Goal: Task Accomplishment & Management: Manage account settings

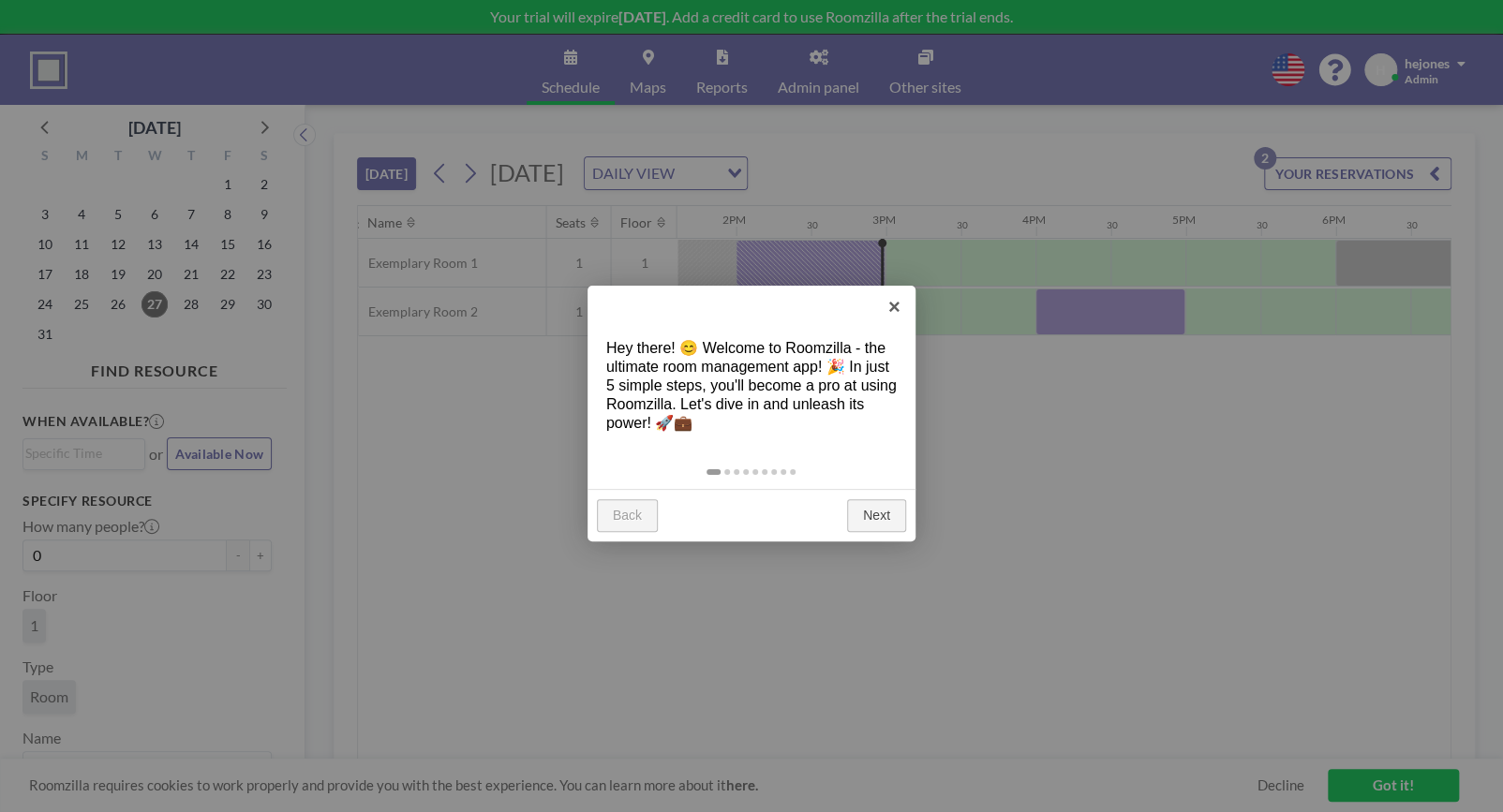
scroll to position [0, 2098]
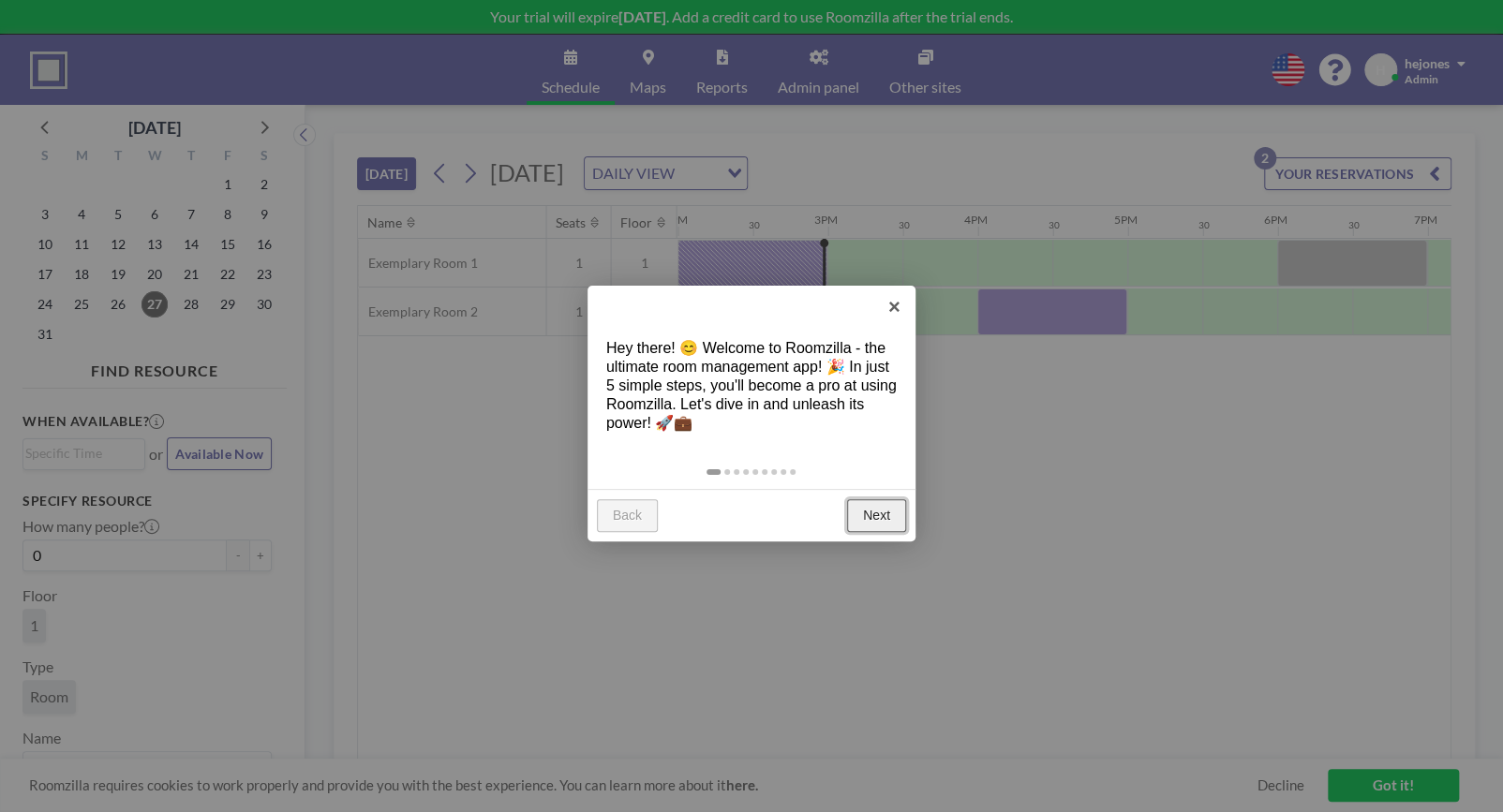
click at [879, 518] on link "Next" at bounding box center [877, 516] width 59 height 34
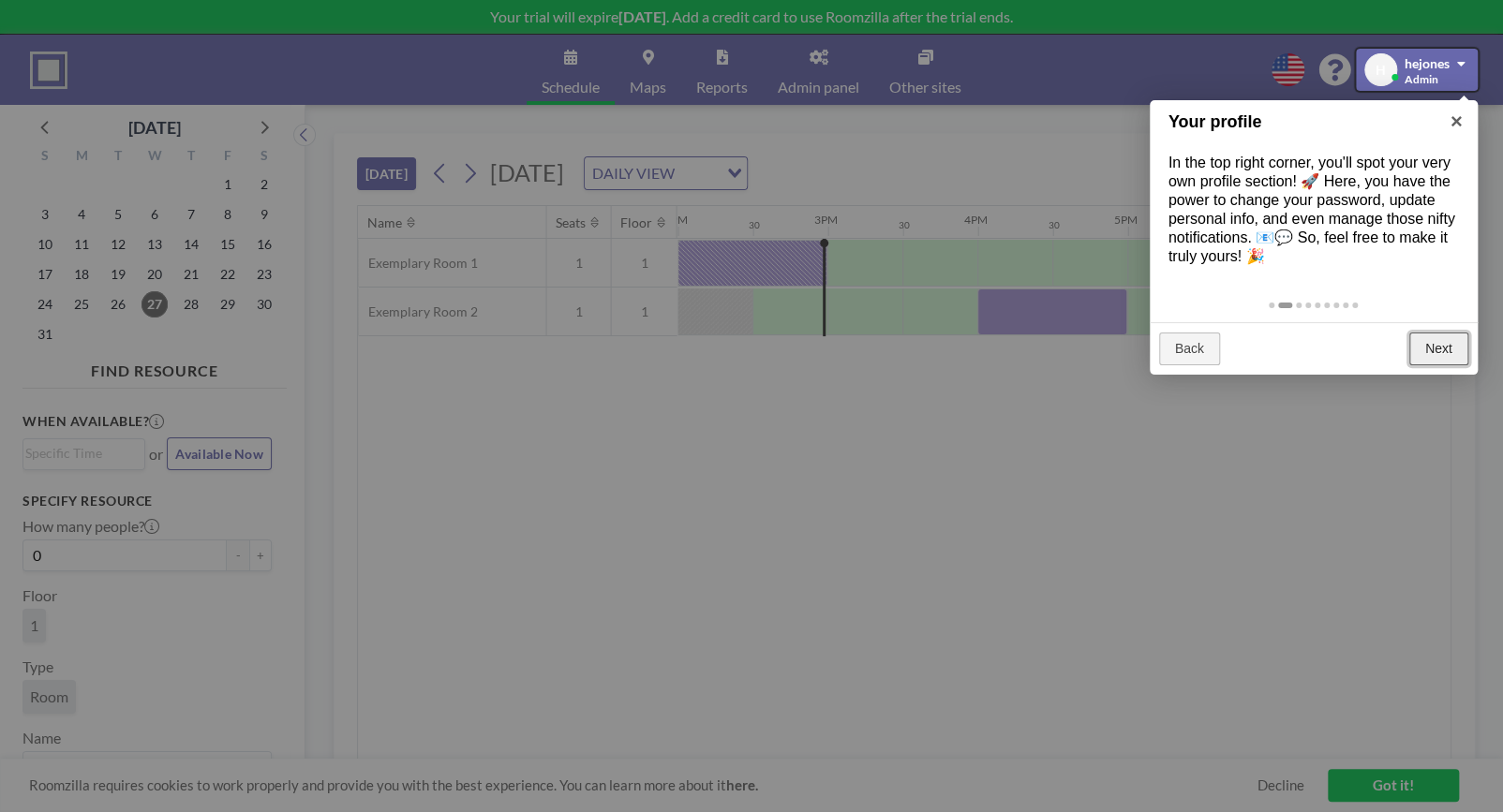
click at [1429, 339] on link "Next" at bounding box center [1439, 349] width 59 height 34
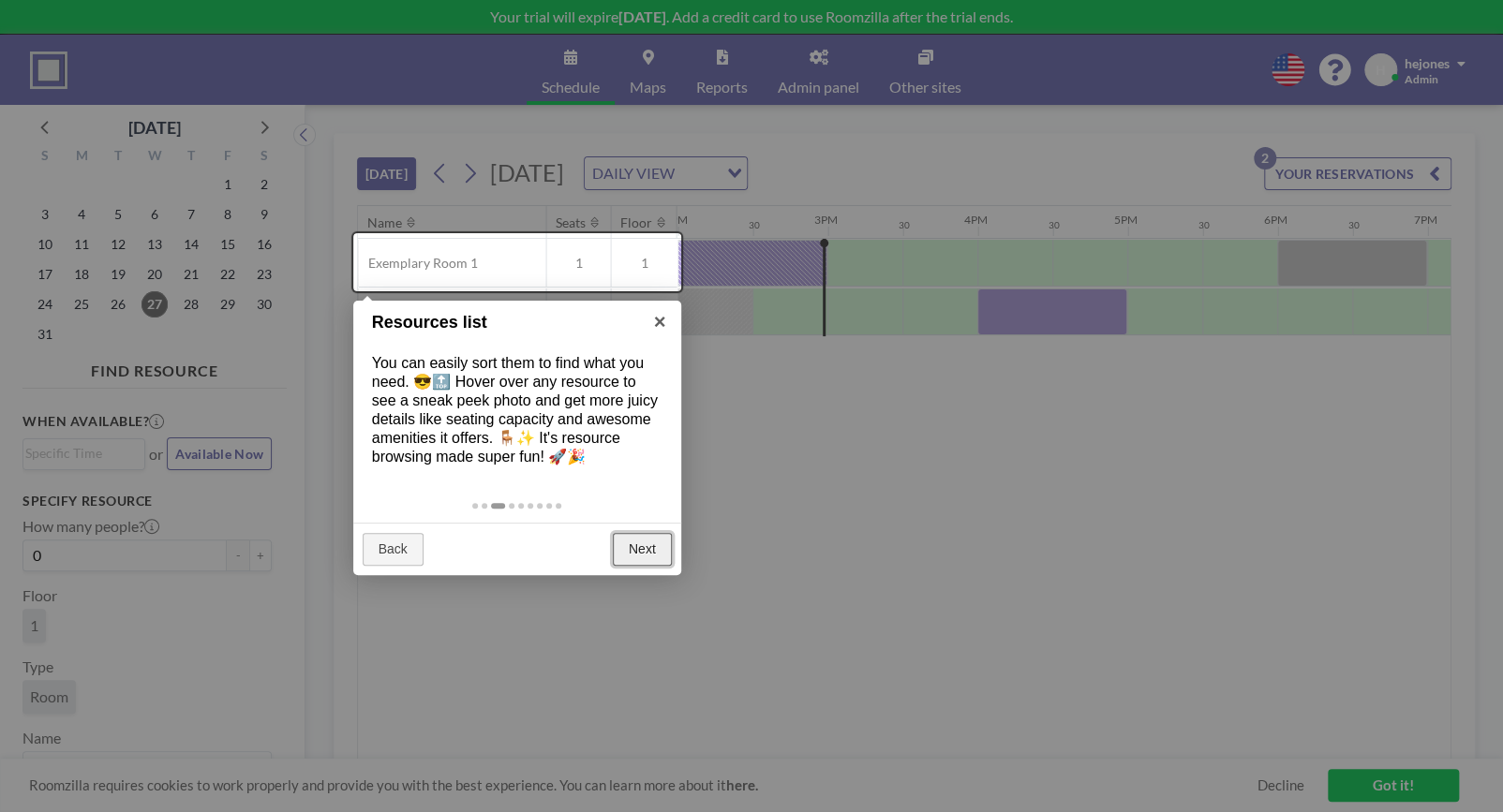
click at [627, 547] on link "Next" at bounding box center [643, 549] width 59 height 34
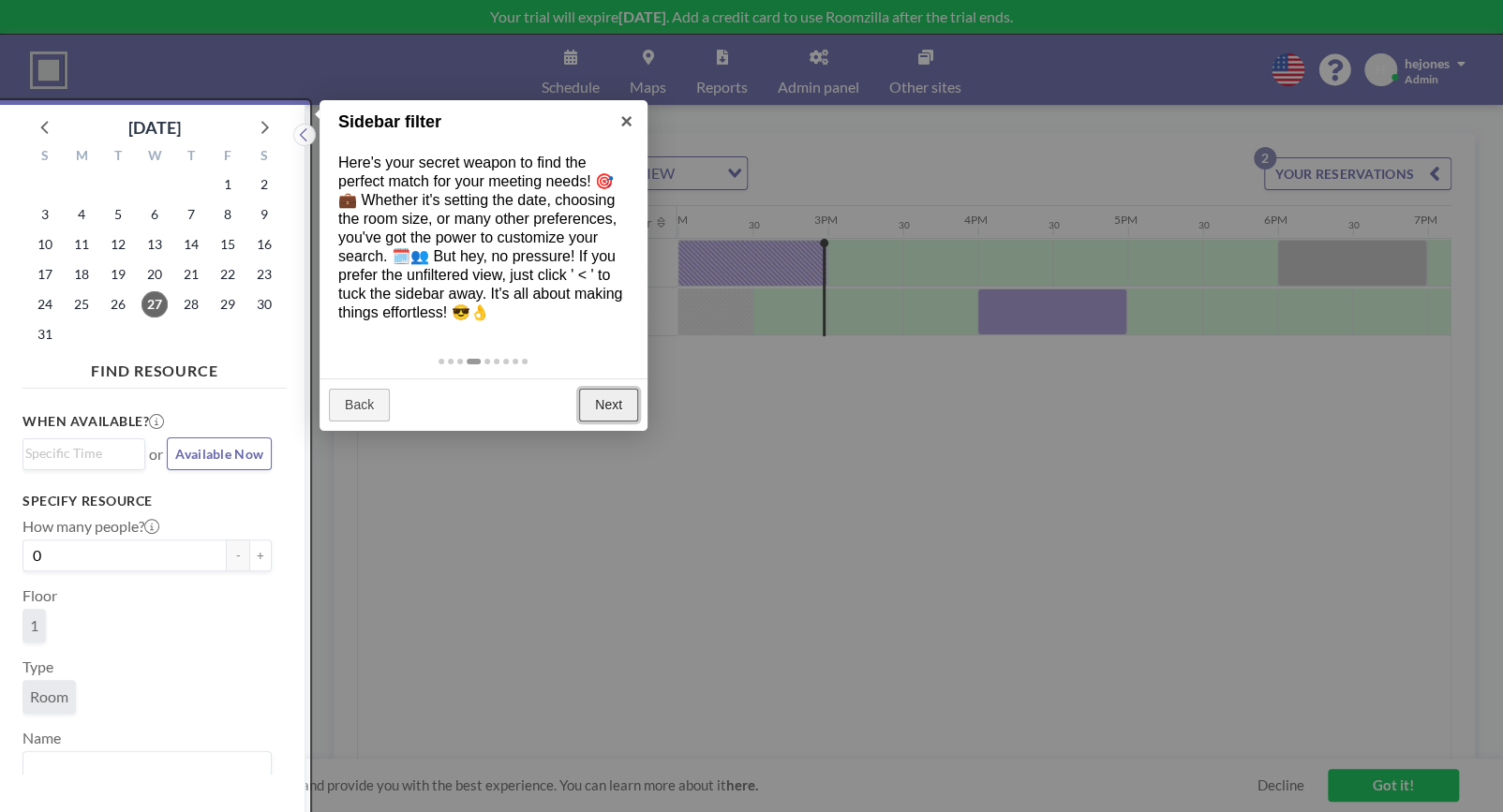
scroll to position [5, 0]
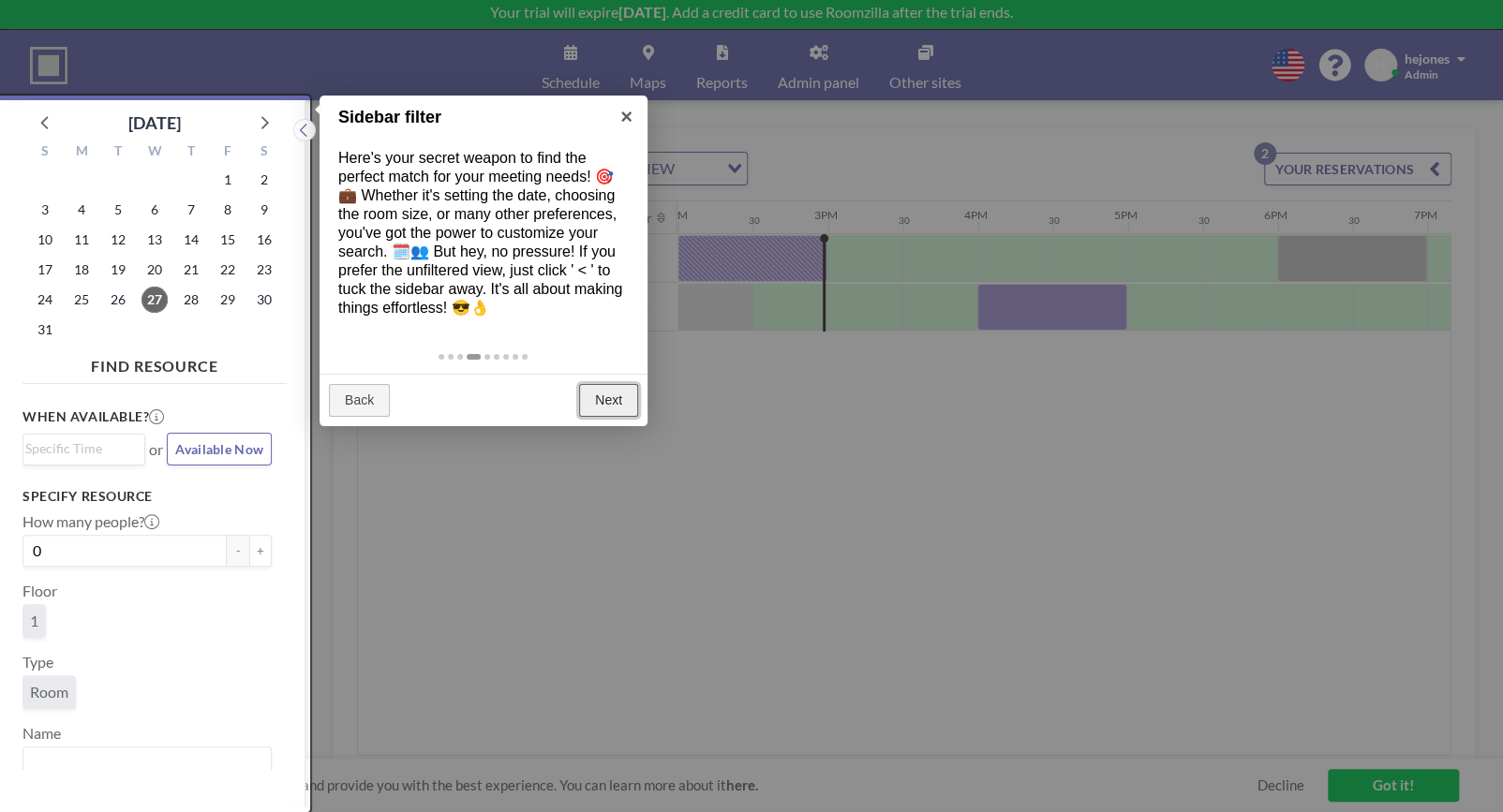
click at [613, 399] on link "Next" at bounding box center [609, 400] width 59 height 34
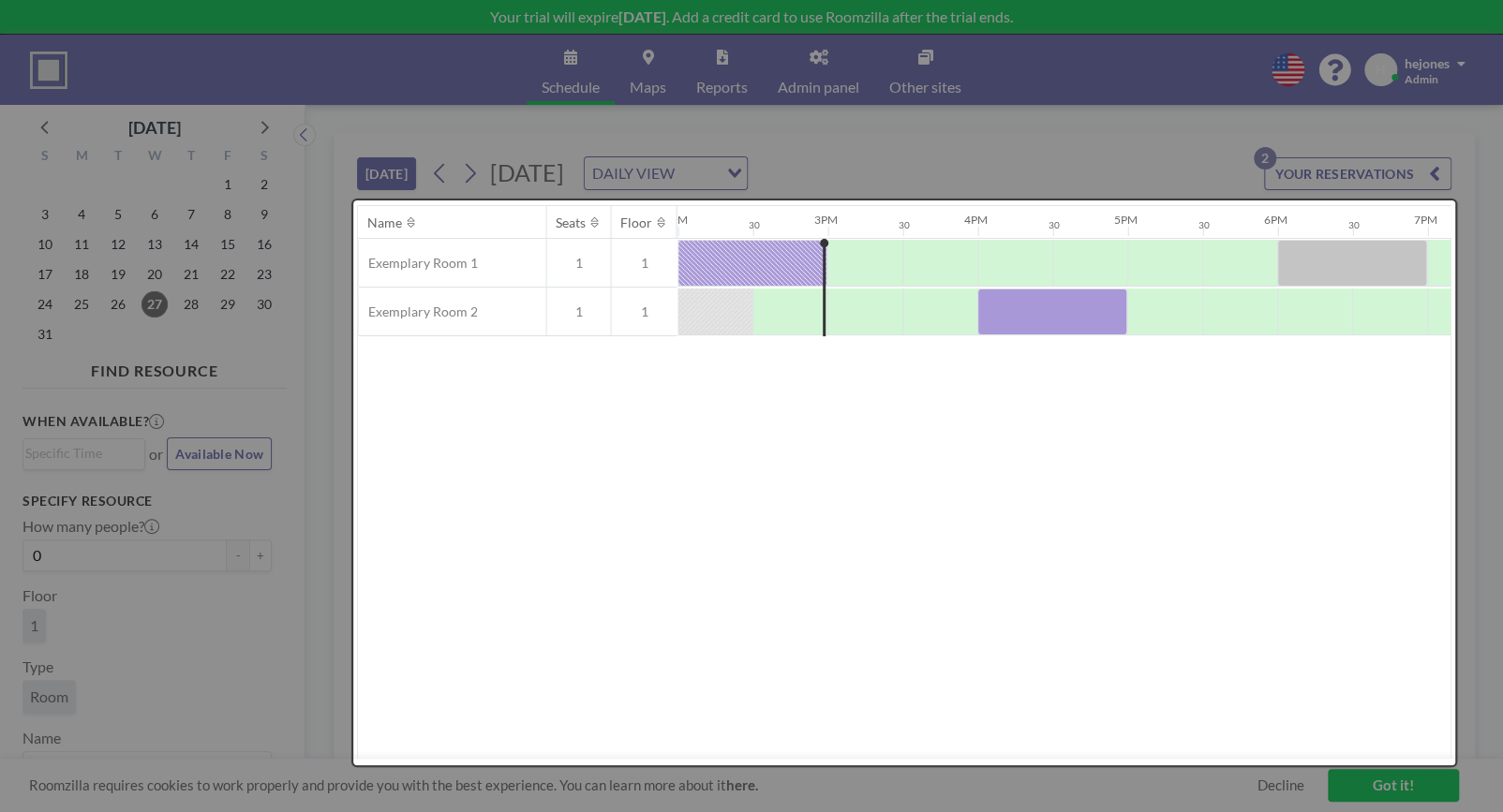
scroll to position [0, 0]
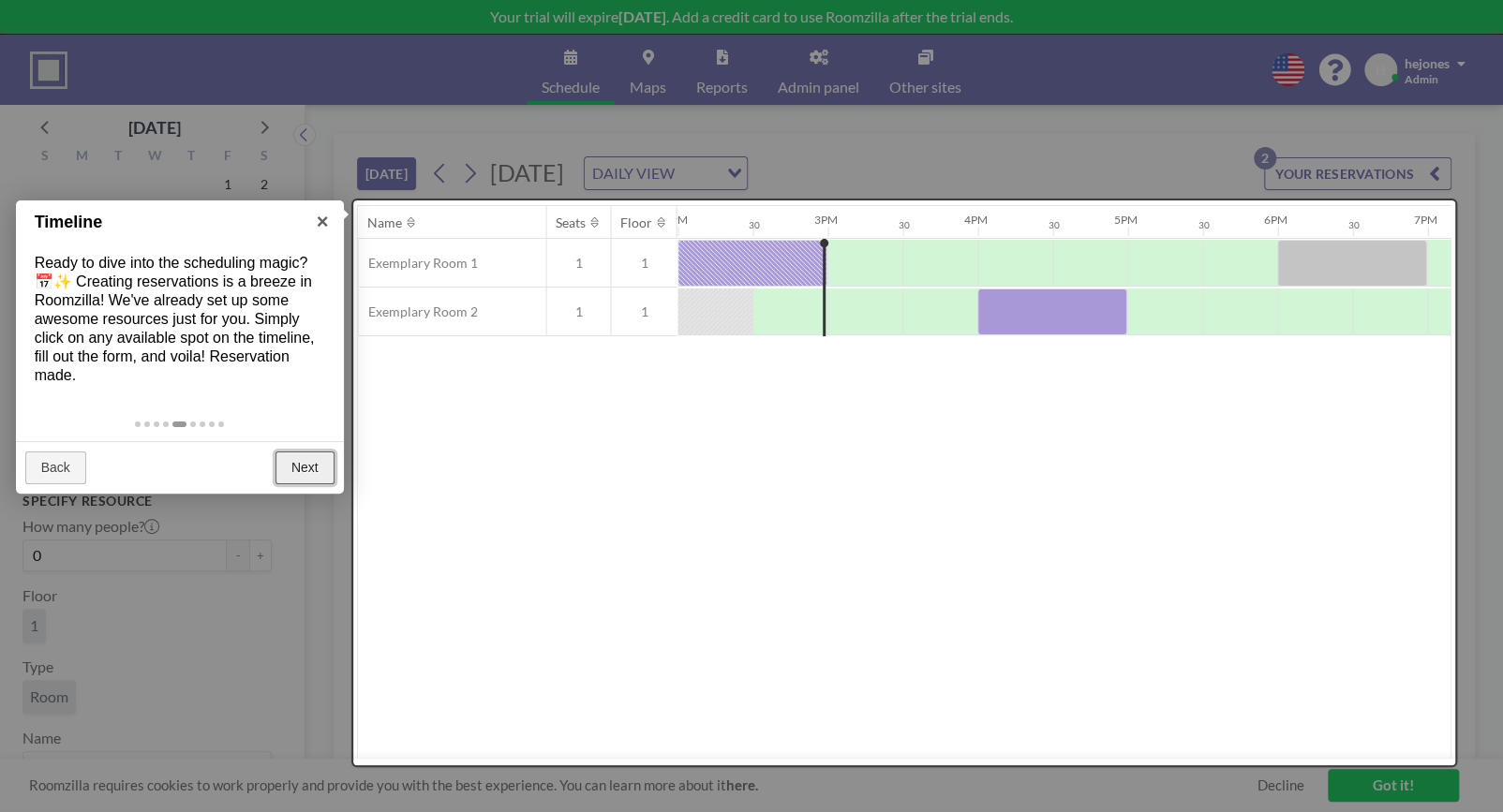
click at [302, 463] on link "Next" at bounding box center [305, 468] width 59 height 34
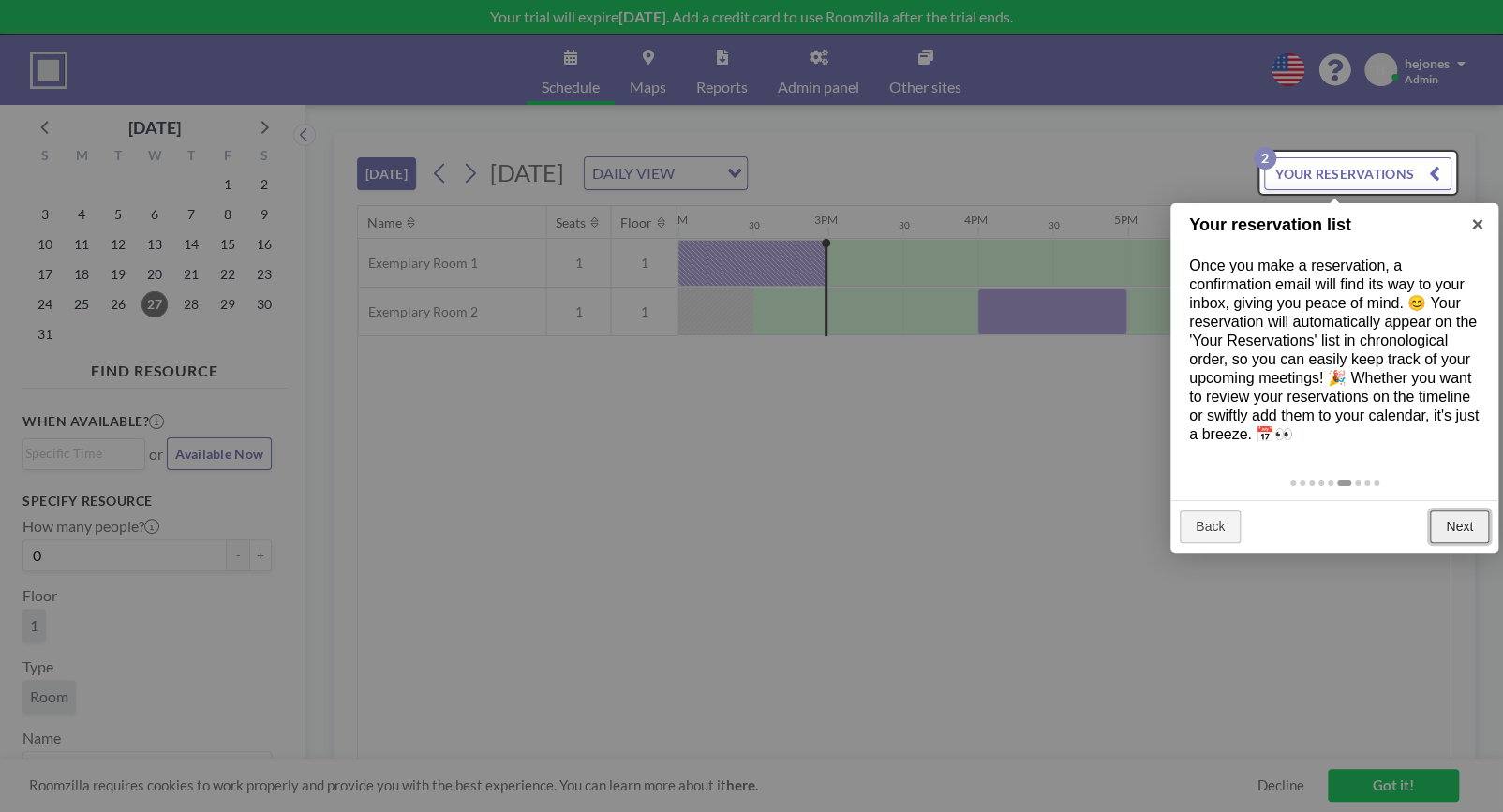
click at [1486, 538] on link "Next" at bounding box center [1459, 526] width 59 height 34
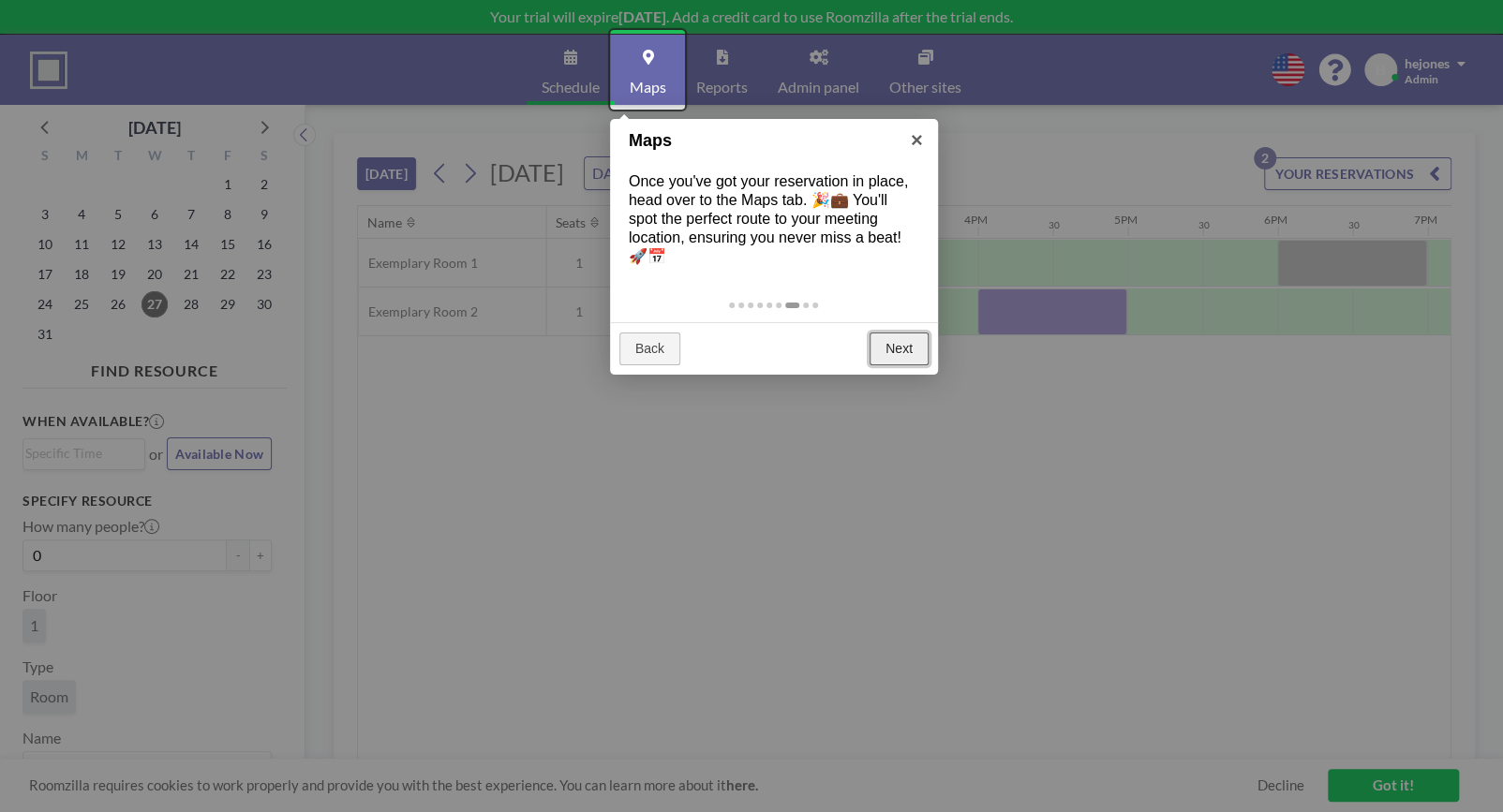
click at [904, 347] on link "Next" at bounding box center [899, 349] width 59 height 34
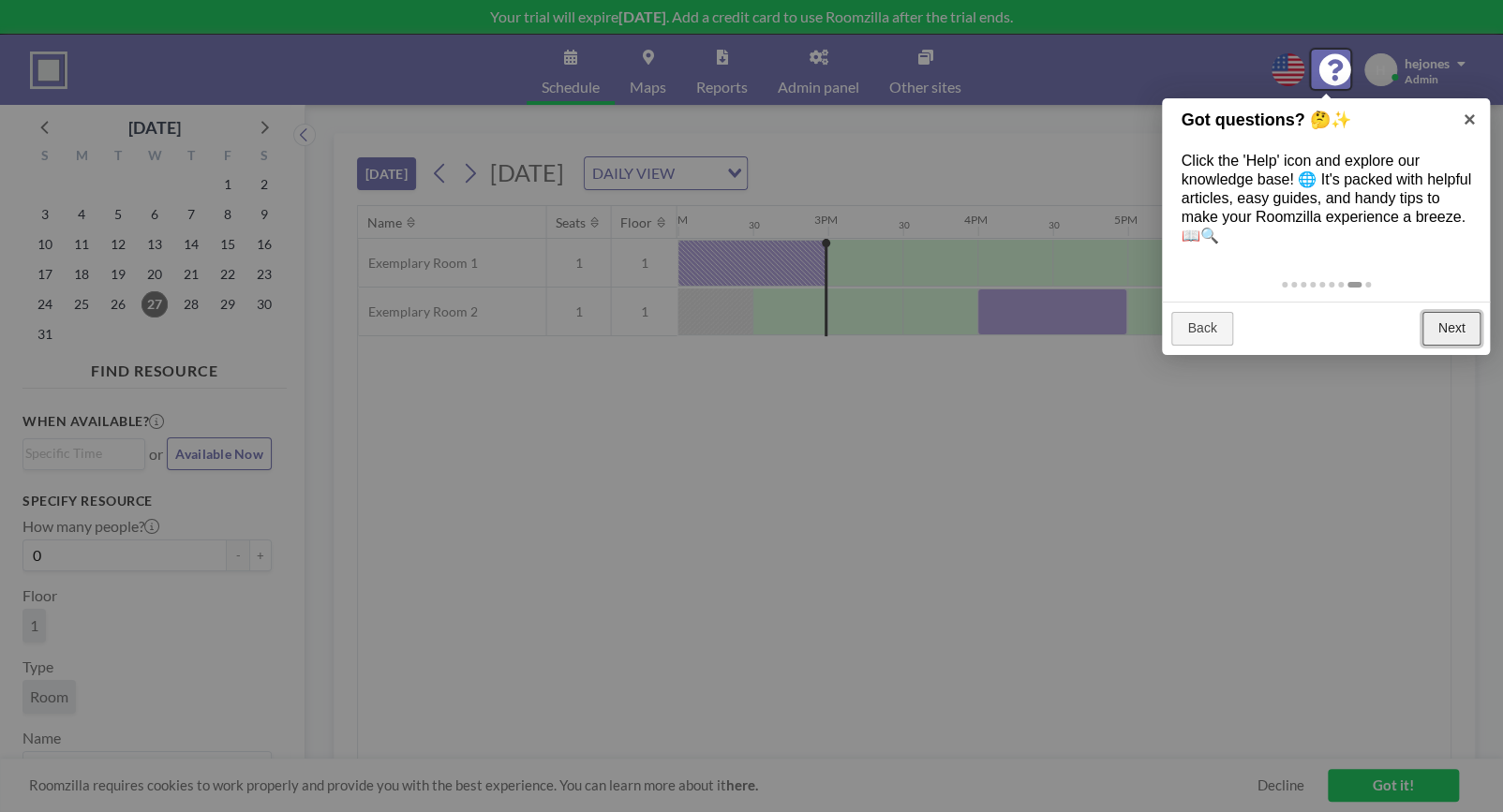
click at [1448, 329] on link "Next" at bounding box center [1452, 328] width 59 height 34
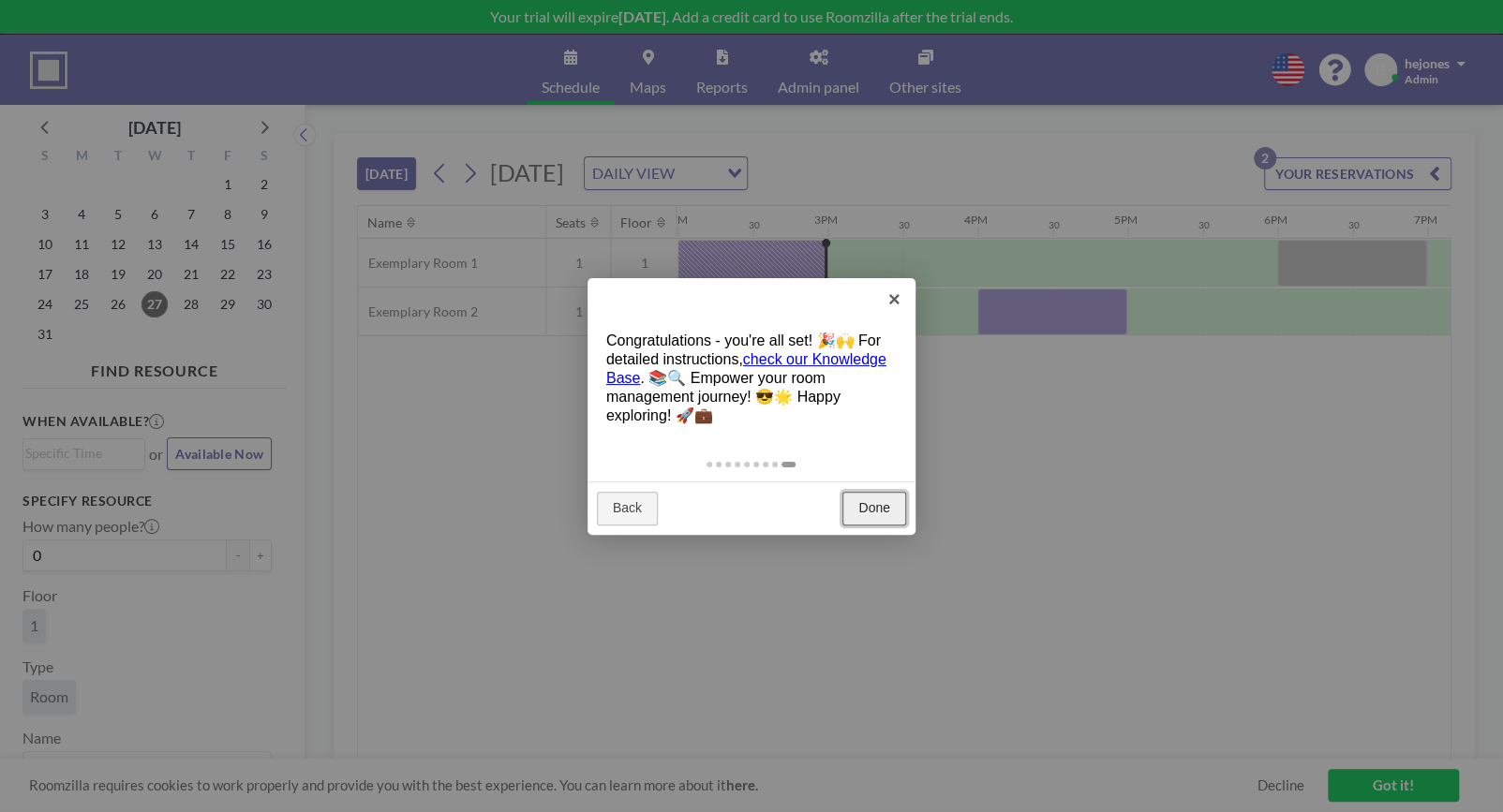
click at [880, 502] on link "Done" at bounding box center [873, 508] width 62 height 34
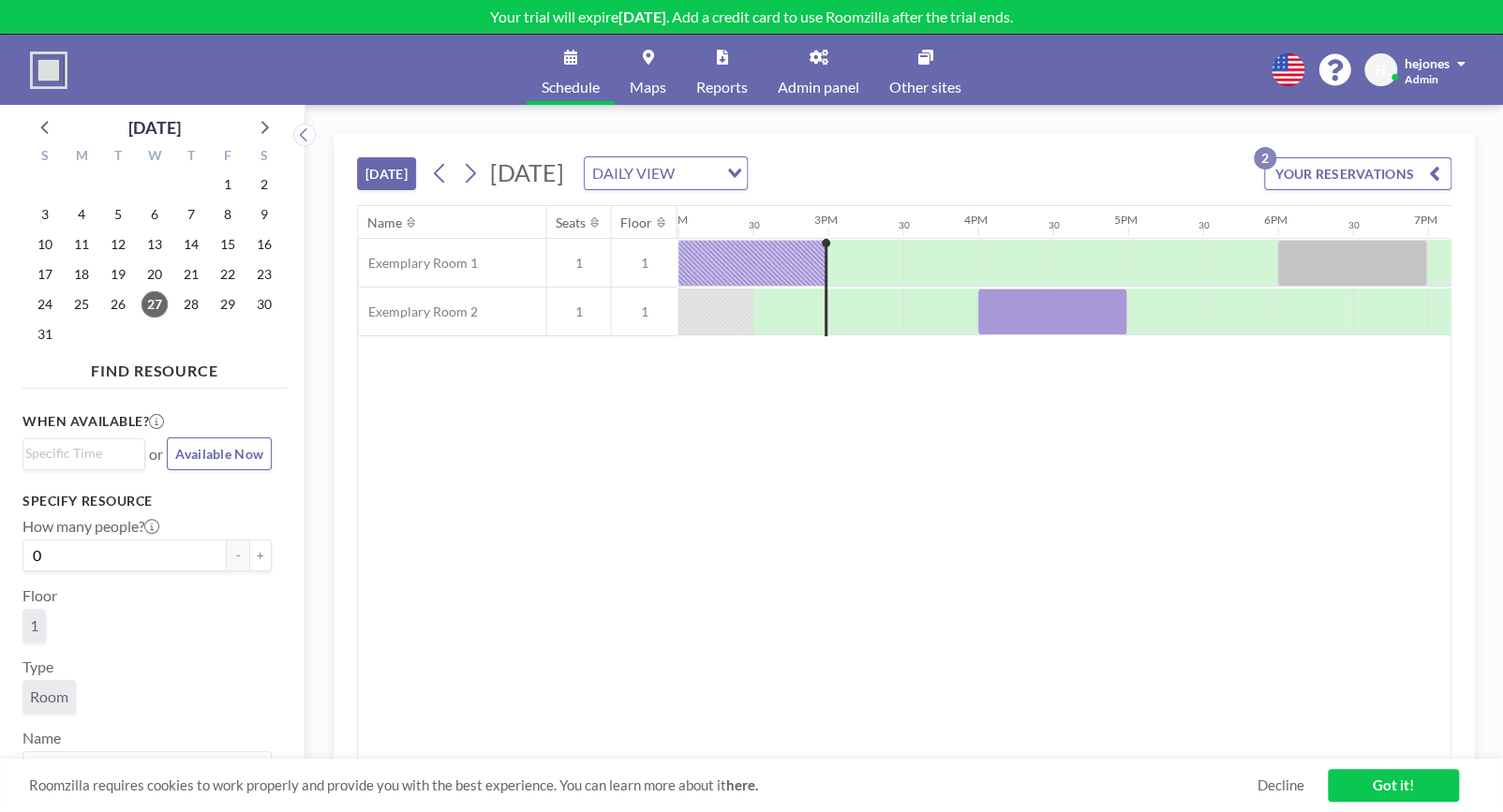
click at [811, 48] on link "Admin panel" at bounding box center [818, 69] width 111 height 70
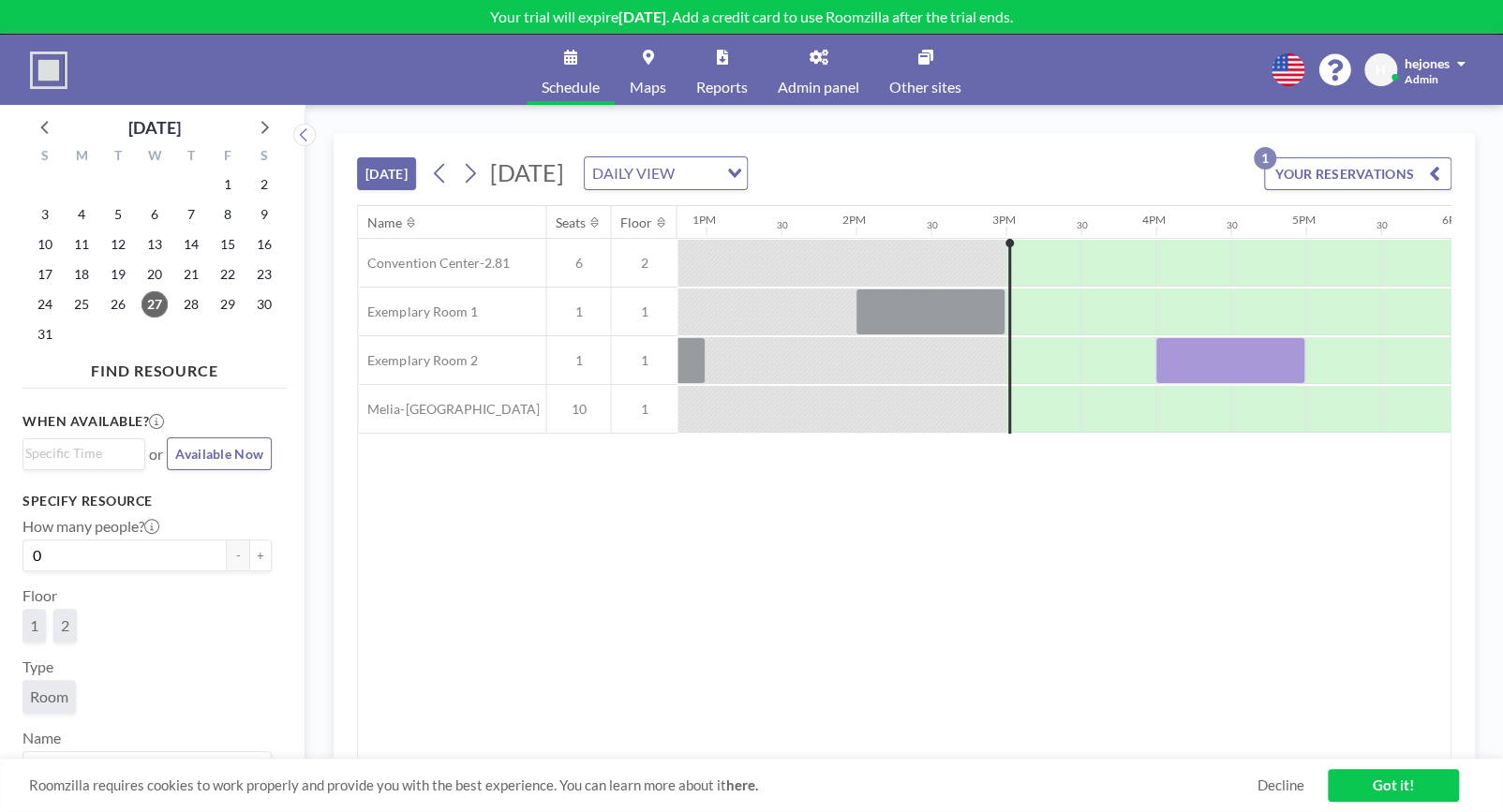
scroll to position [0, 2172]
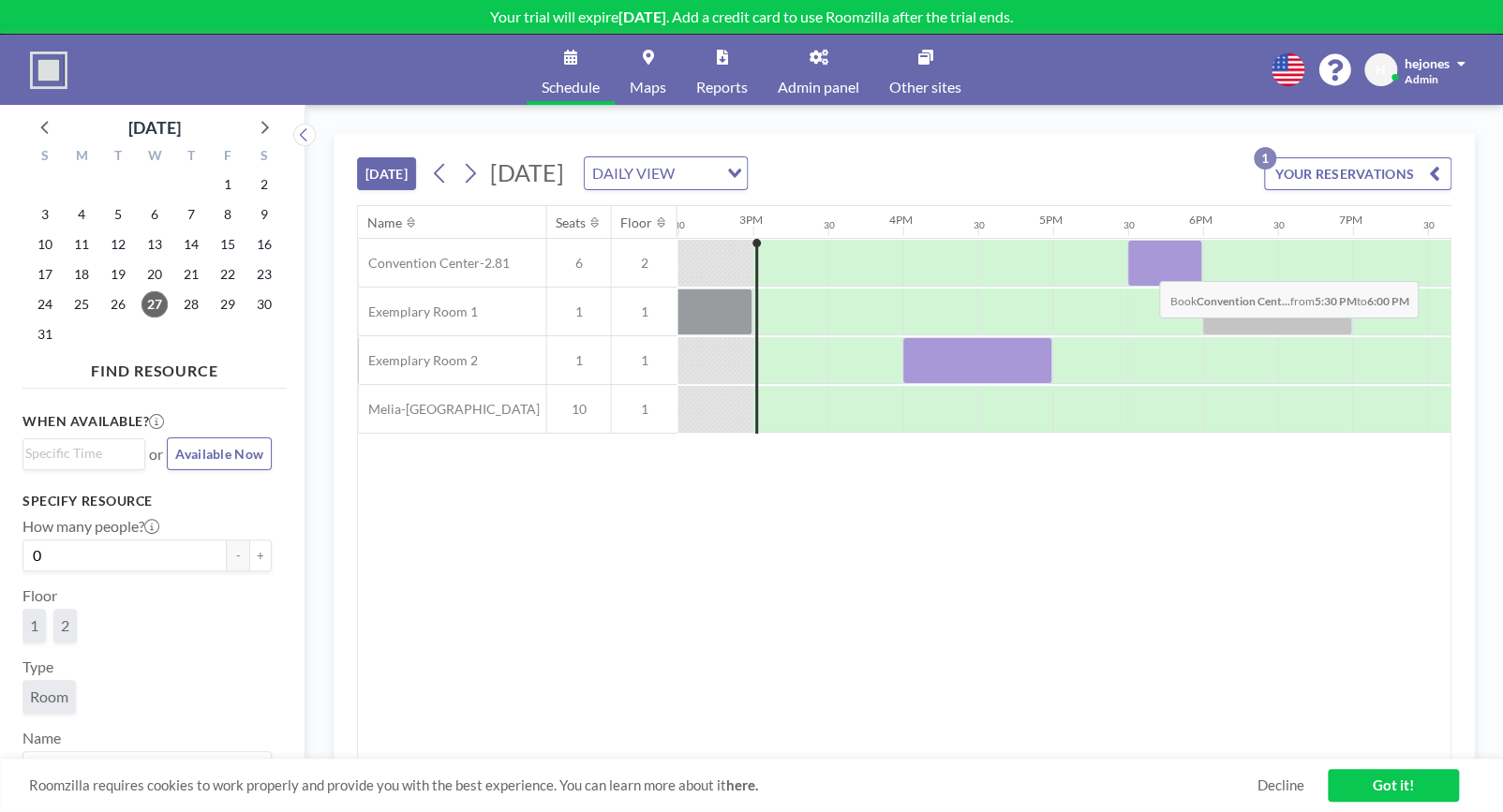
click at [1144, 266] on div at bounding box center [1164, 263] width 75 height 47
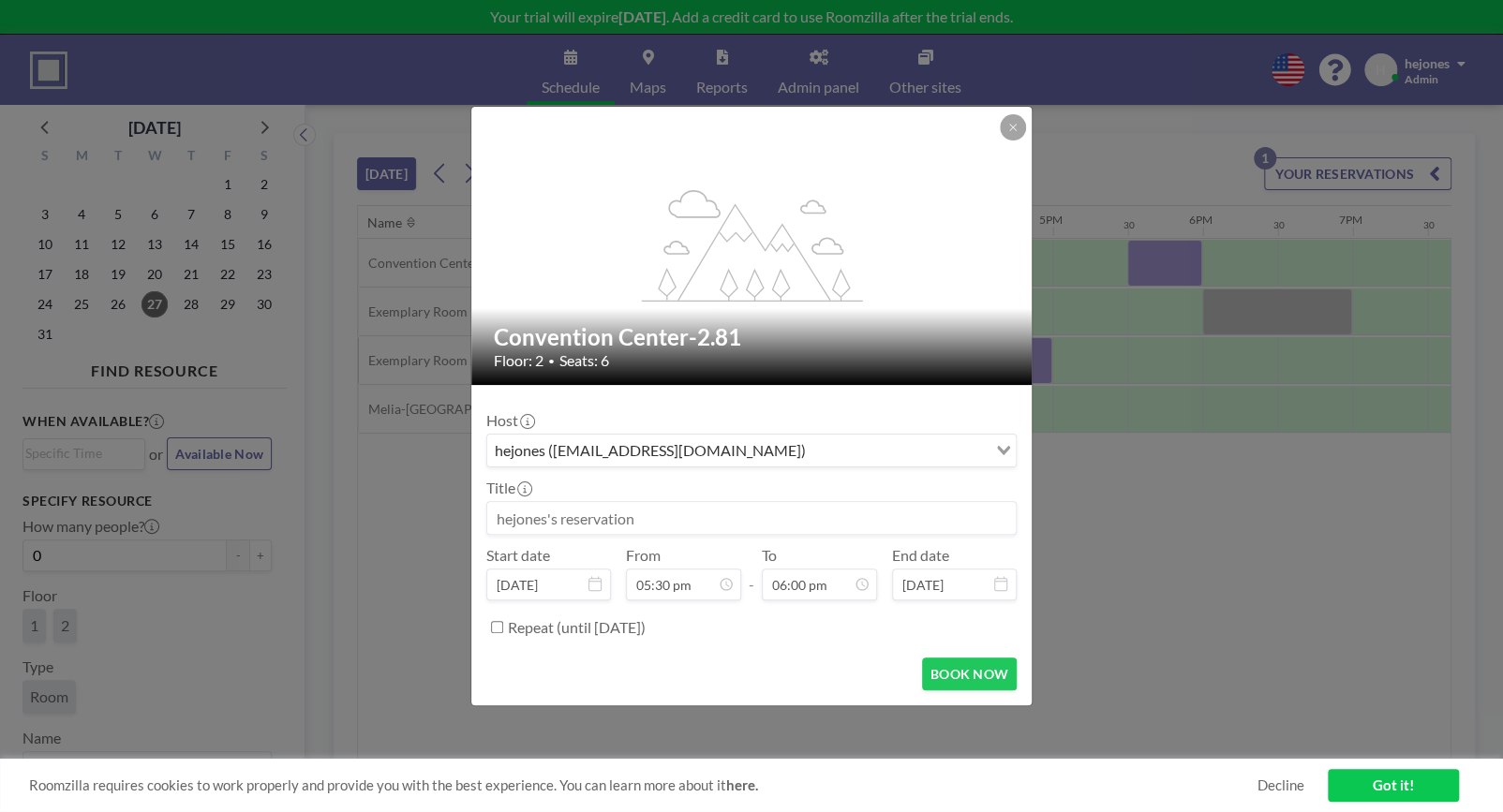
click at [526, 519] on input at bounding box center [751, 518] width 528 height 32
click at [811, 463] on input "Search for option" at bounding box center [898, 450] width 174 height 24
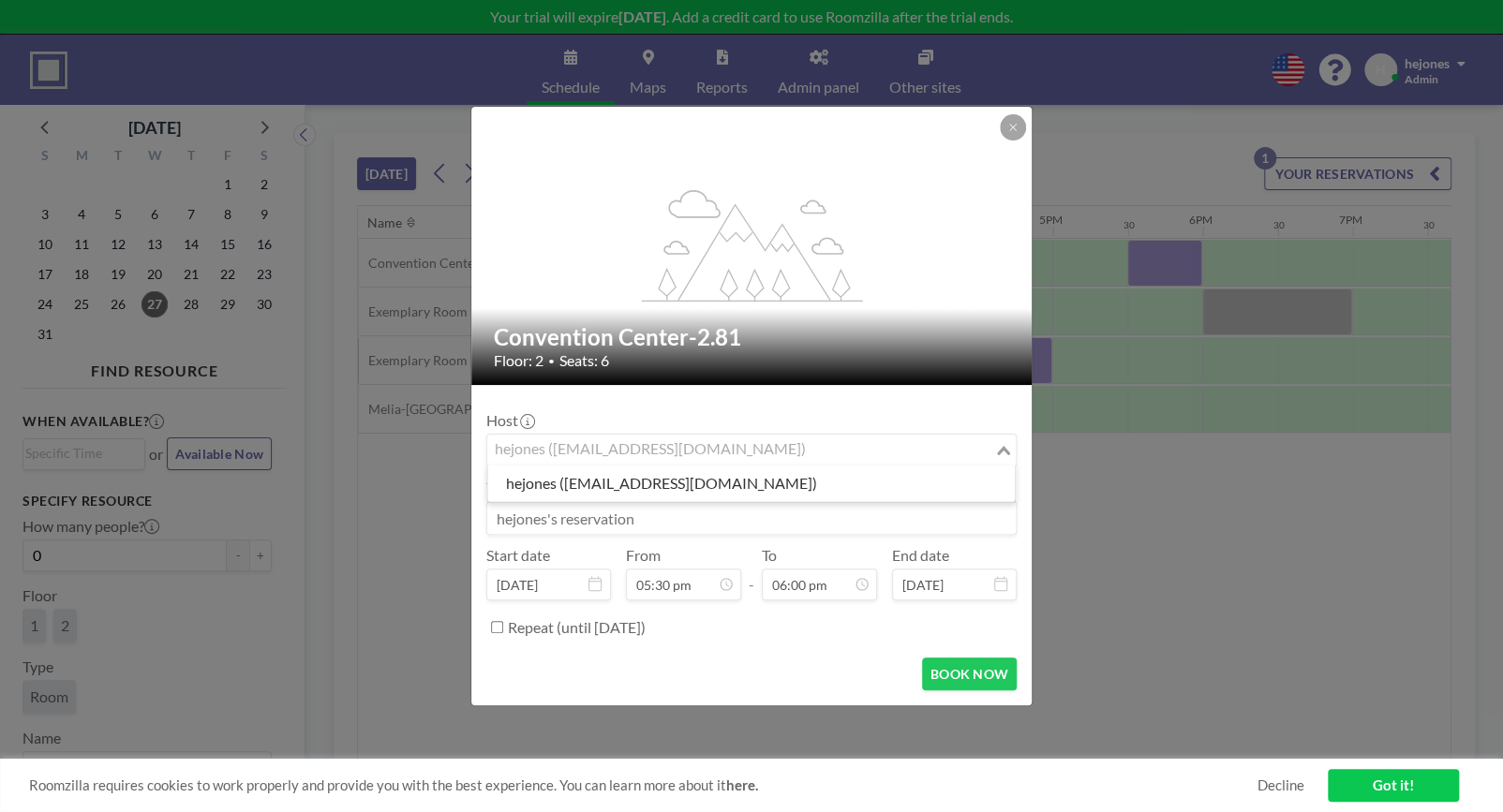
click at [731, 463] on input "Search for option" at bounding box center [740, 450] width 504 height 24
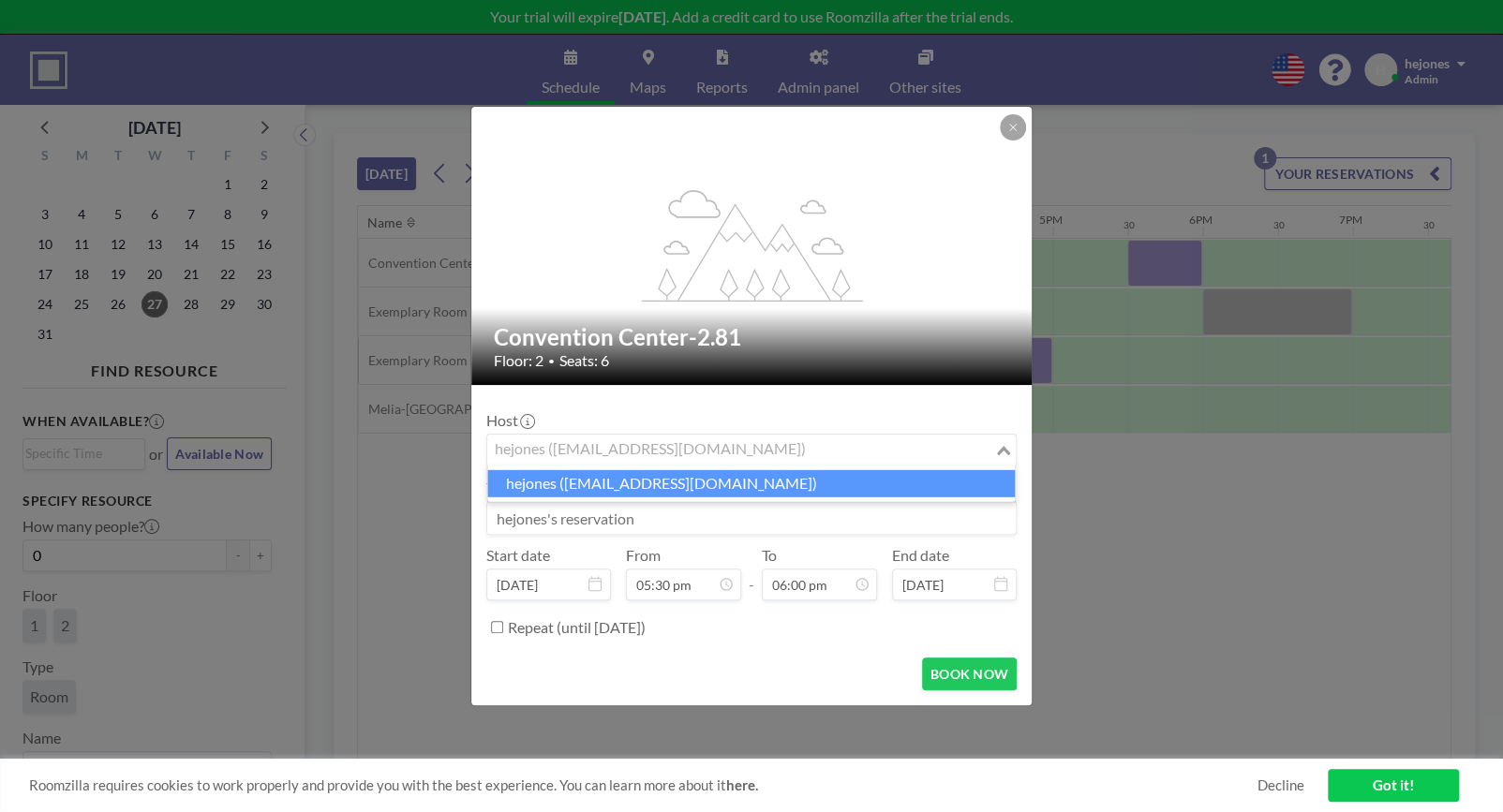
click at [732, 480] on li "hejones (hejones@sarepta.com)" at bounding box center [751, 483] width 528 height 27
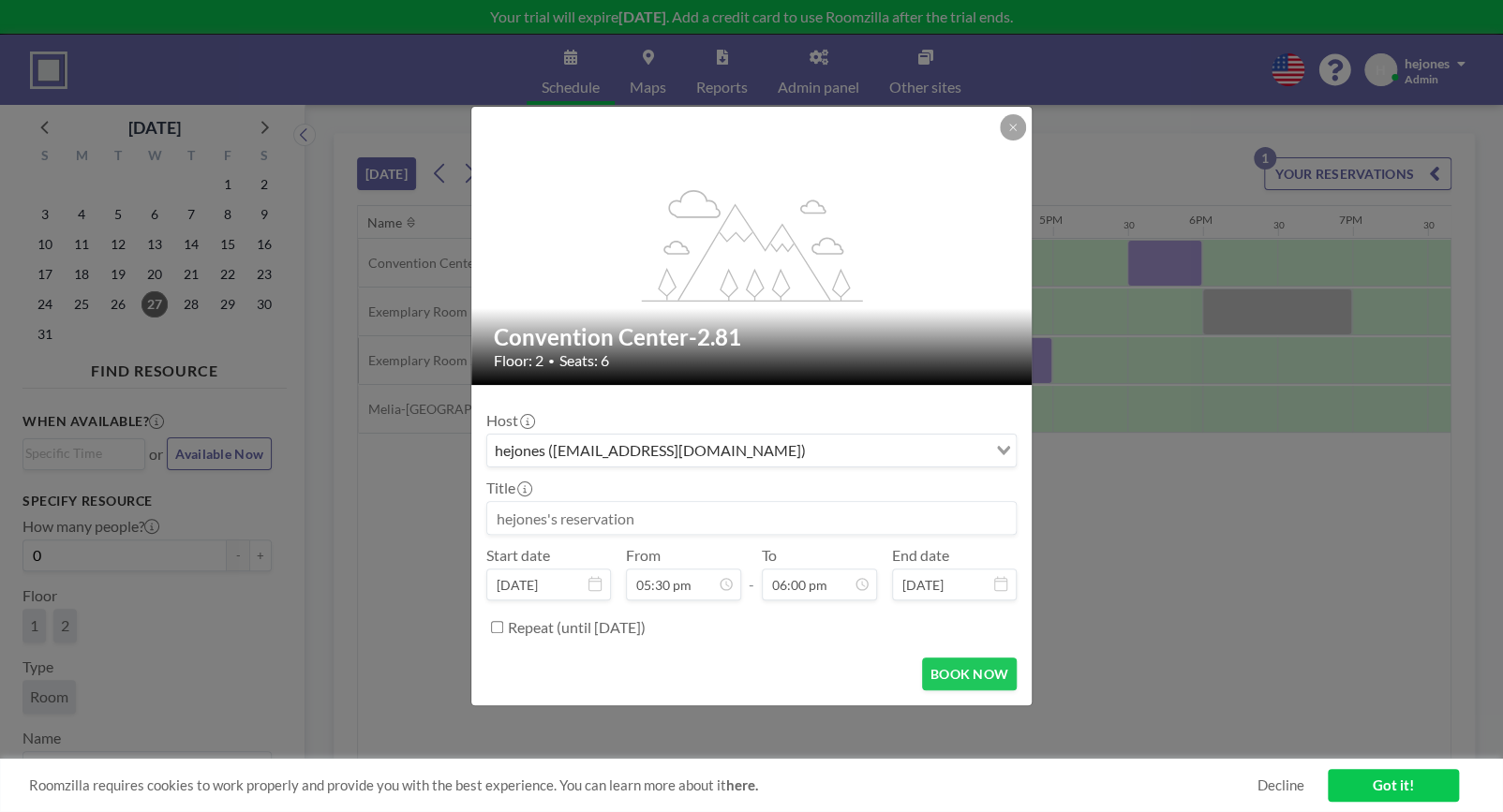
drag, startPoint x: 702, startPoint y: 522, endPoint x: 434, endPoint y: 522, distance: 268.0
click at [434, 522] on div "flex-grow: 1.2; Convention Center-2.81 Floor: 2 • Seats: 6 Host hejones (hejone…" at bounding box center [751, 406] width 1503 height 812
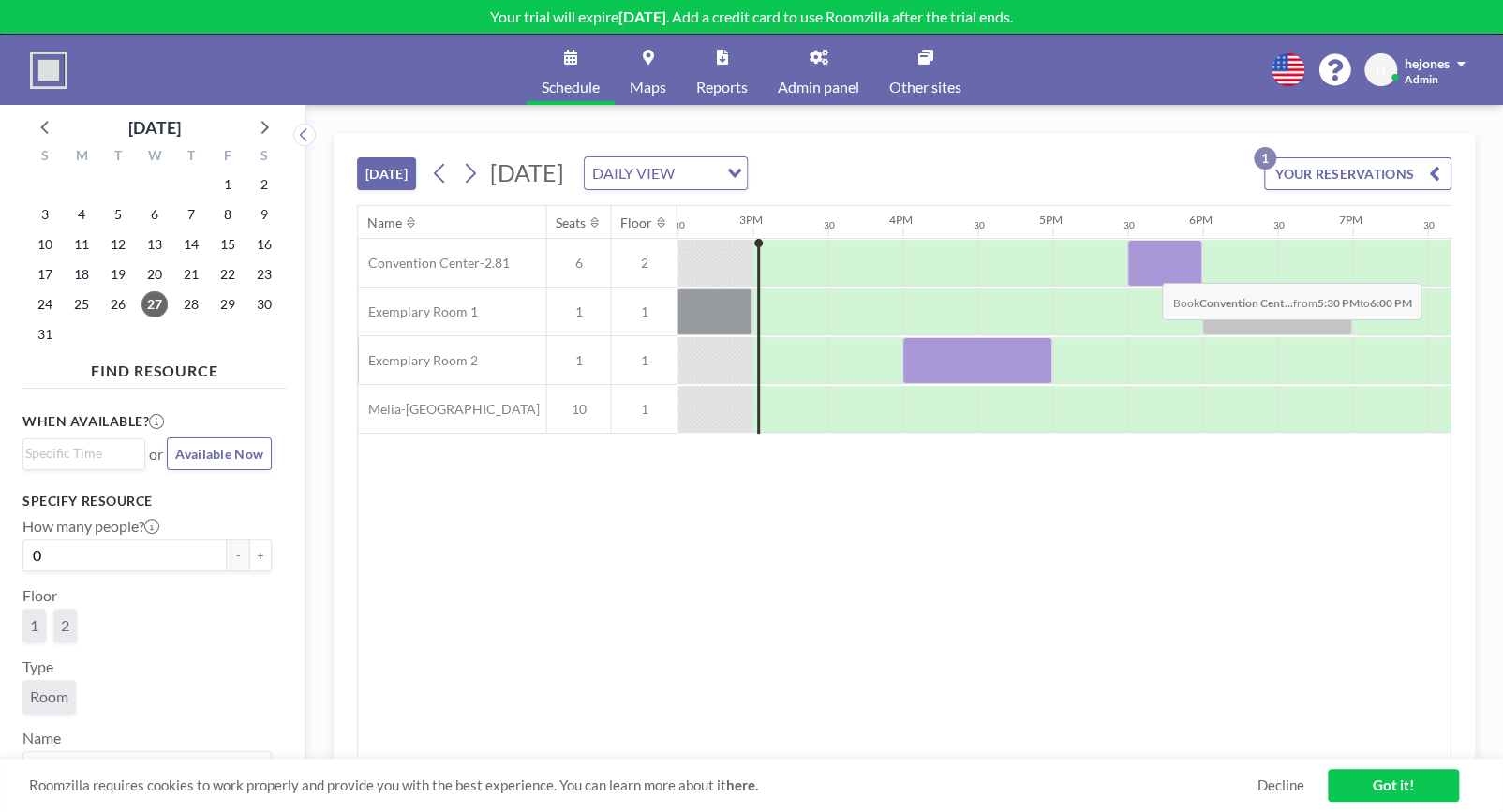
click at [1147, 267] on div at bounding box center [1164, 263] width 75 height 47
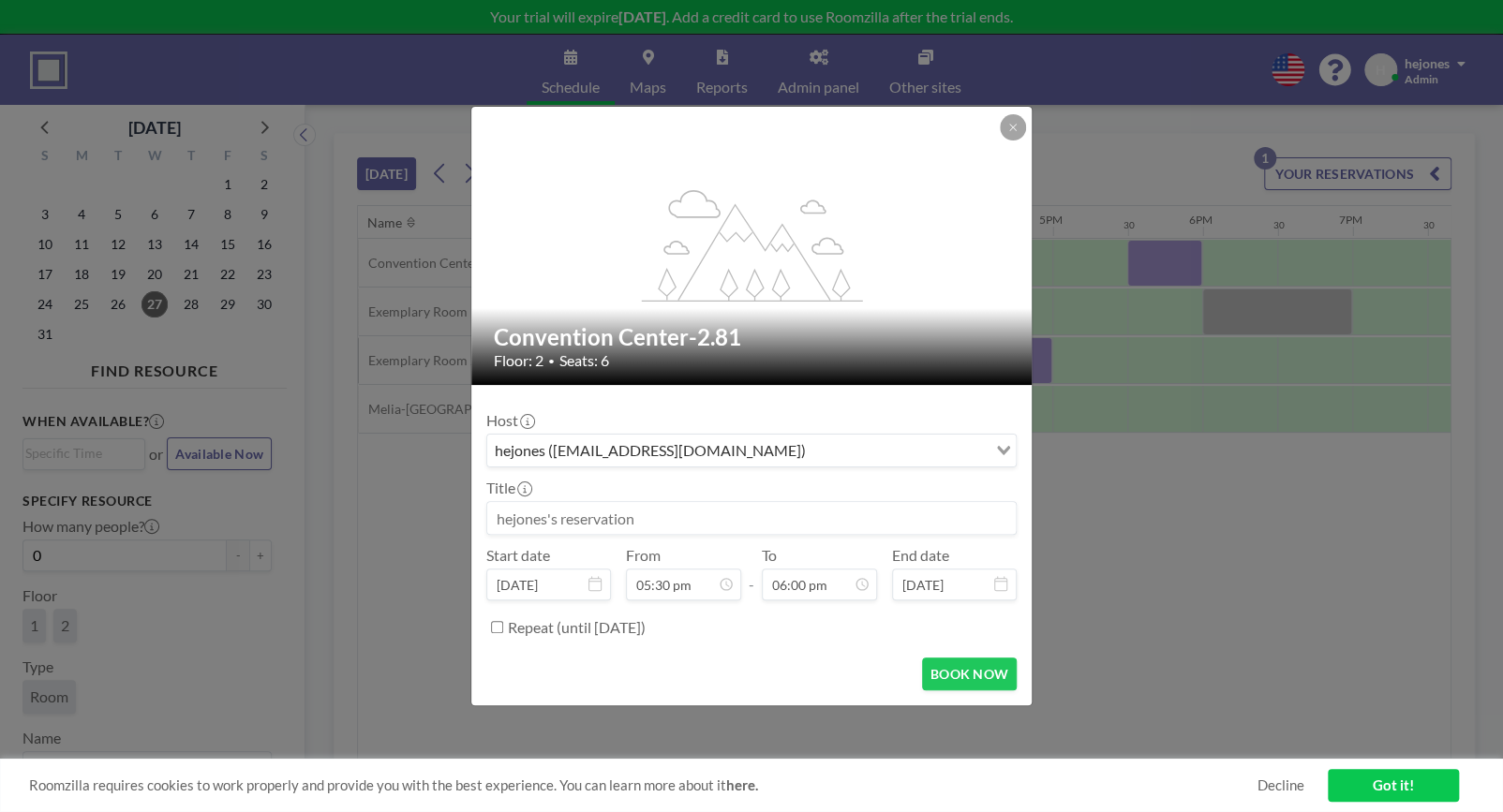
click at [646, 519] on input at bounding box center [751, 518] width 528 height 32
type input "ECOM Meeting"
click at [965, 677] on button "BOOK NOW" at bounding box center [969, 674] width 95 height 33
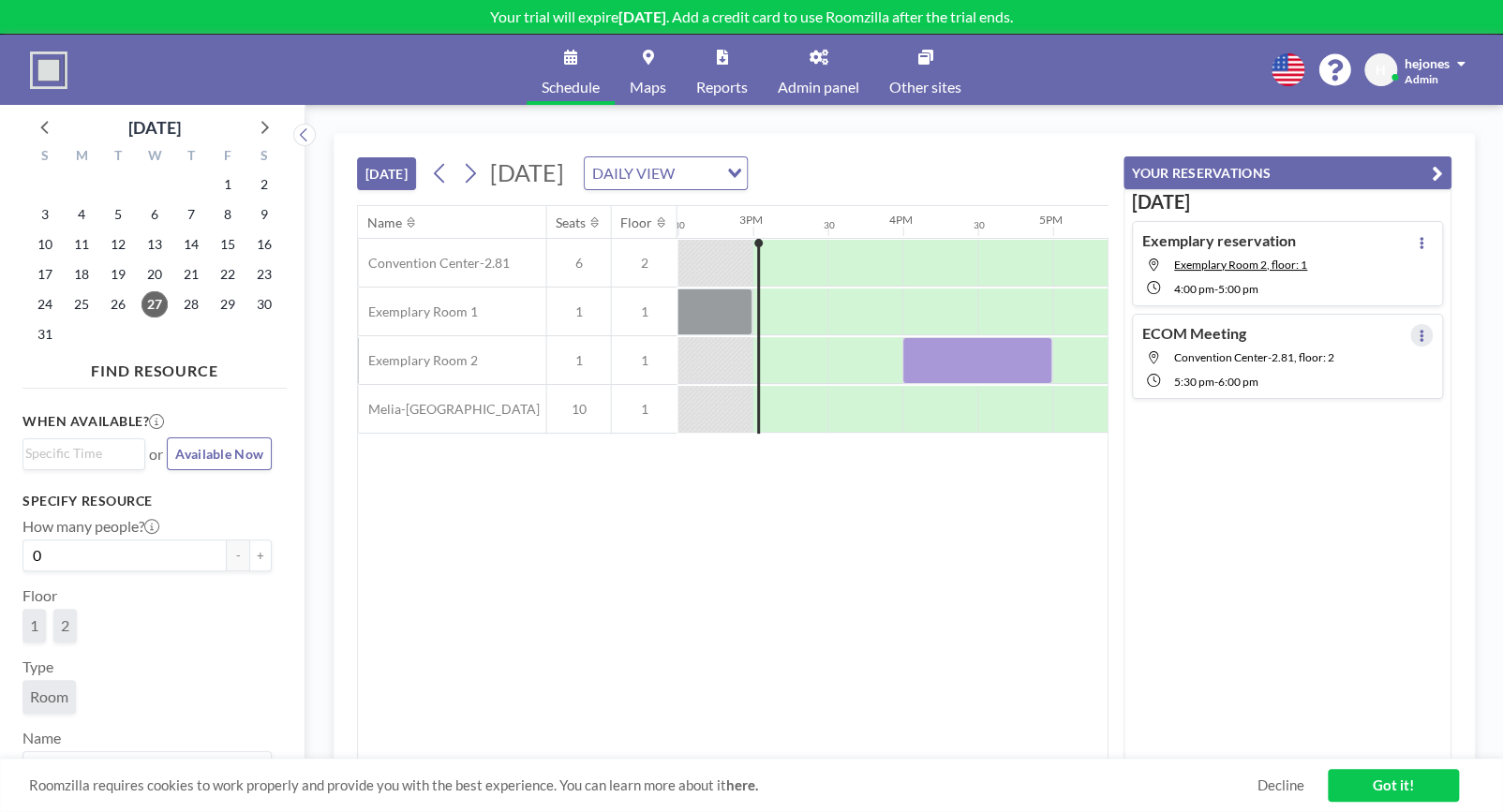
click at [1420, 339] on icon at bounding box center [1421, 336] width 4 height 12
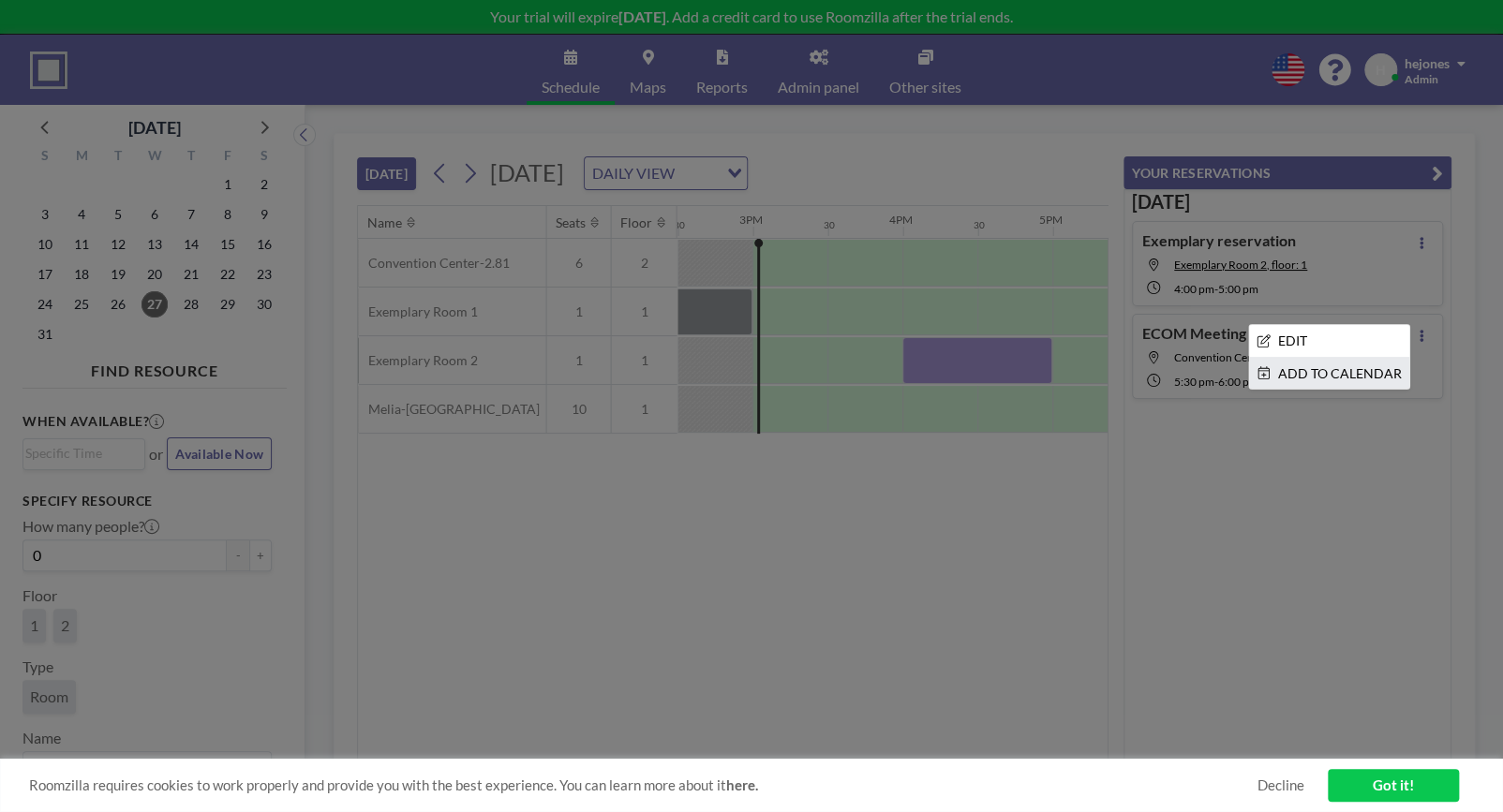
click at [1366, 373] on li "ADD TO CALENDAR" at bounding box center [1328, 373] width 160 height 32
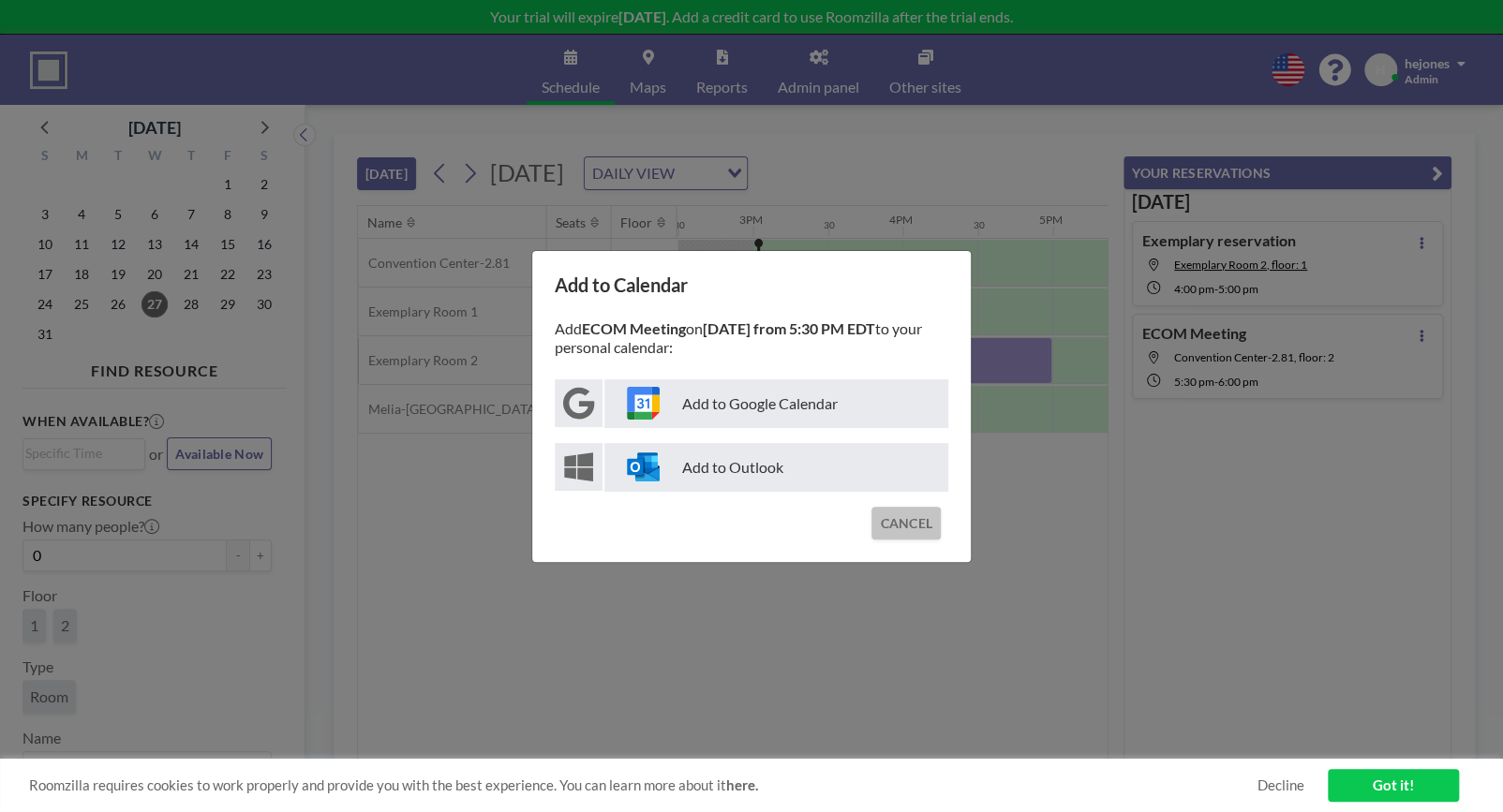
click at [905, 524] on button "CANCEL" at bounding box center [905, 522] width 69 height 33
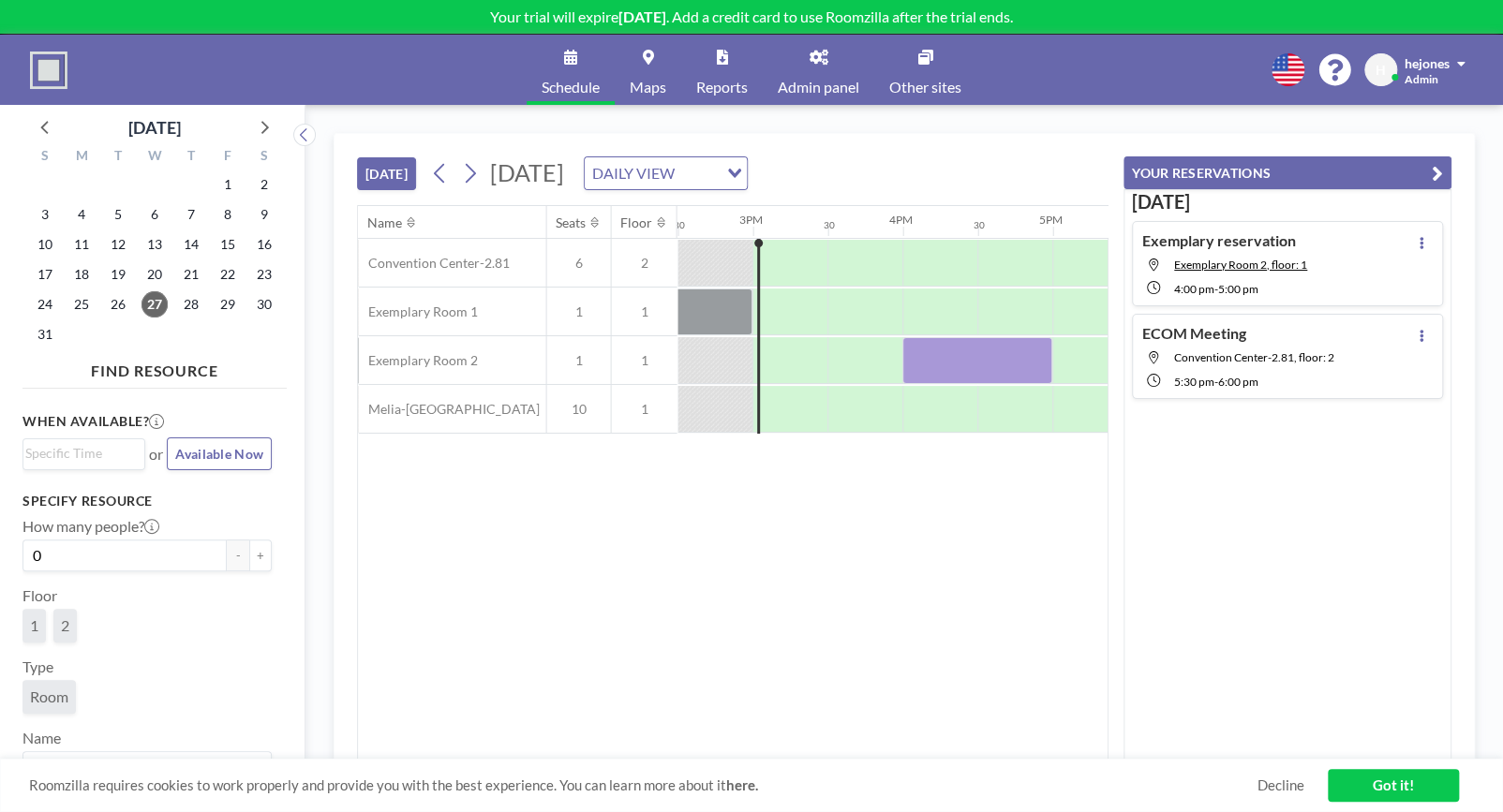
click at [1431, 171] on icon "button" at bounding box center [1437, 173] width 12 height 22
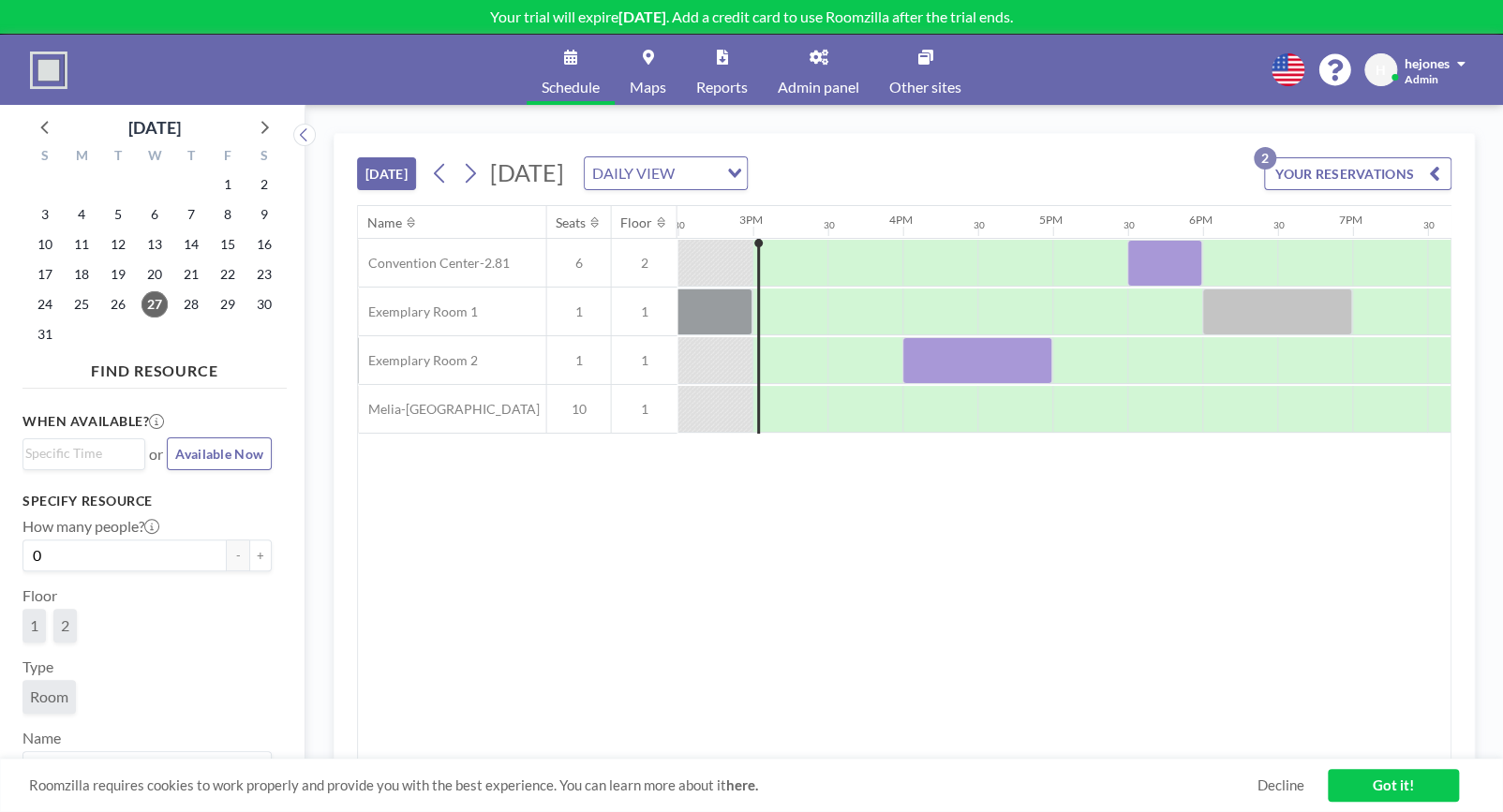
click at [1363, 784] on link "Got it!" at bounding box center [1393, 785] width 131 height 33
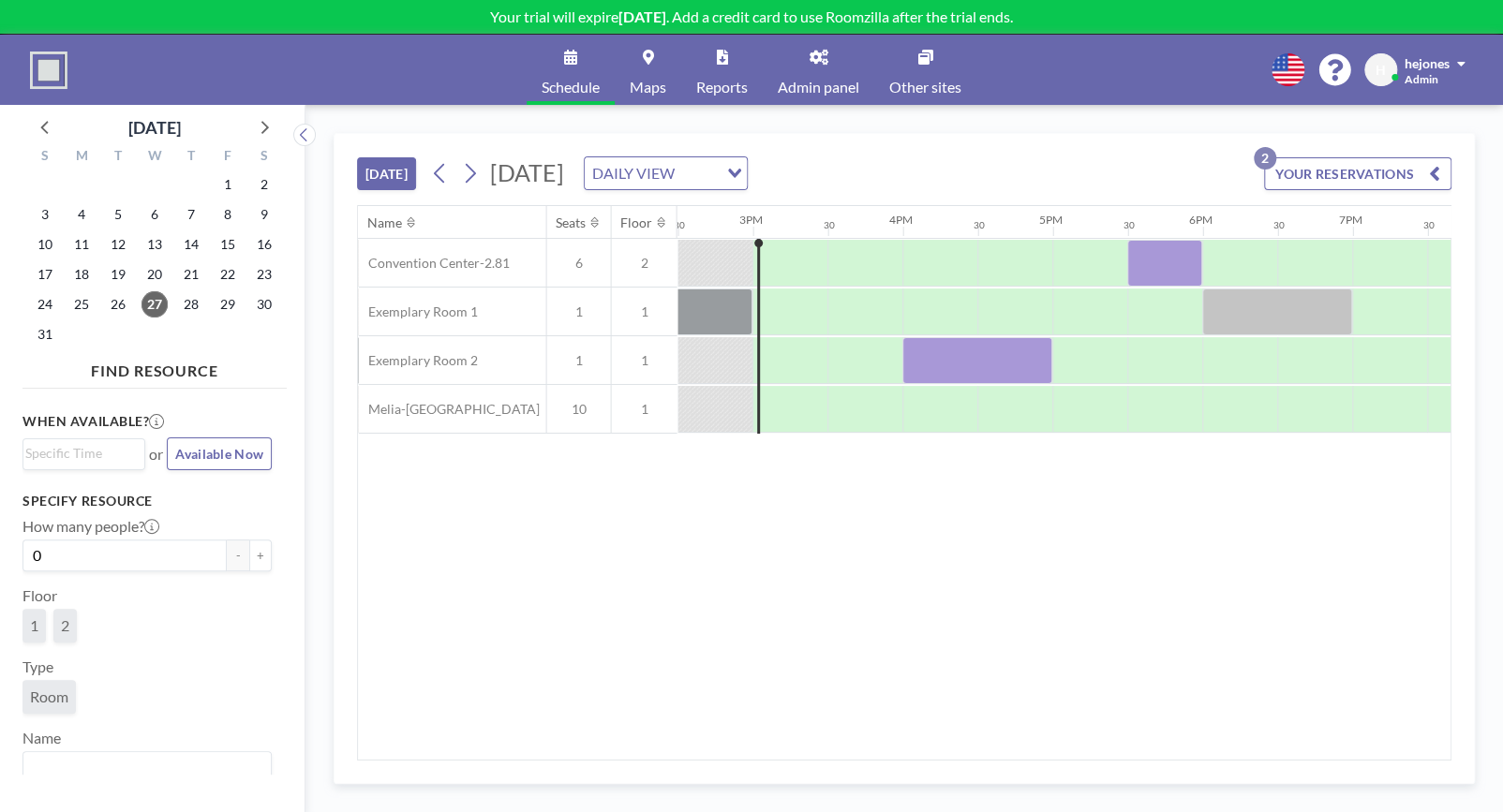
click at [911, 74] on link "Other sites" at bounding box center [925, 69] width 102 height 70
click at [725, 158] on div "DAILY VIEW" at bounding box center [654, 171] width 141 height 28
click at [910, 237] on li "WEEKLY VIEW" at bounding box center [891, 233] width 160 height 27
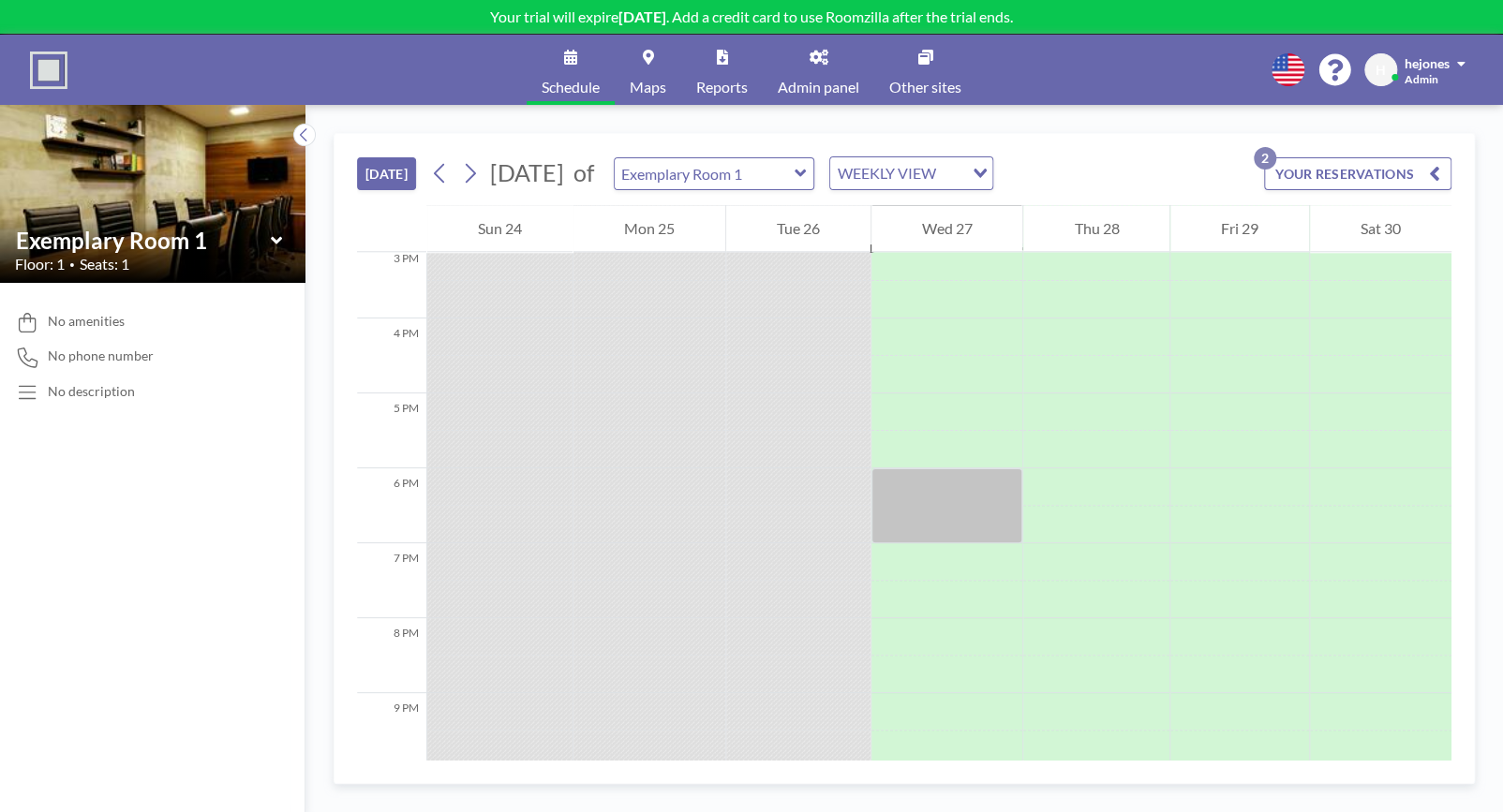
scroll to position [1297, 0]
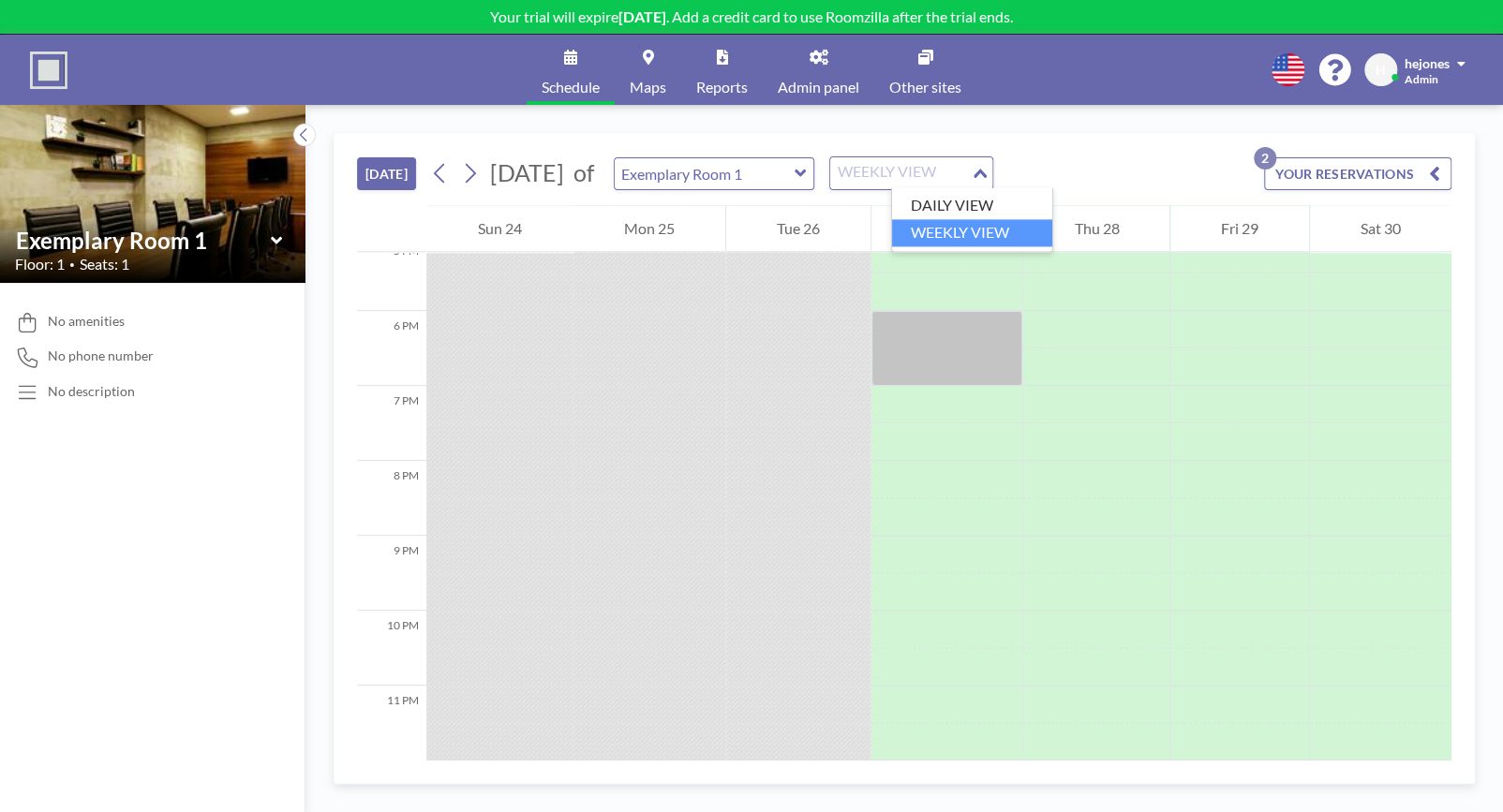
click at [948, 181] on div "WEEKLY VIEW" at bounding box center [900, 171] width 141 height 28
click at [948, 202] on li "DAILY VIEW" at bounding box center [972, 205] width 160 height 27
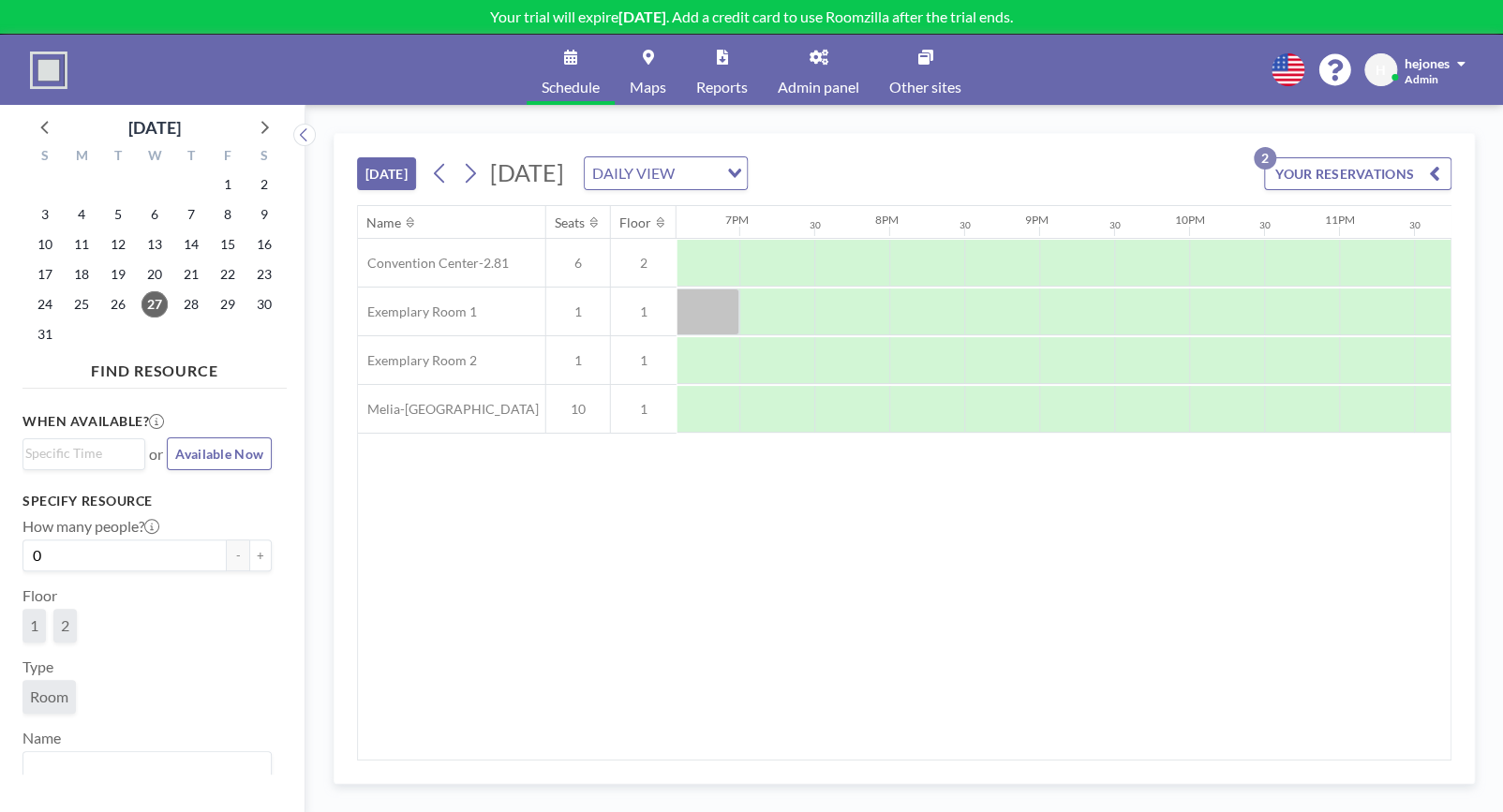
scroll to position [0, 2825]
click at [478, 181] on icon at bounding box center [470, 173] width 18 height 28
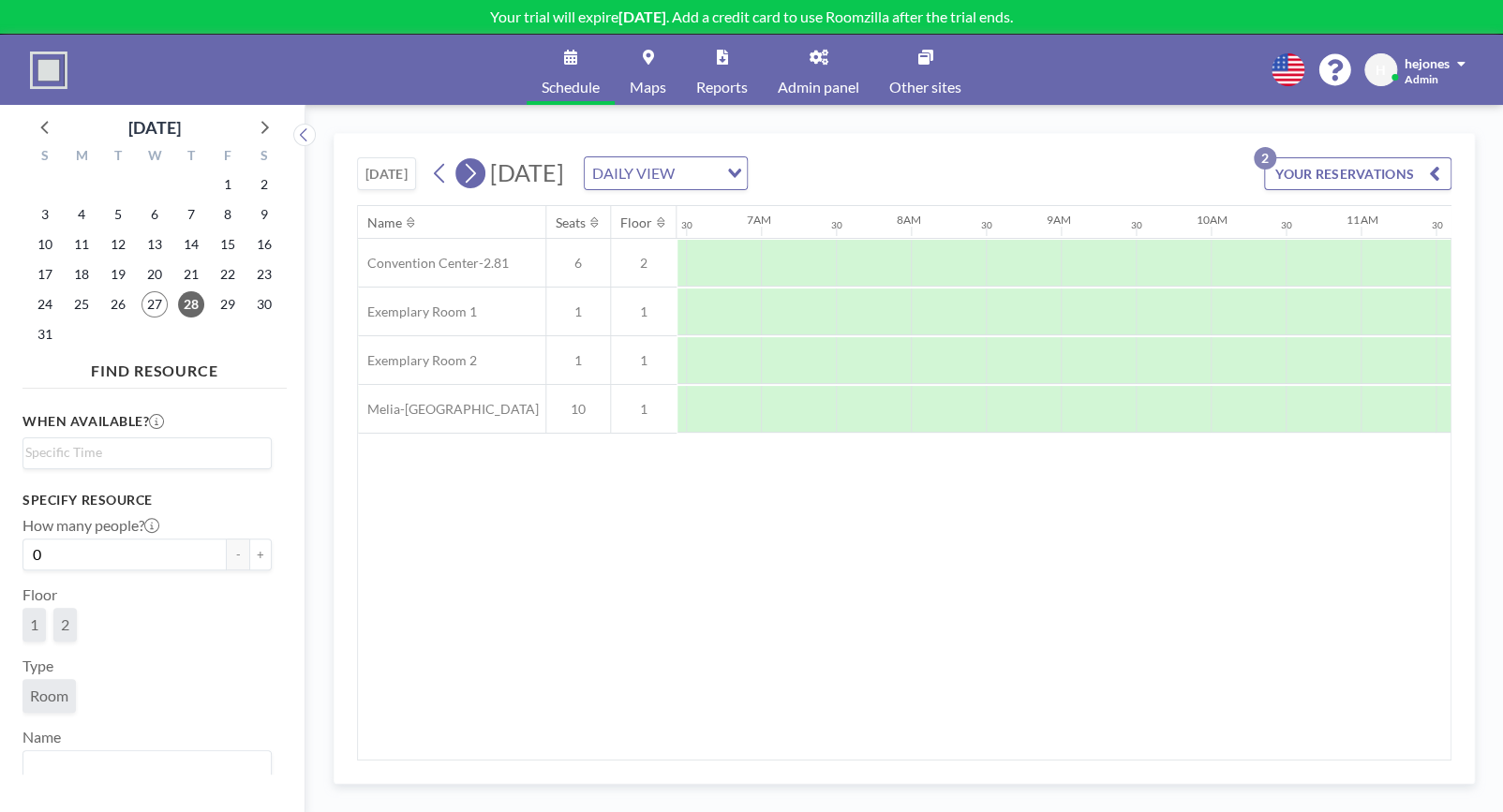
scroll to position [0, 1124]
click at [929, 260] on div at bounding box center [939, 263] width 75 height 47
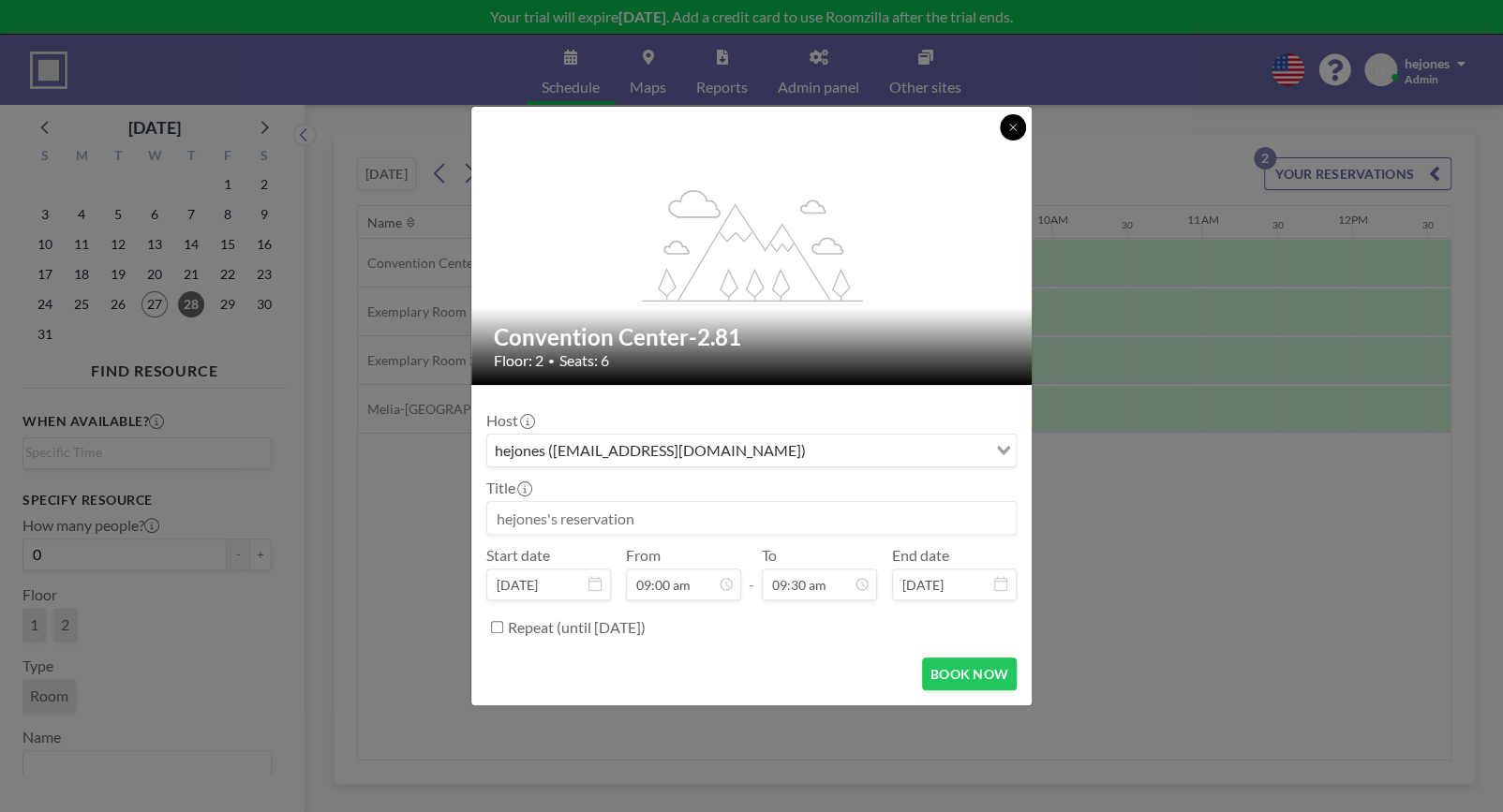
click at [1007, 125] on icon at bounding box center [1013, 128] width 12 height 12
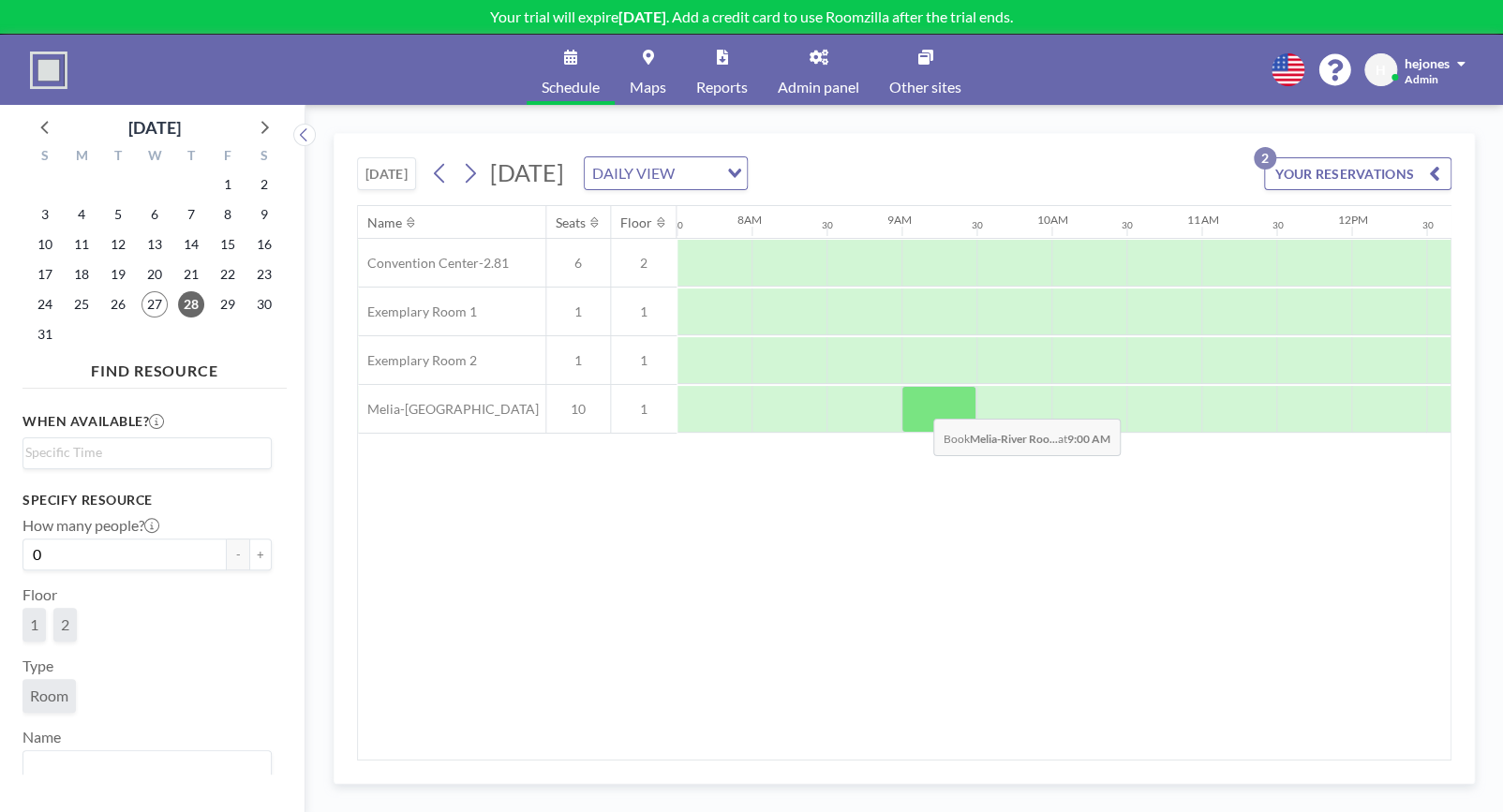
click at [918, 404] on div at bounding box center [939, 408] width 75 height 47
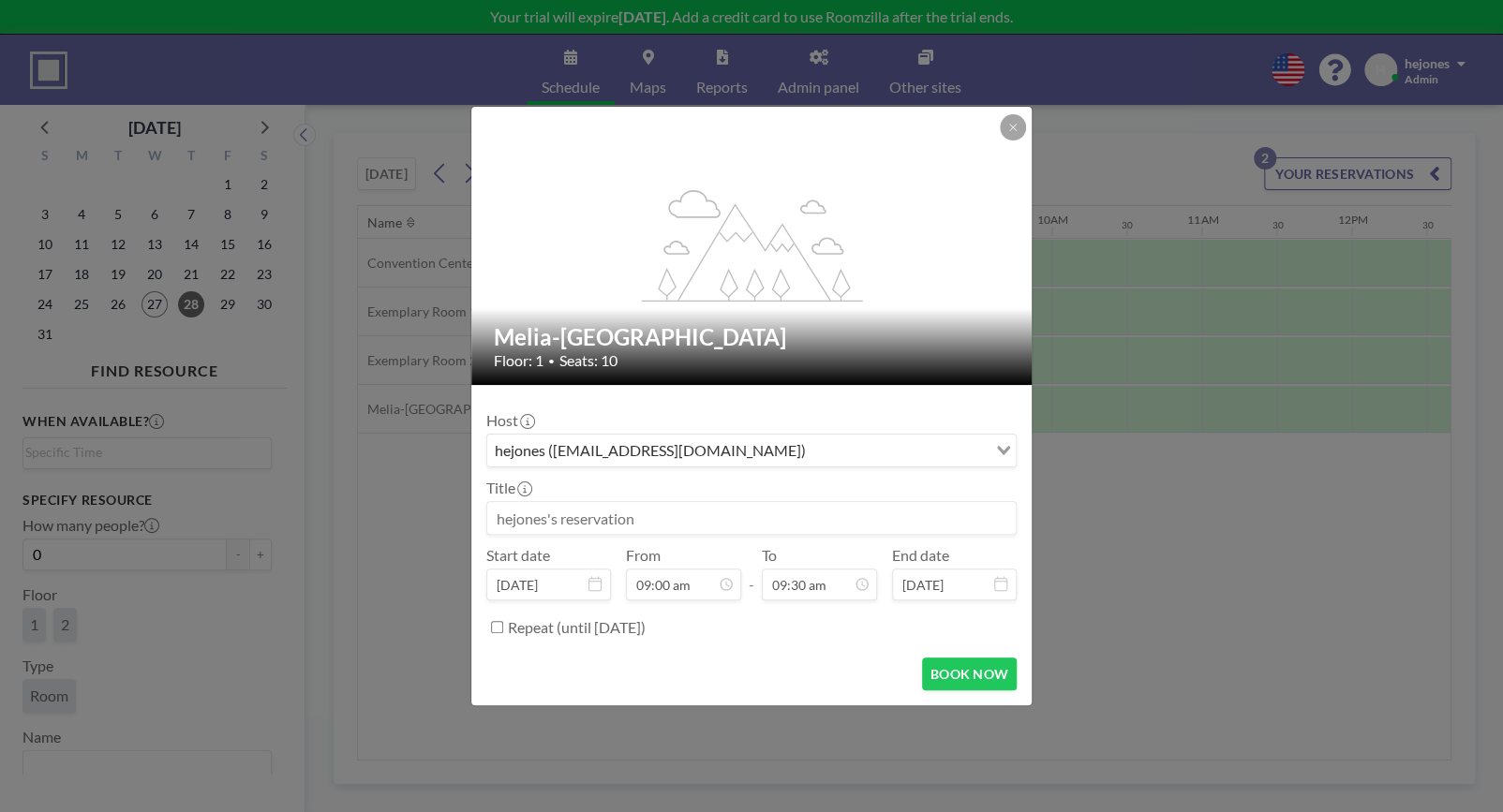
click at [686, 518] on input at bounding box center [751, 518] width 528 height 32
type input "Med Affairs meeting"
click at [960, 669] on button "BOOK NOW" at bounding box center [969, 674] width 95 height 33
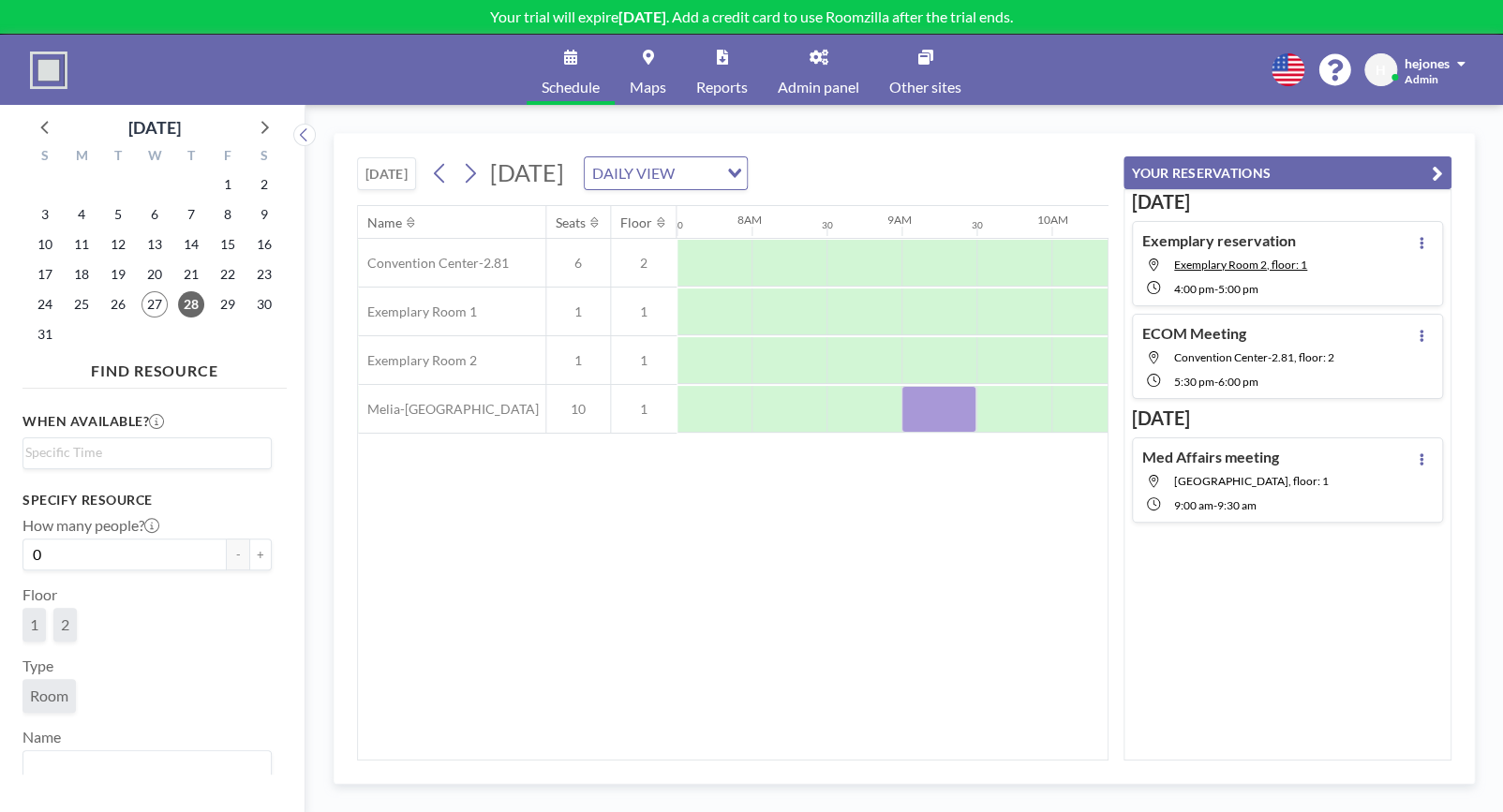
click at [712, 637] on div "Name Seats Floor 12AM 30 1AM 30 2AM 30 3AM 30 4AM 30 5AM 30 6AM 30 7AM 30 8AM 3…" at bounding box center [732, 482] width 749 height 553
click at [1418, 453] on icon at bounding box center [1421, 459] width 8 height 12
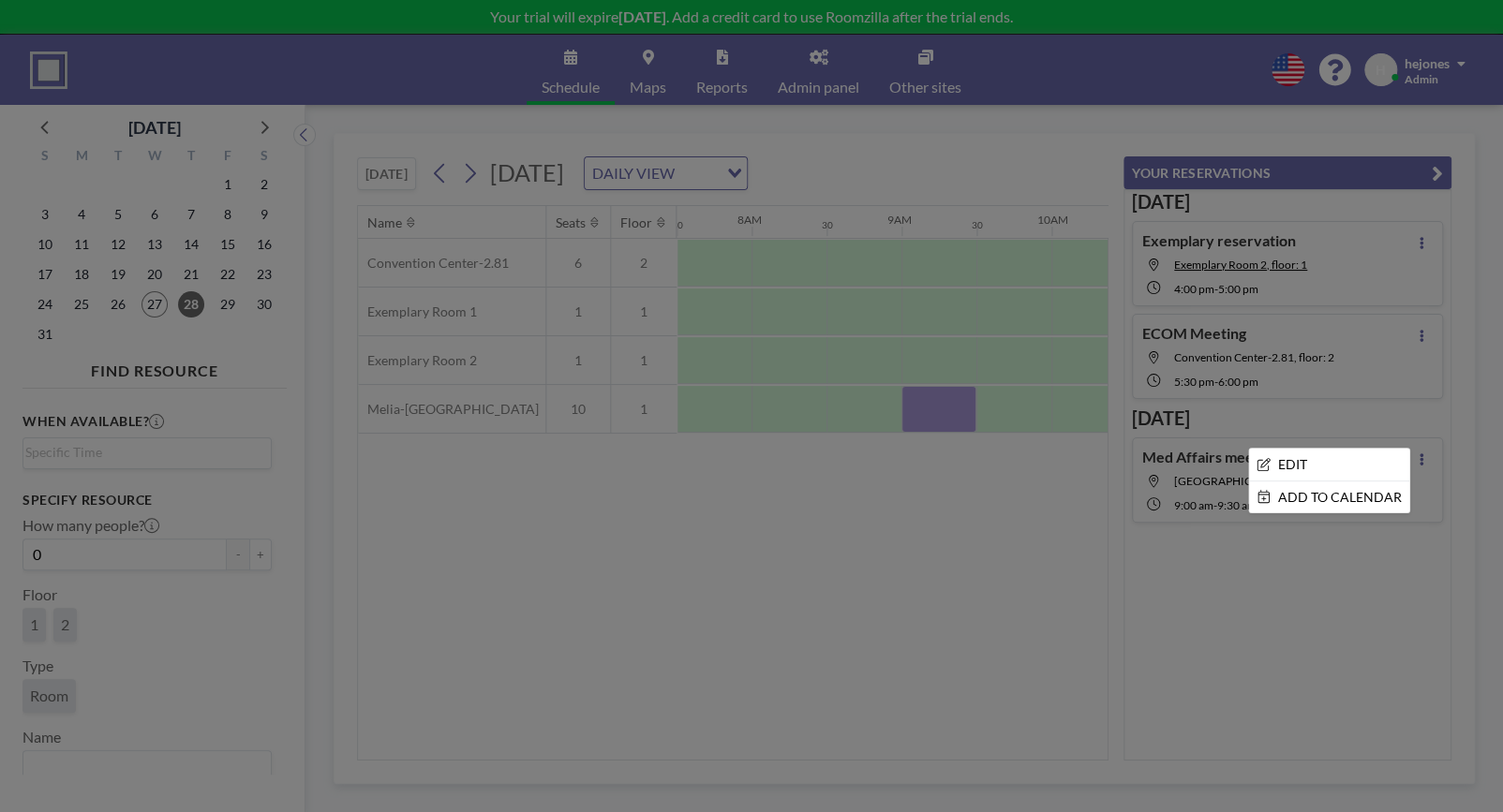
click at [1227, 455] on div at bounding box center [751, 406] width 1503 height 812
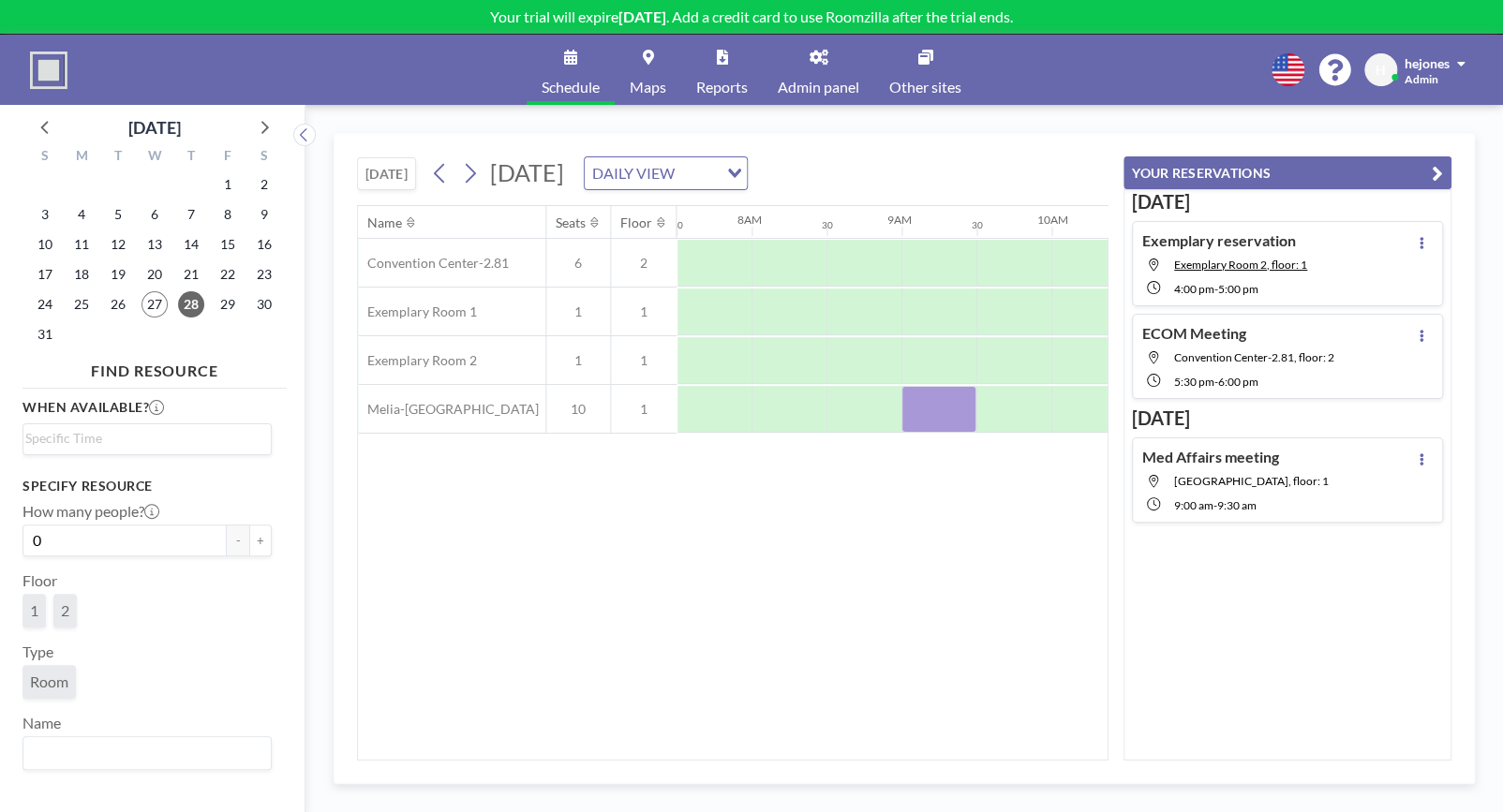
scroll to position [14, 0]
click at [703, 64] on link "Reports" at bounding box center [721, 69] width 82 height 70
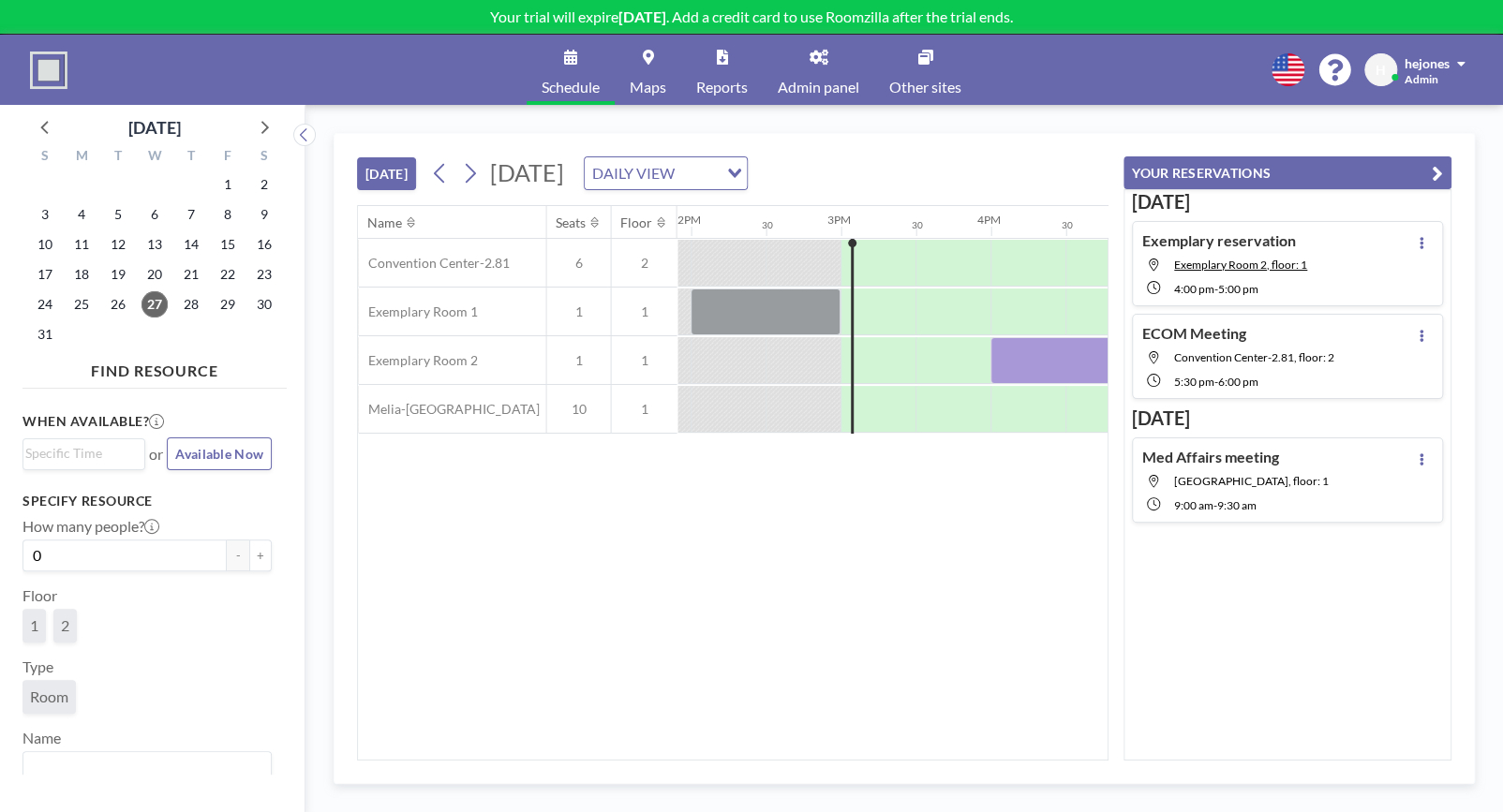
scroll to position [0, 2172]
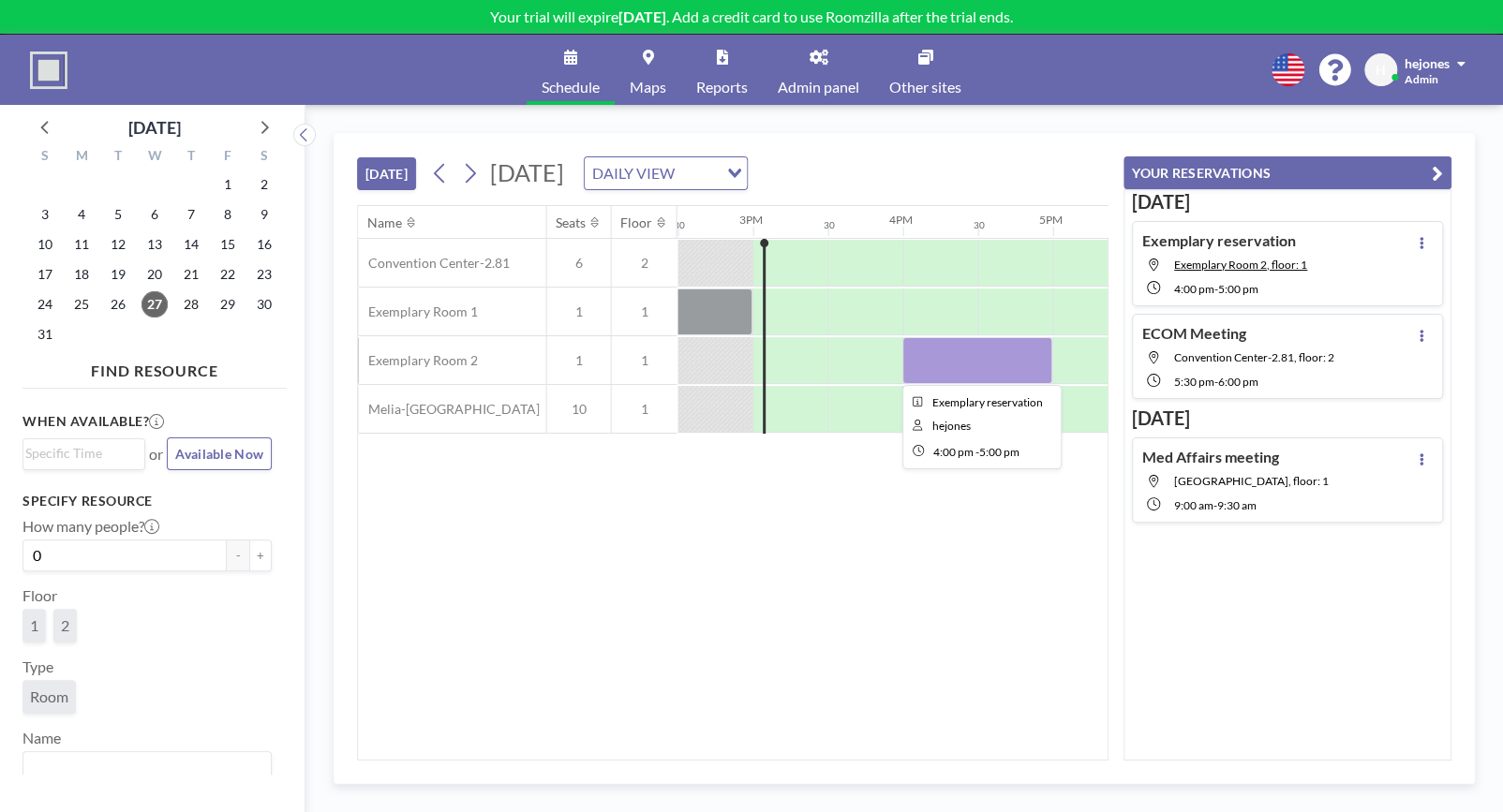
click at [963, 356] on div at bounding box center [977, 360] width 150 height 47
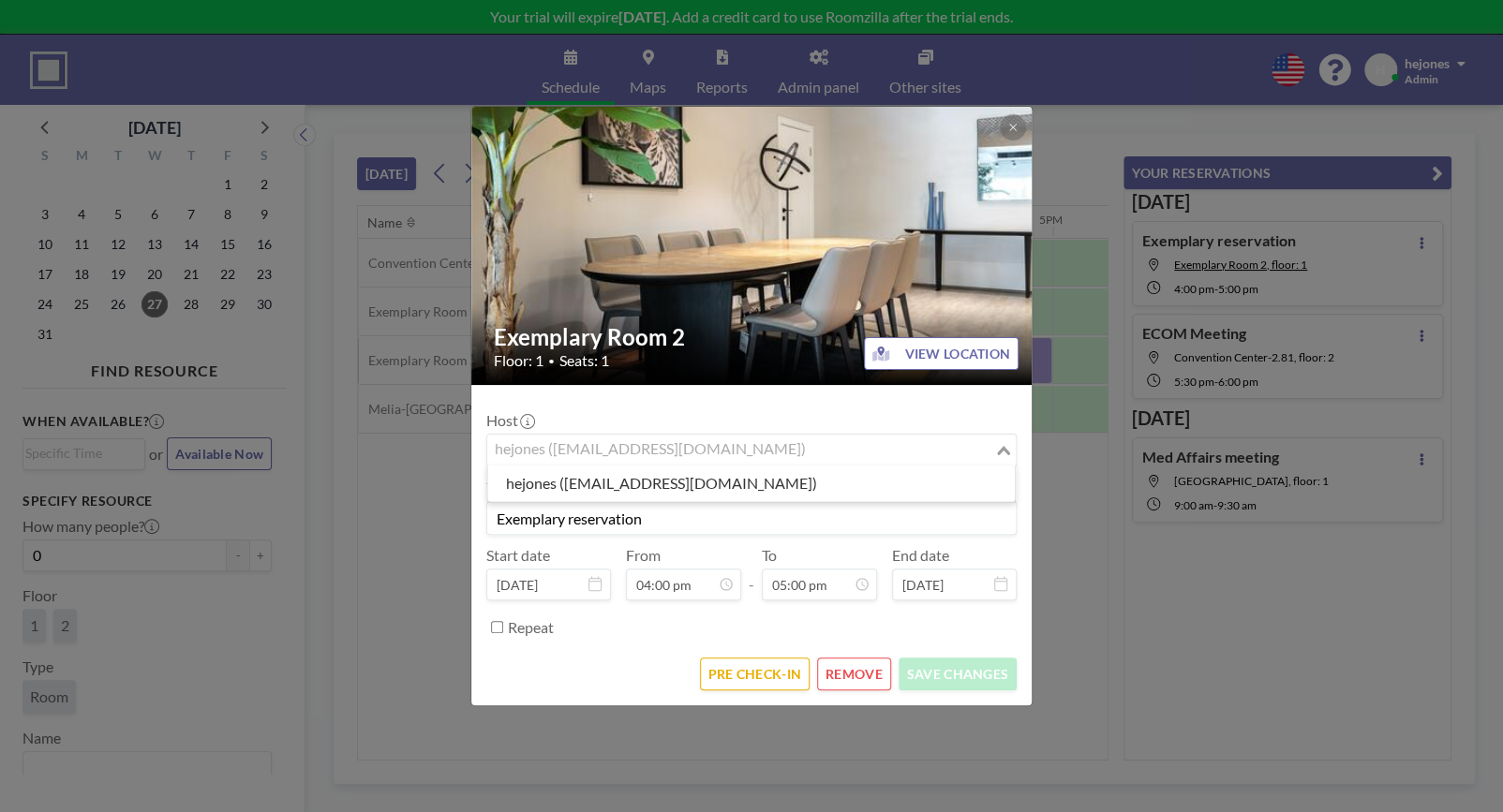
click at [1004, 447] on icon "Search for option" at bounding box center [1003, 451] width 13 height 10
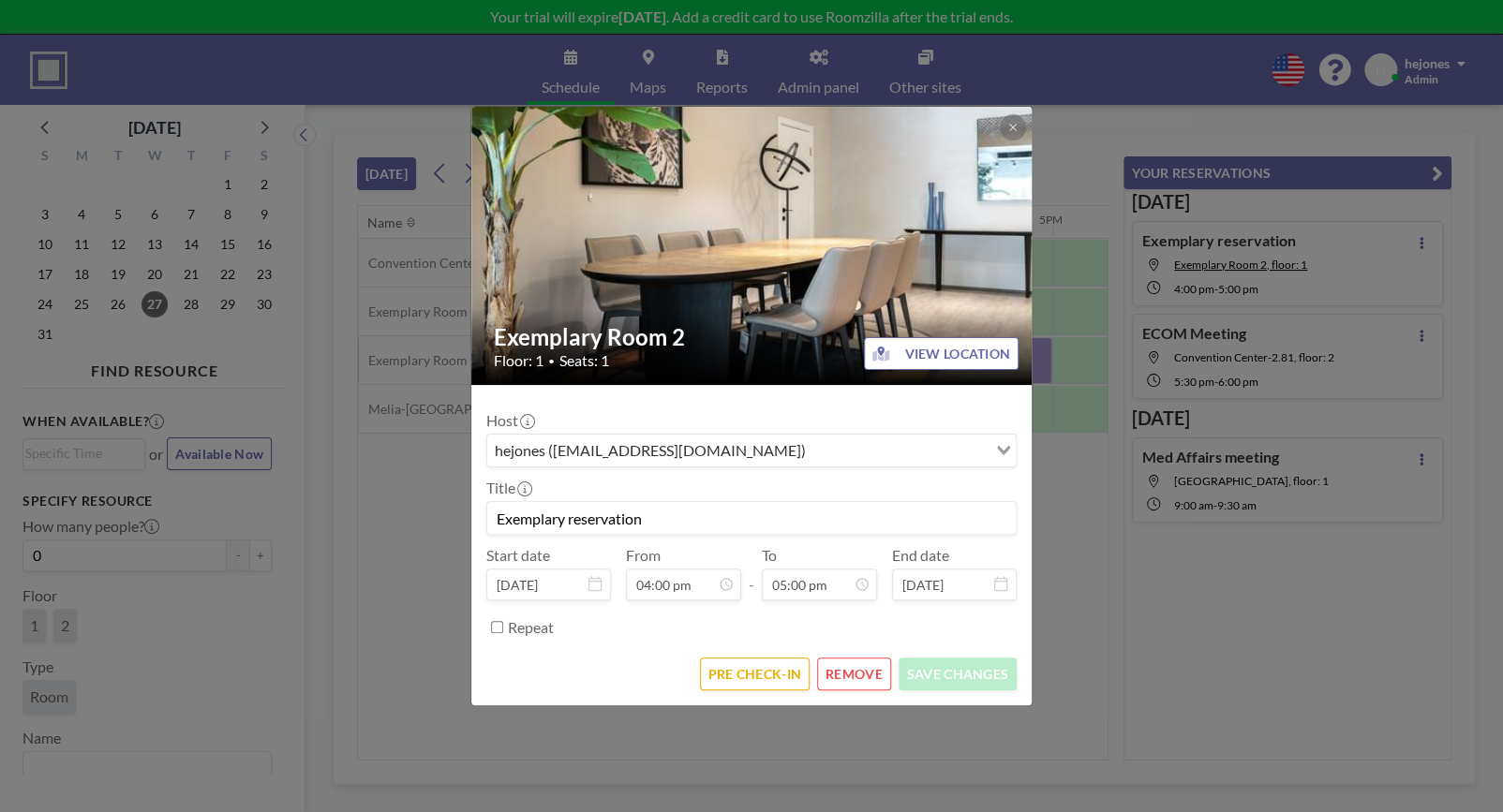
click at [1004, 447] on icon "Search for option" at bounding box center [1003, 451] width 13 height 10
click at [1015, 130] on icon at bounding box center [1012, 127] width 7 height 7
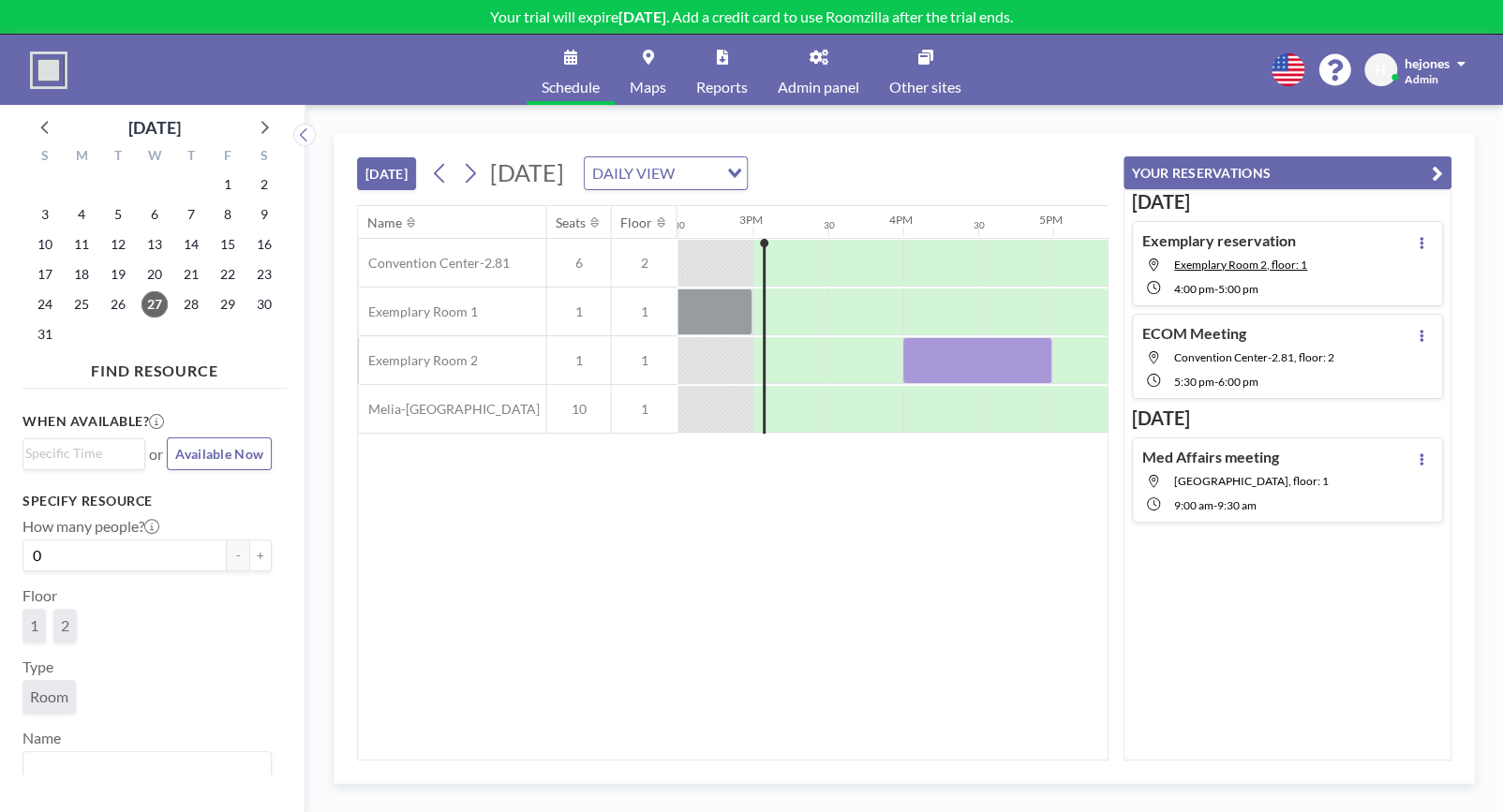
click at [814, 83] on span "Admin panel" at bounding box center [818, 87] width 82 height 15
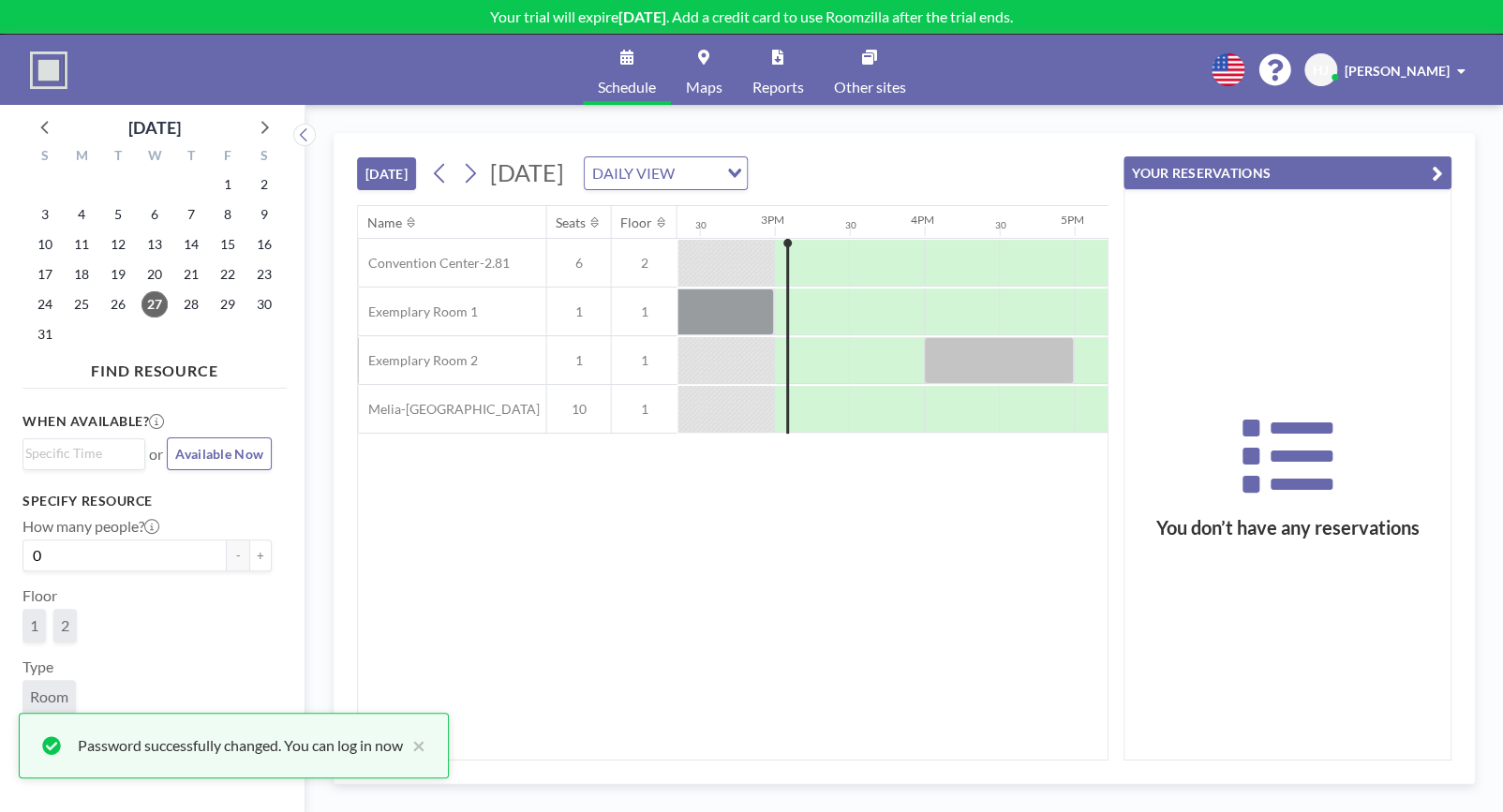
scroll to position [0, 2172]
click at [1435, 70] on span "[PERSON_NAME]" at bounding box center [1397, 70] width 105 height 16
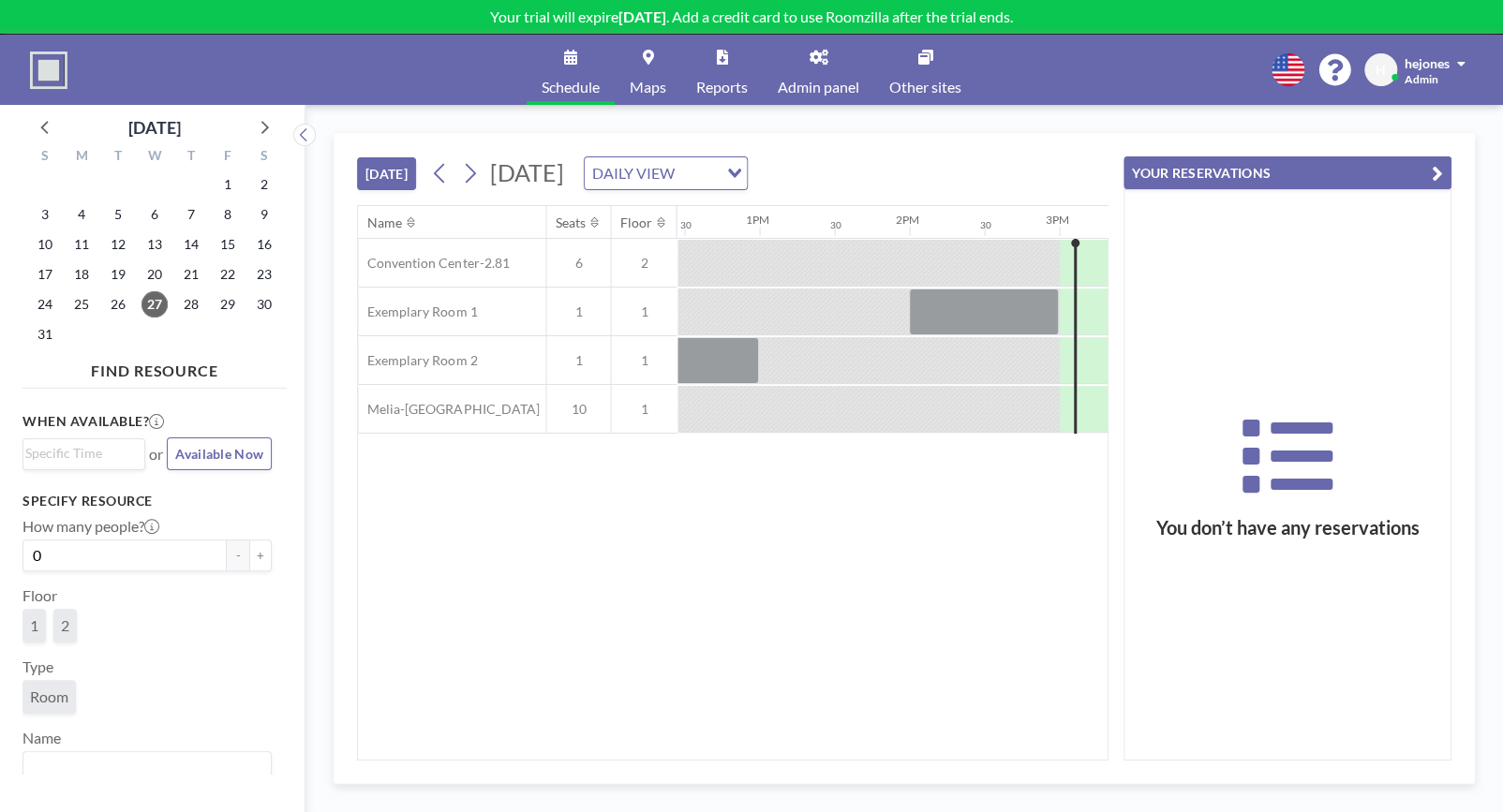
scroll to position [0, 2172]
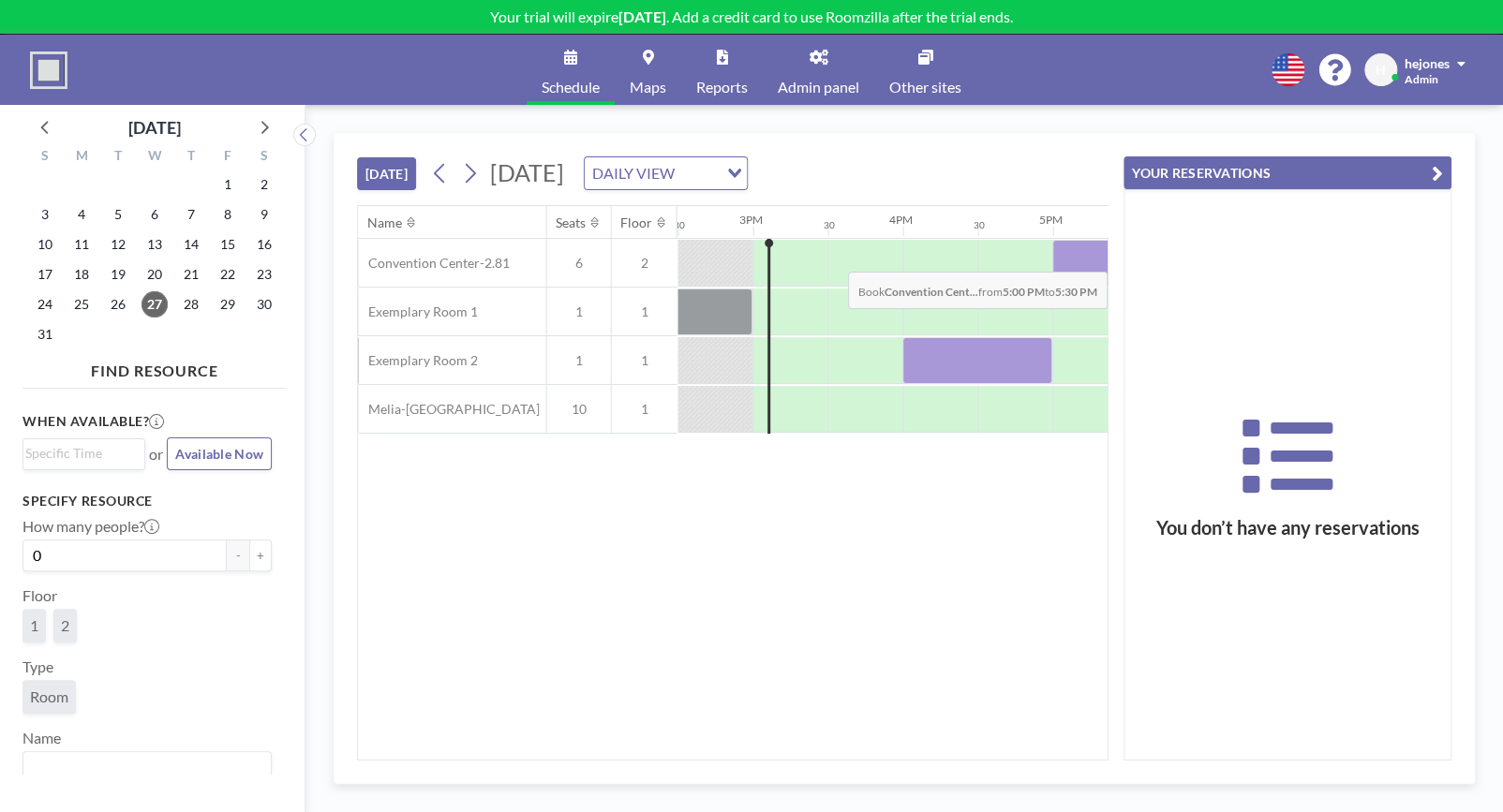
click at [1070, 257] on div at bounding box center [1090, 263] width 75 height 47
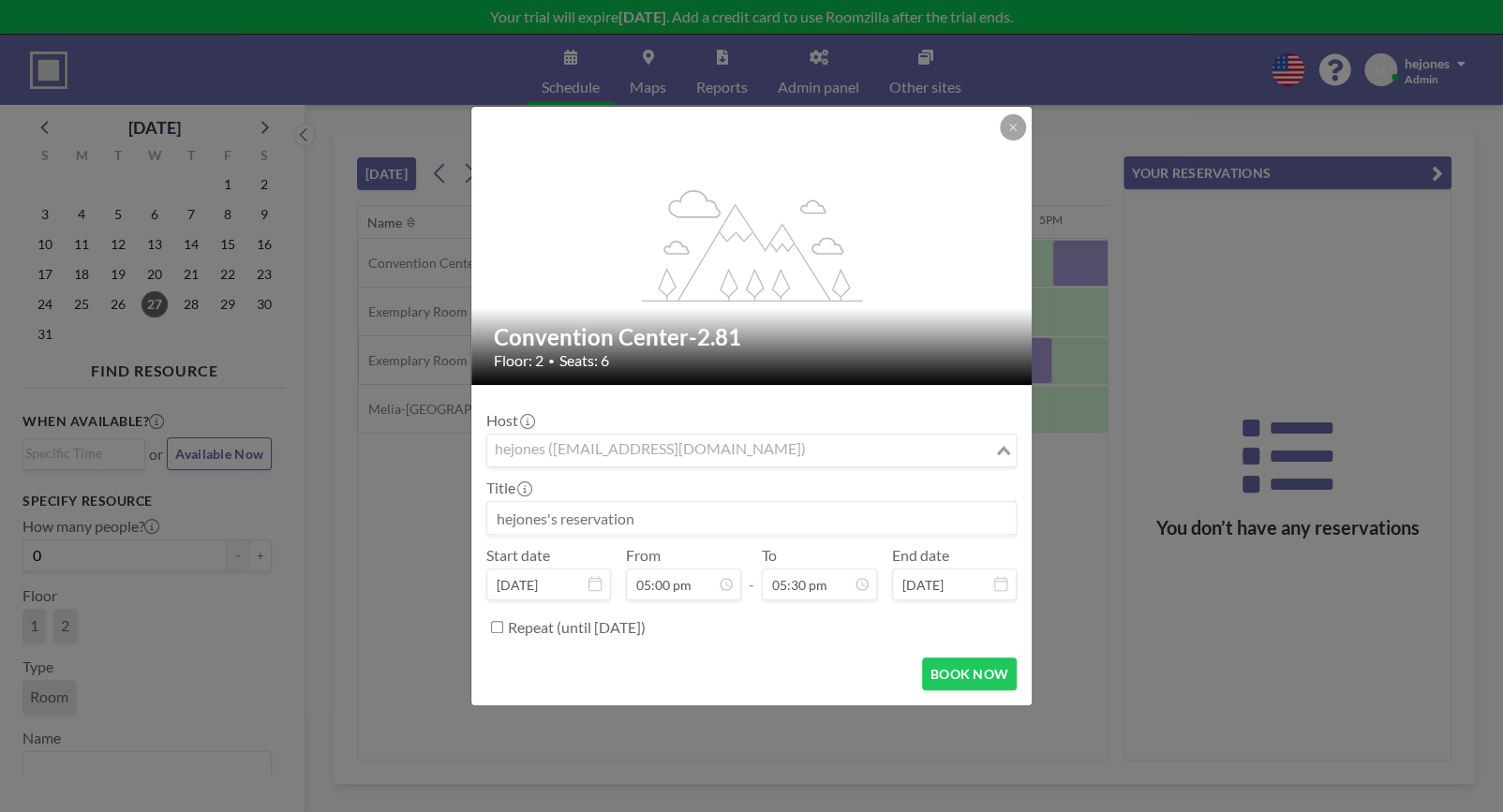
click at [892, 442] on input "Search for option" at bounding box center [740, 450] width 504 height 24
click at [976, 424] on div "Host hejones ([EMAIL_ADDRESS][DOMAIN_NAME]) Loading..." at bounding box center [751, 439] width 530 height 57
click at [1009, 452] on icon "Search for option" at bounding box center [1003, 451] width 13 height 10
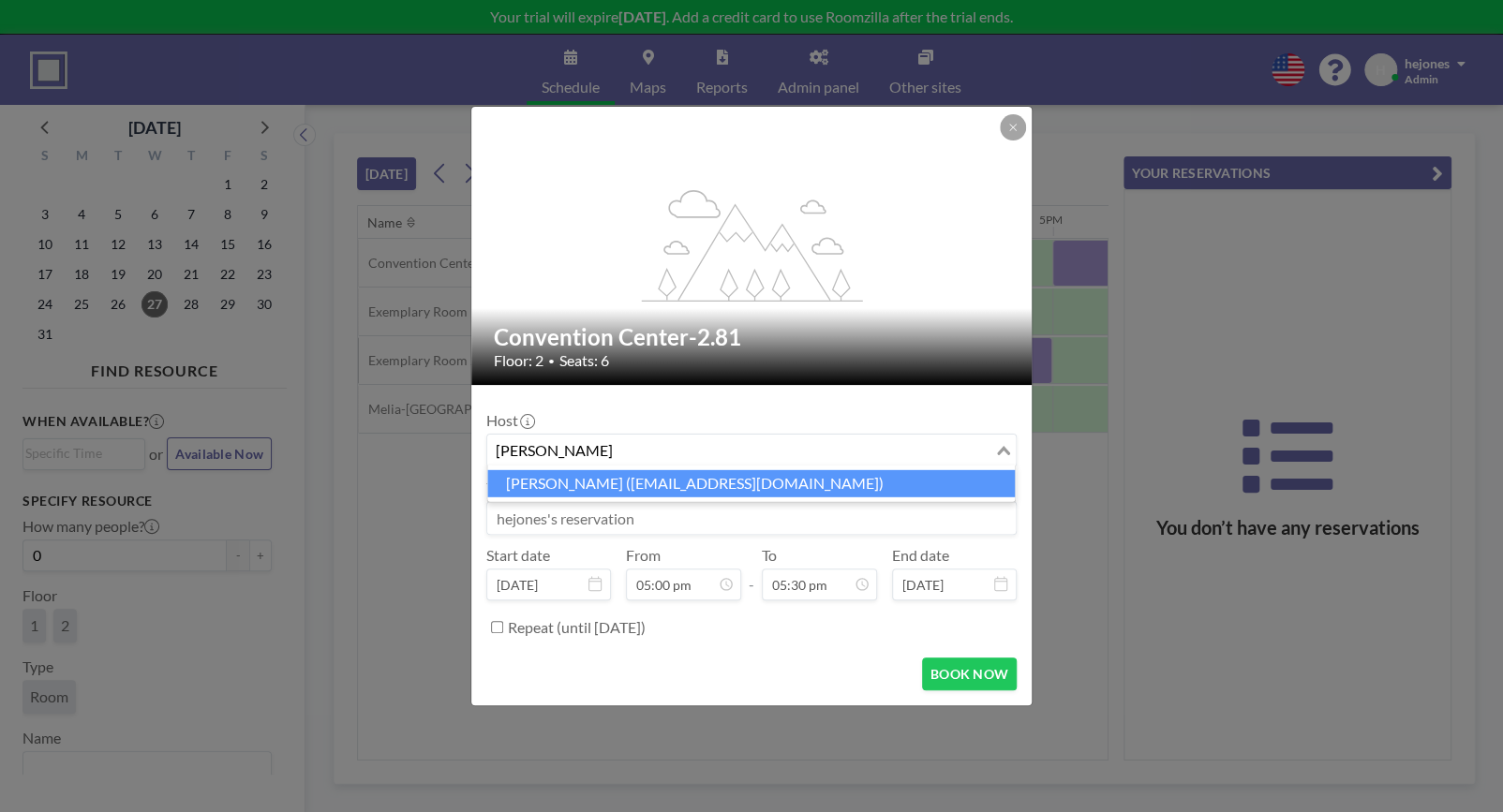
click at [837, 492] on li "[PERSON_NAME] ([EMAIL_ADDRESS][DOMAIN_NAME])" at bounding box center [751, 483] width 528 height 27
type input "[PERSON_NAME]"
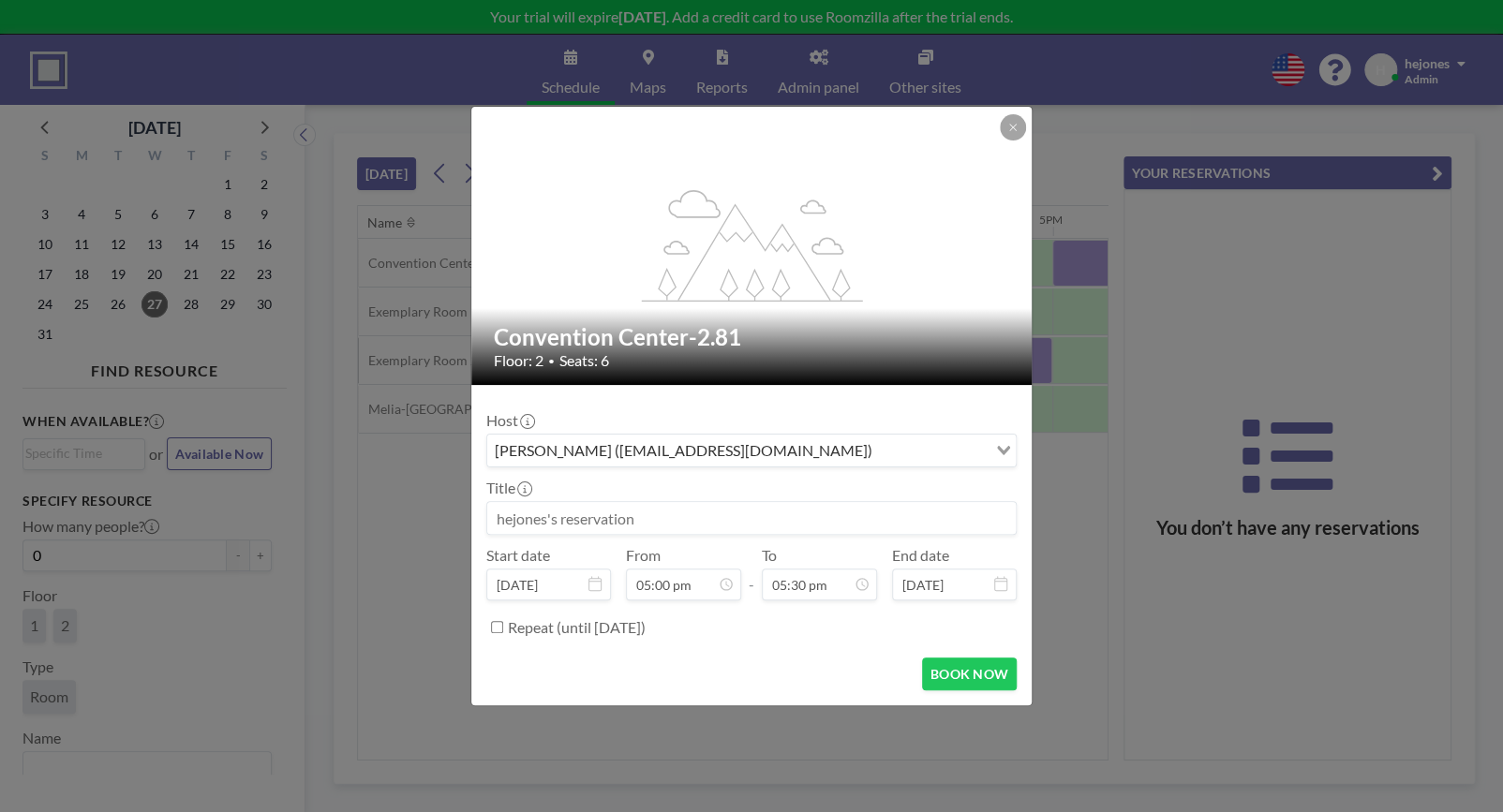
click at [644, 521] on input at bounding box center [751, 518] width 528 height 32
type input "Testing"
click at [960, 665] on button "BOOK NOW" at bounding box center [969, 674] width 95 height 33
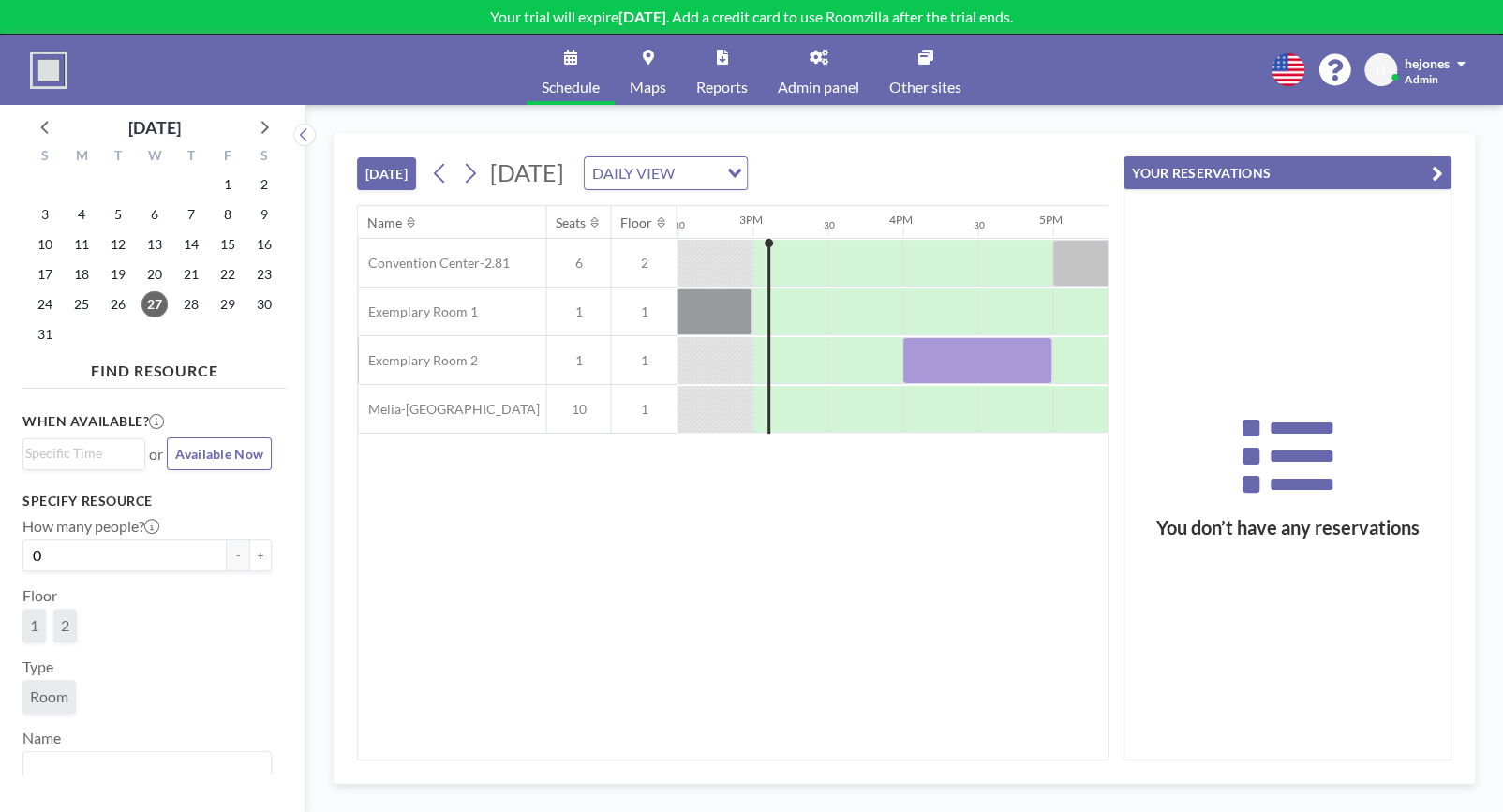
click at [1436, 174] on icon "button" at bounding box center [1437, 173] width 12 height 22
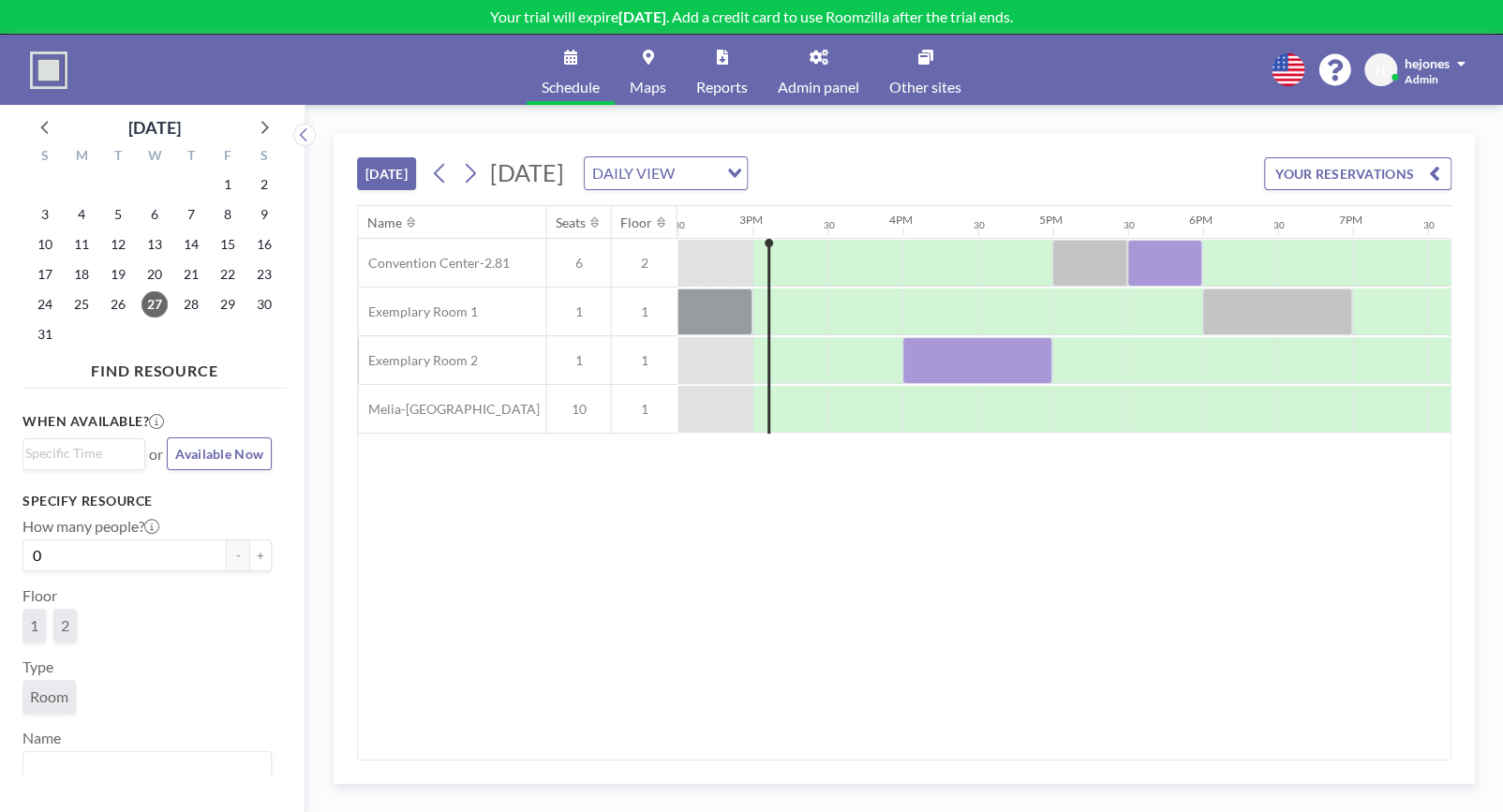
click at [719, 48] on link "Reports" at bounding box center [721, 69] width 82 height 70
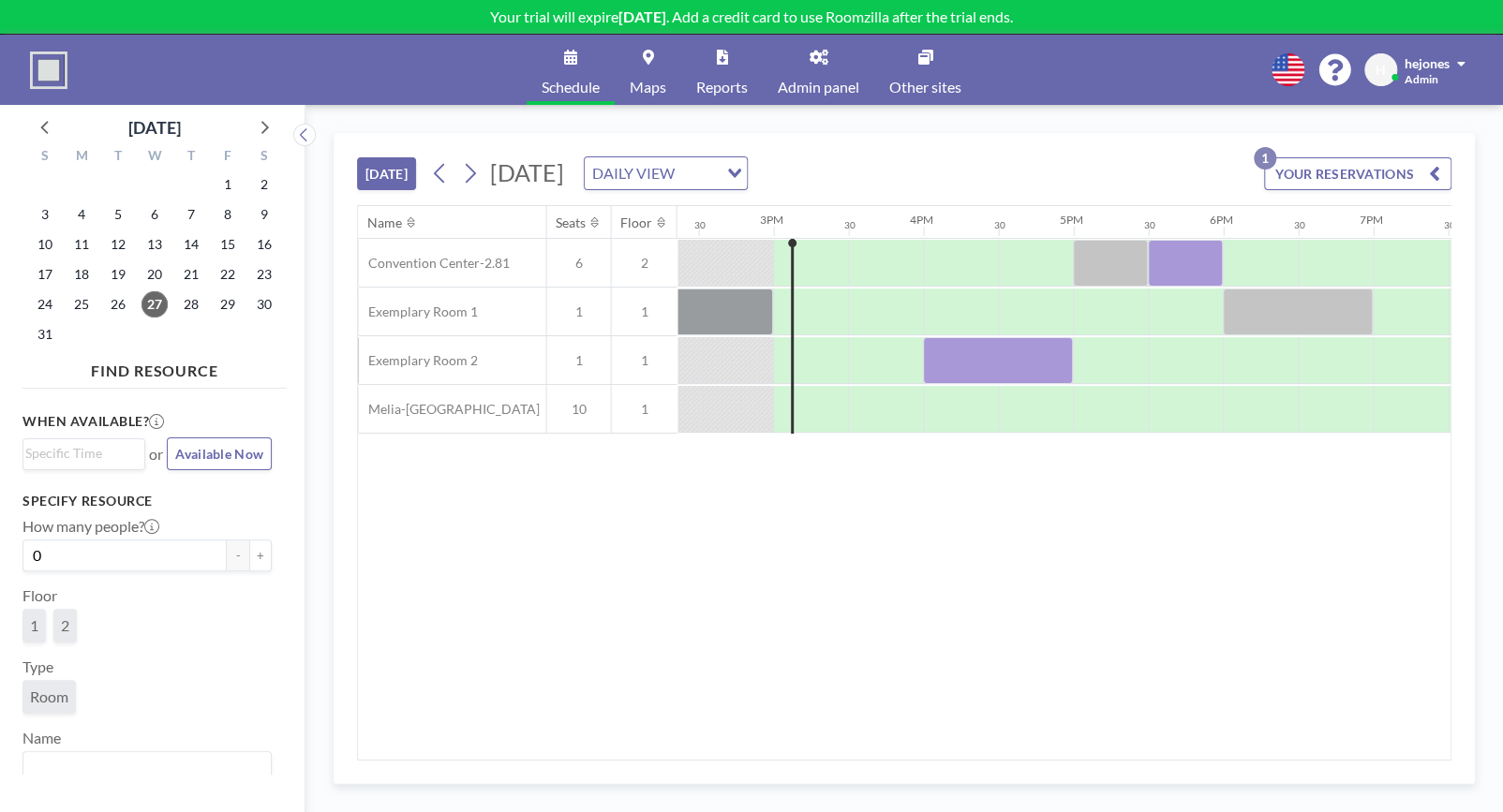
scroll to position [0, 2172]
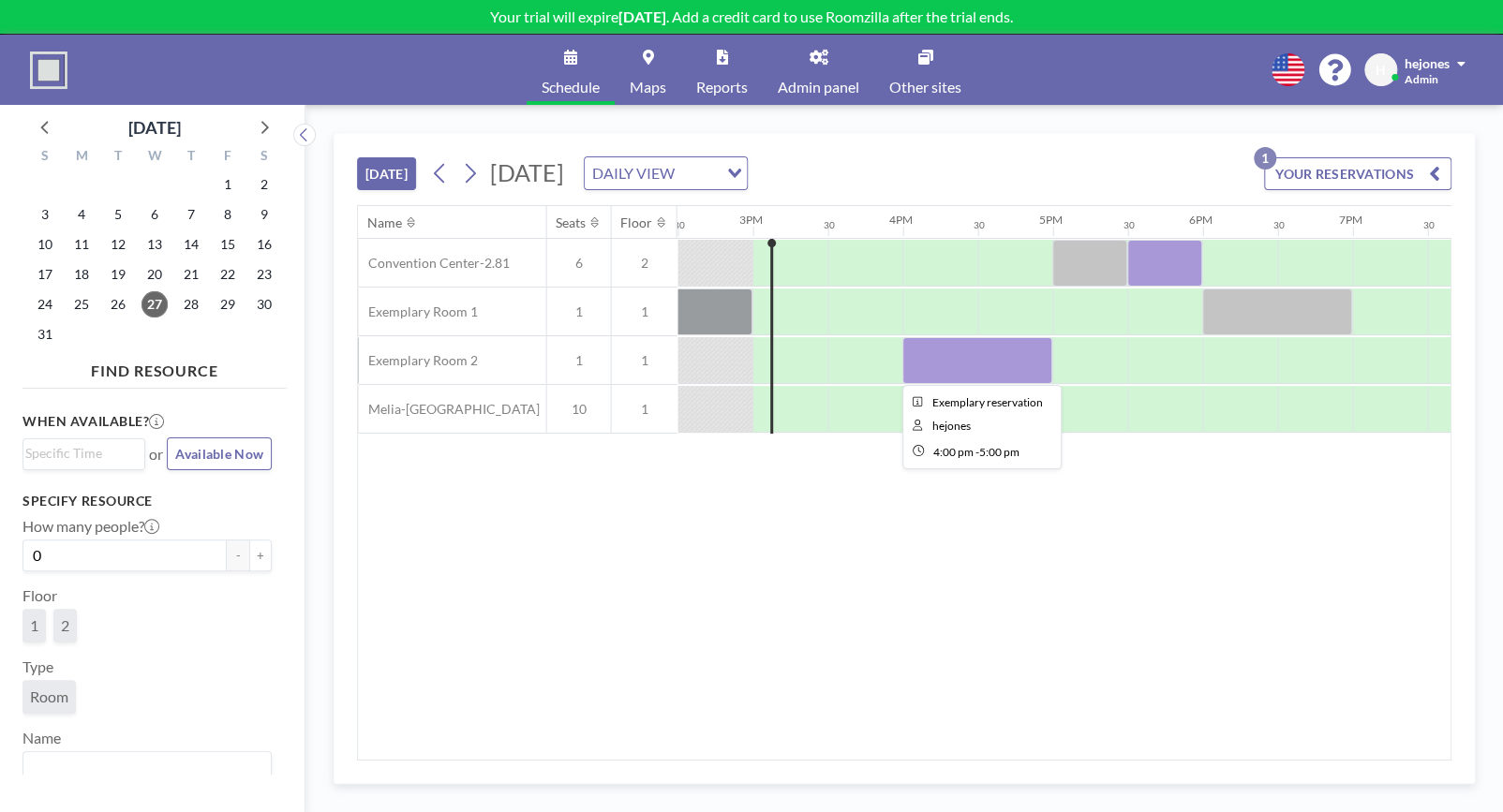
click at [975, 351] on div at bounding box center [977, 360] width 150 height 47
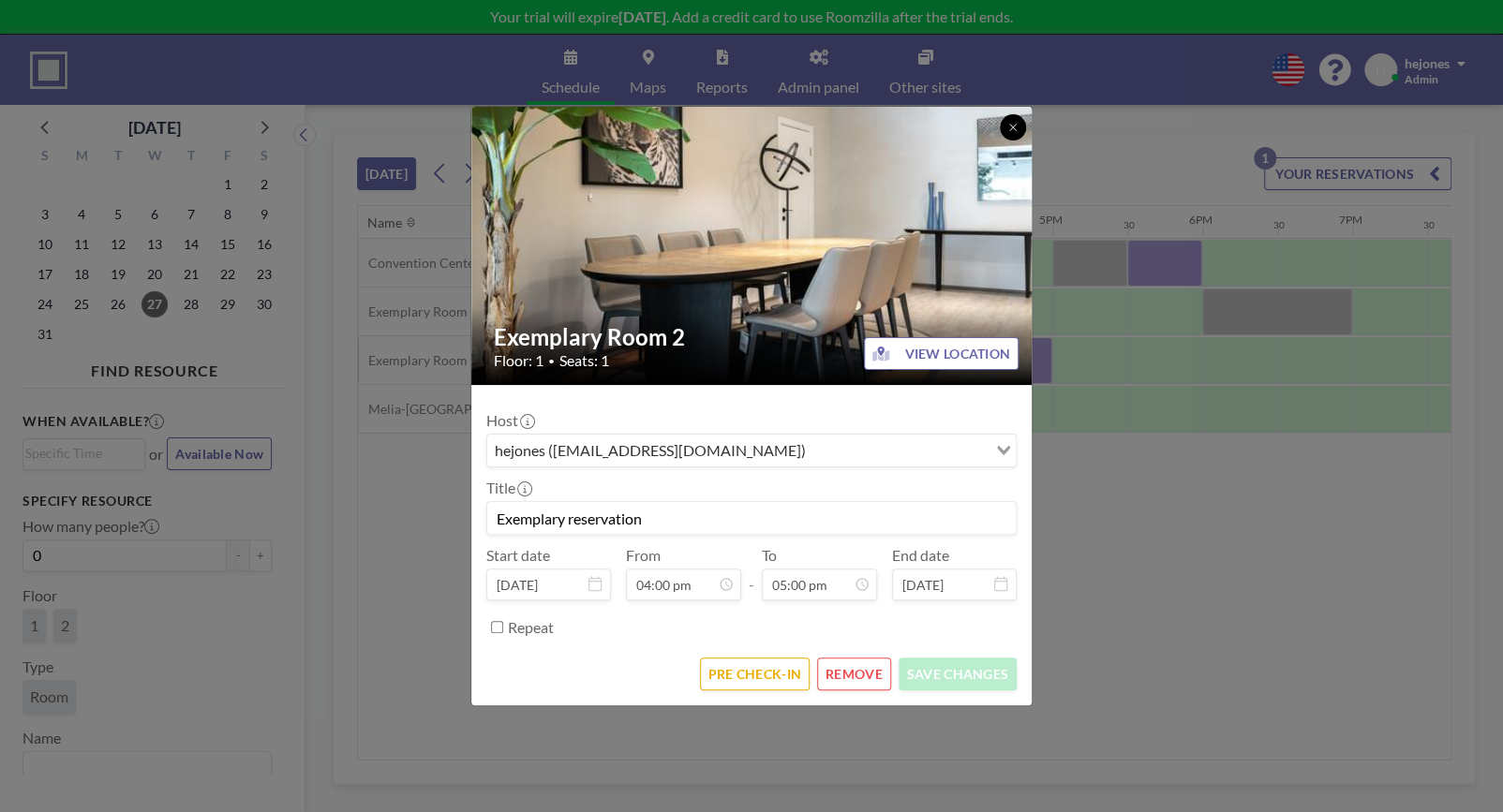
click at [1011, 117] on button at bounding box center [1012, 127] width 26 height 26
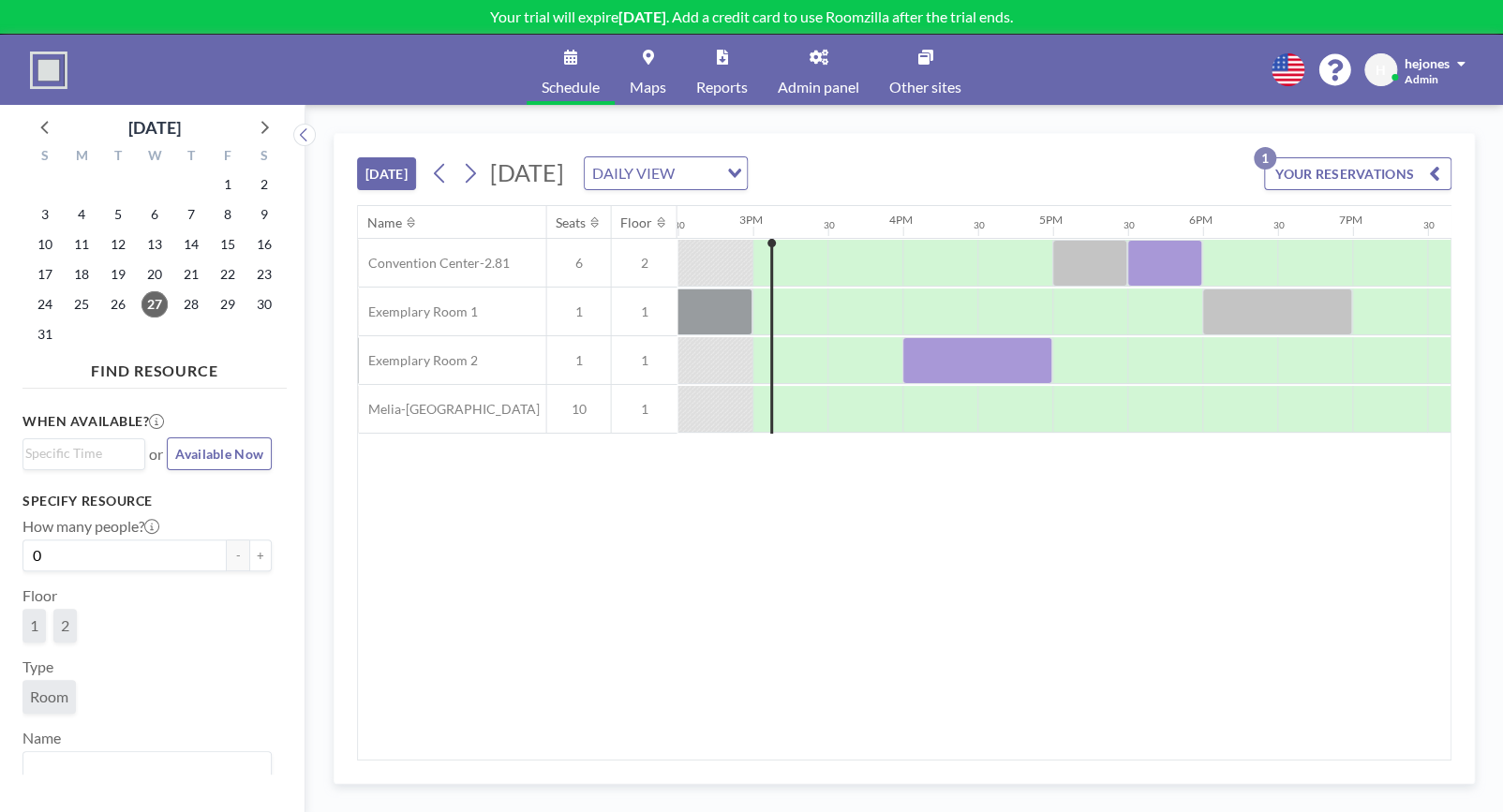
click at [649, 80] on span "Maps" at bounding box center [647, 87] width 36 height 15
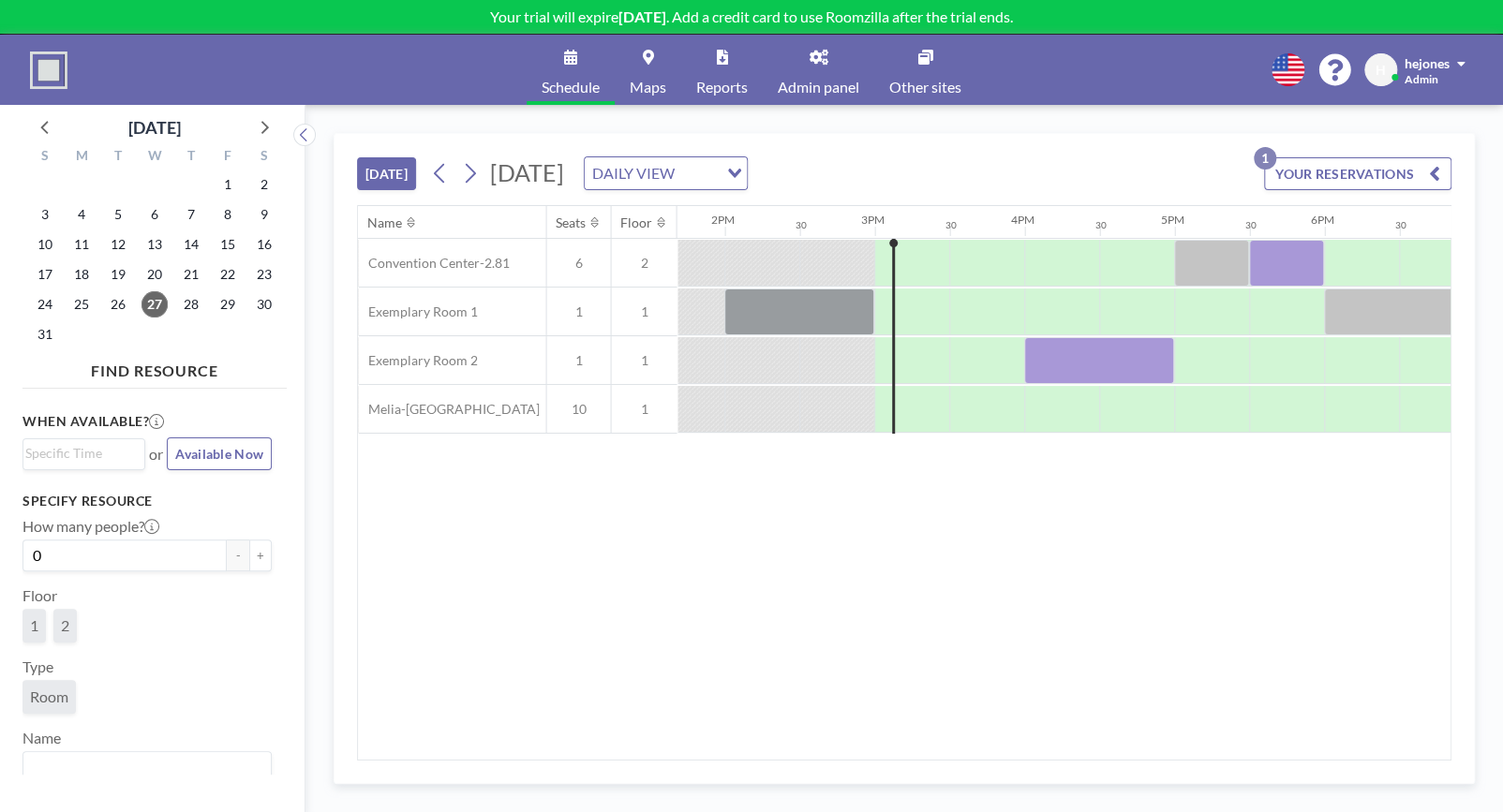
scroll to position [0, 2172]
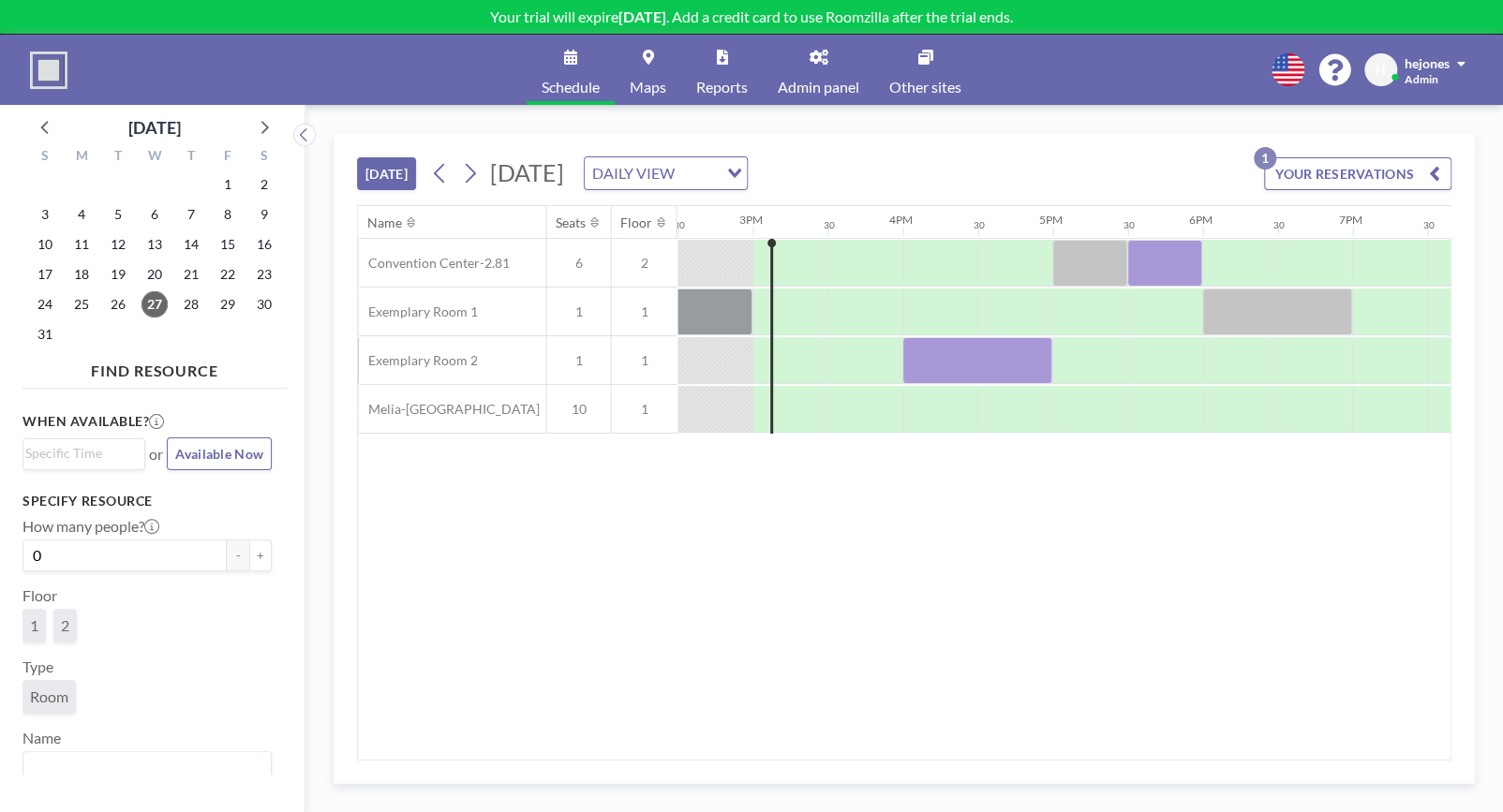
click at [1279, 175] on button "YOUR RESERVATIONS 1" at bounding box center [1357, 174] width 187 height 33
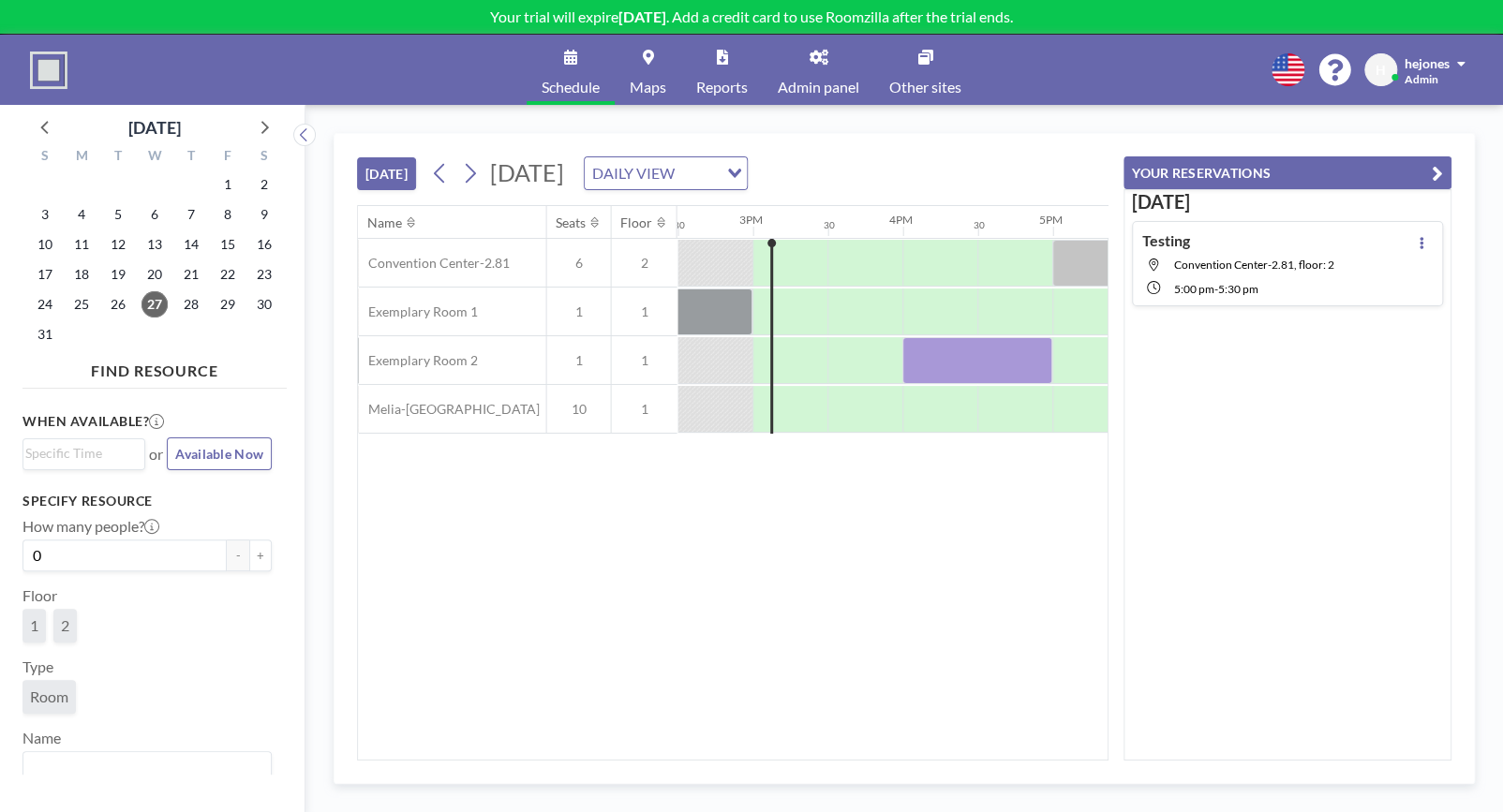
click at [1279, 175] on button "YOUR RESERVATIONS" at bounding box center [1287, 173] width 328 height 33
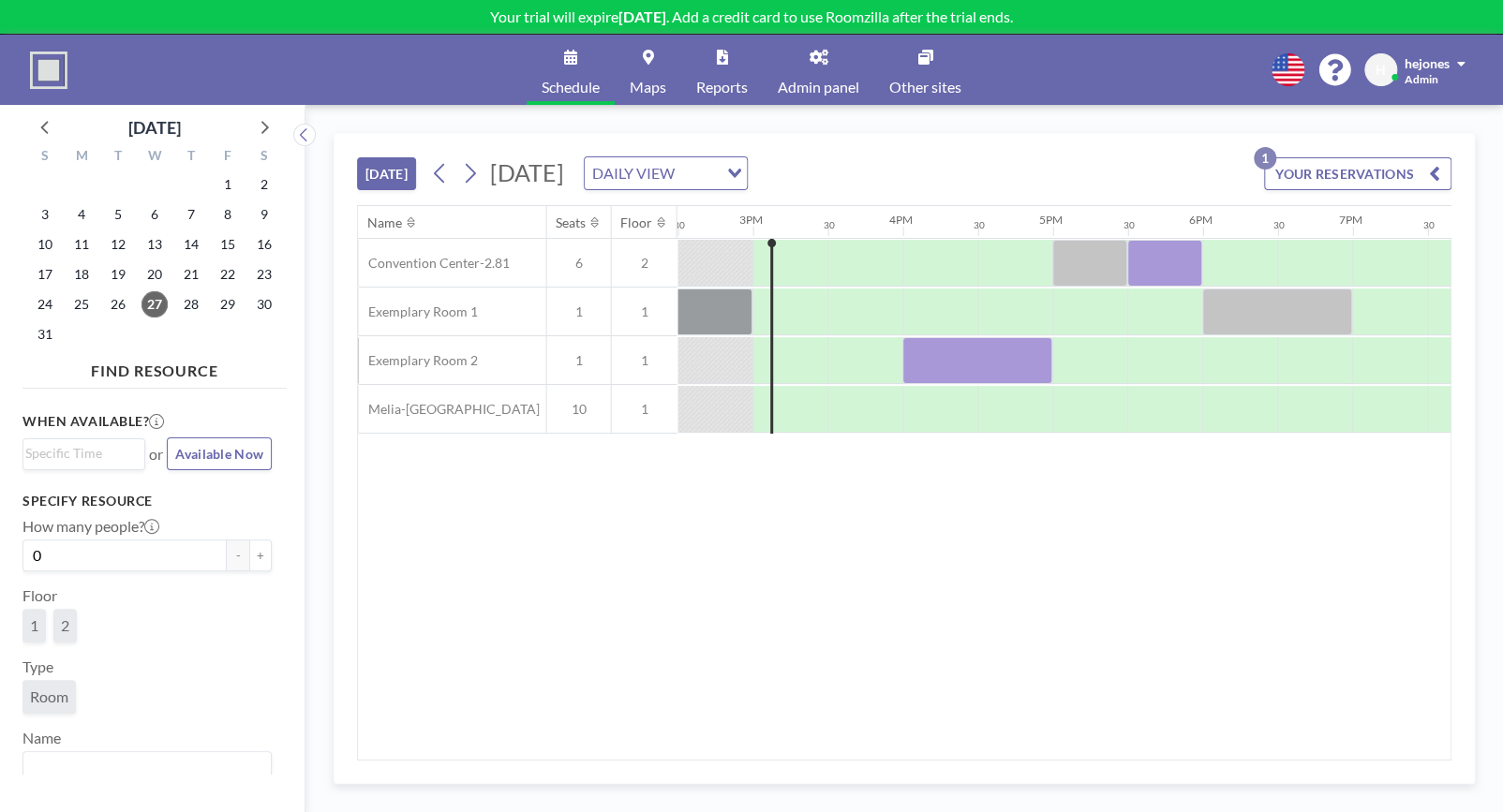
click at [801, 80] on span "Admin panel" at bounding box center [818, 87] width 82 height 15
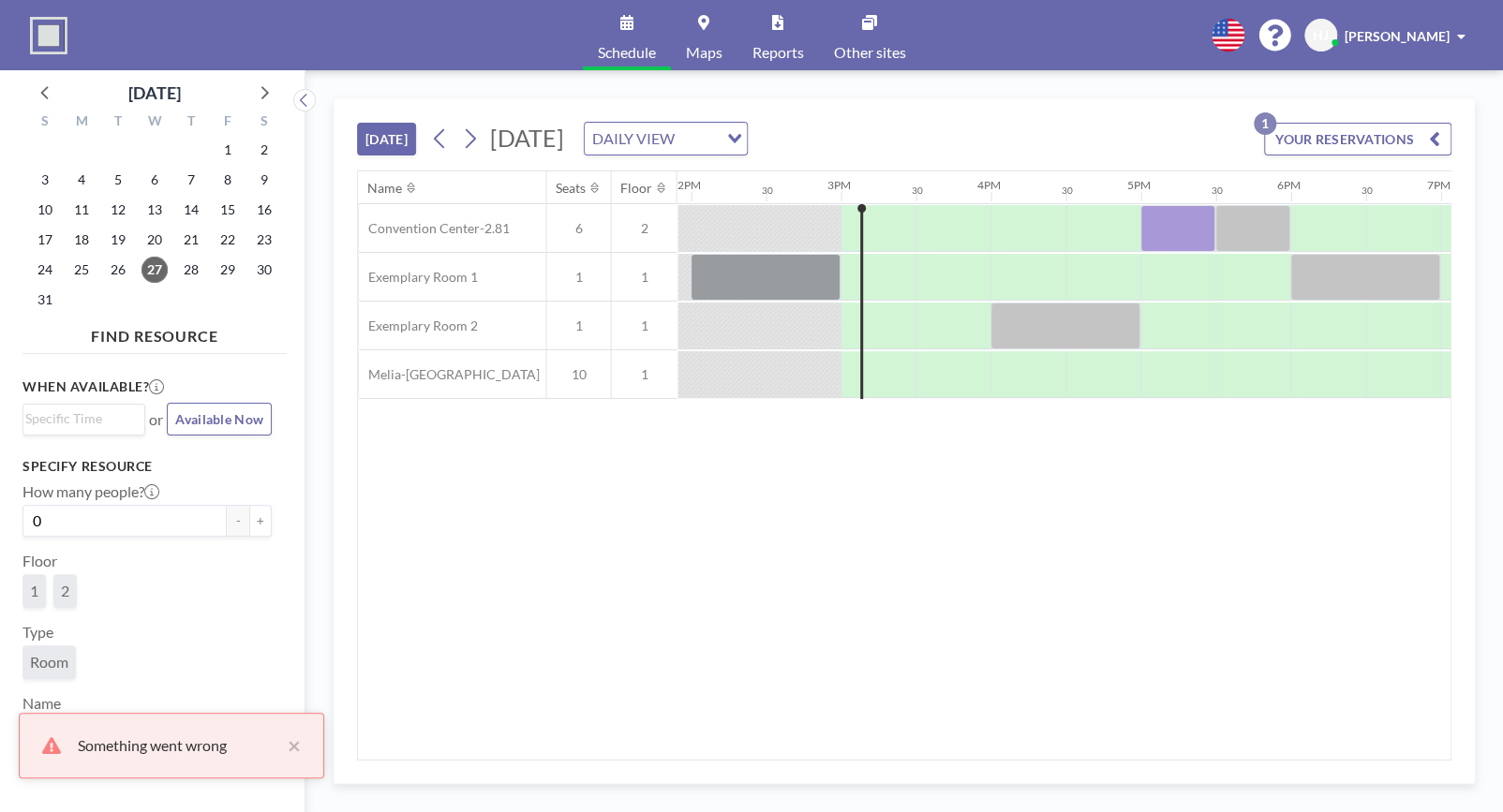
scroll to position [0, 2172]
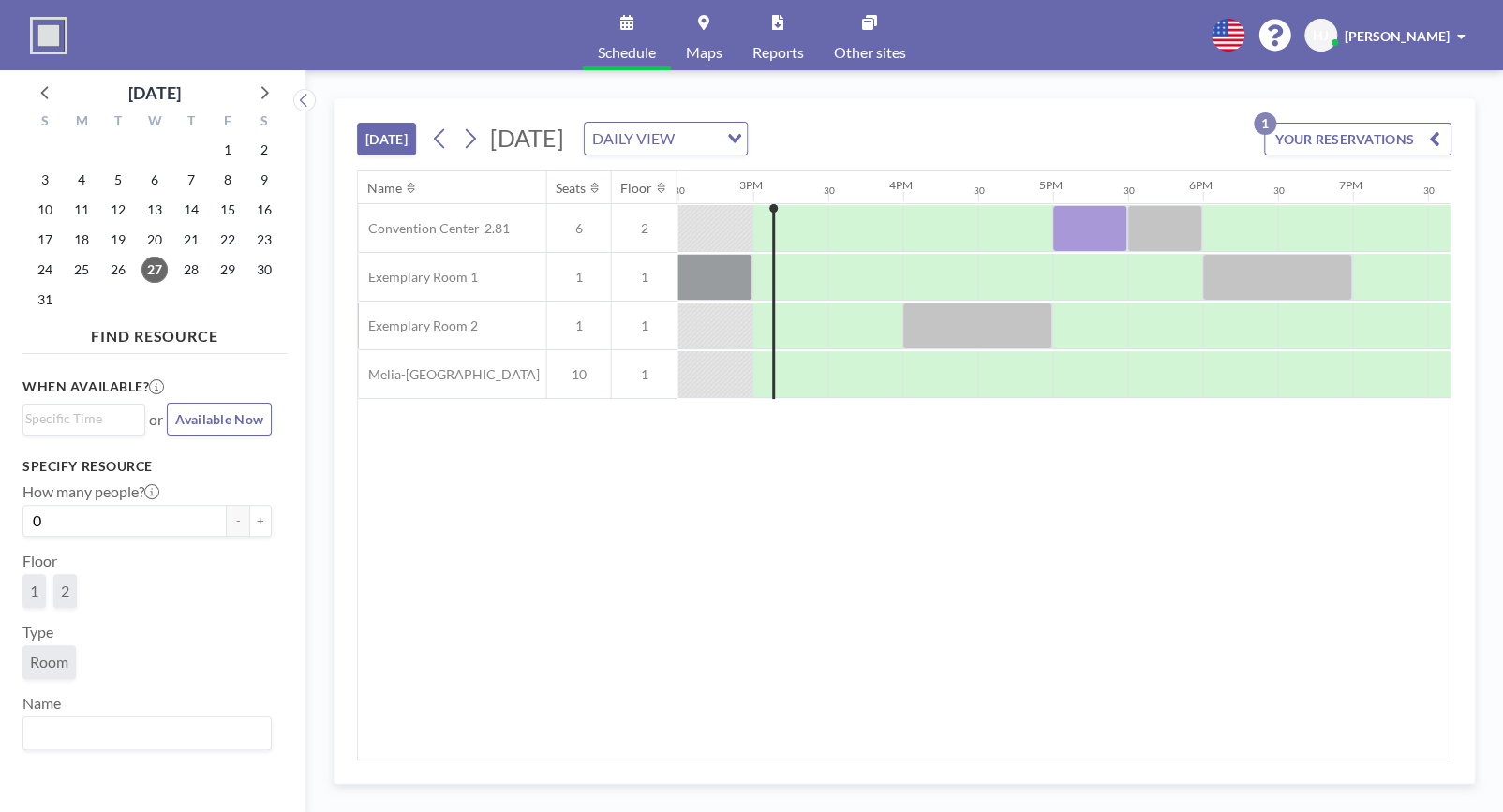
click at [1374, 34] on span "[PERSON_NAME]" at bounding box center [1397, 35] width 105 height 16
click at [1410, 81] on span "Profile" at bounding box center [1408, 90] width 39 height 19
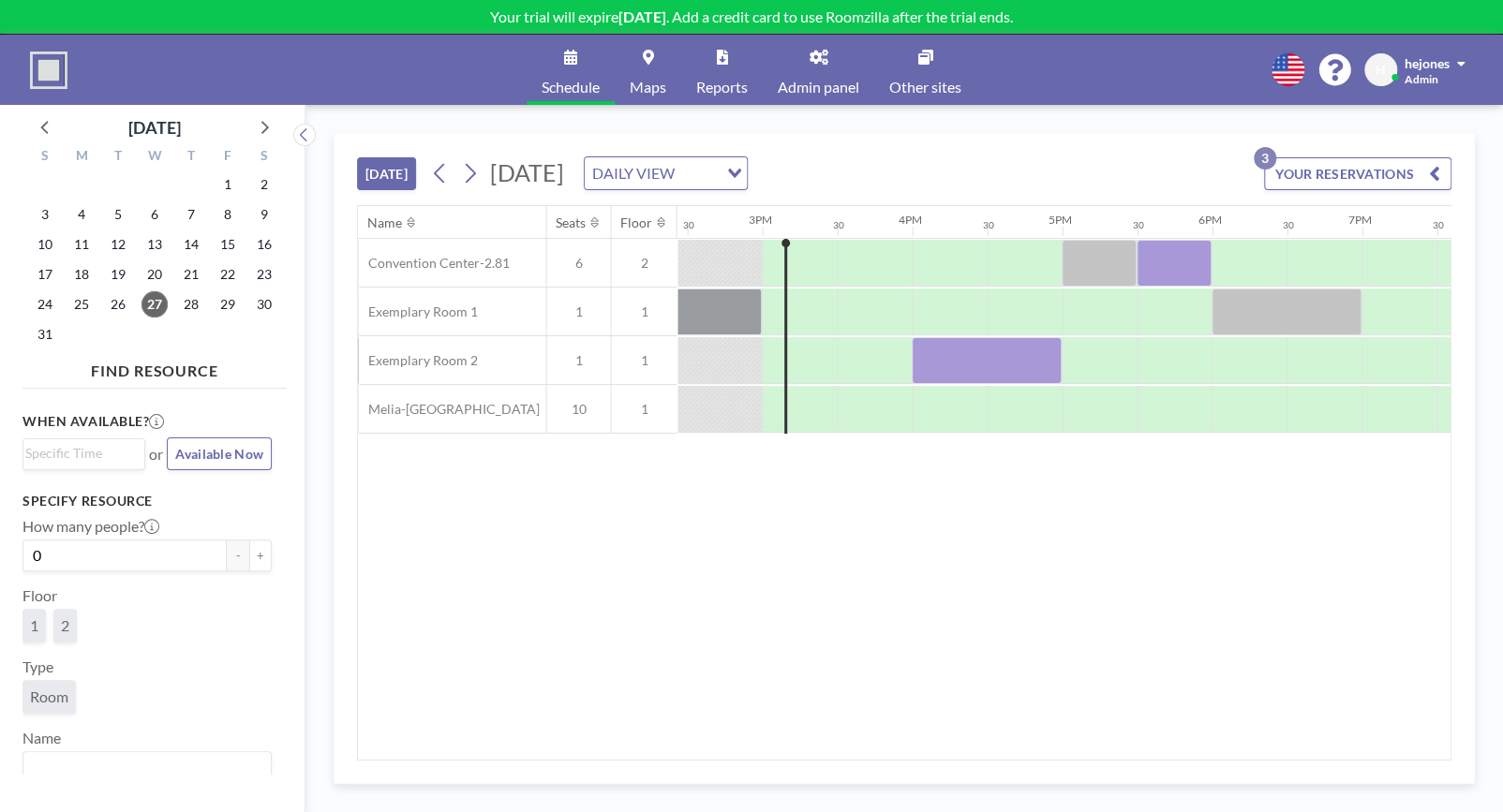
scroll to position [0, 2172]
click at [822, 61] on icon at bounding box center [819, 58] width 19 height 15
click at [816, 53] on icon at bounding box center [819, 58] width 19 height 15
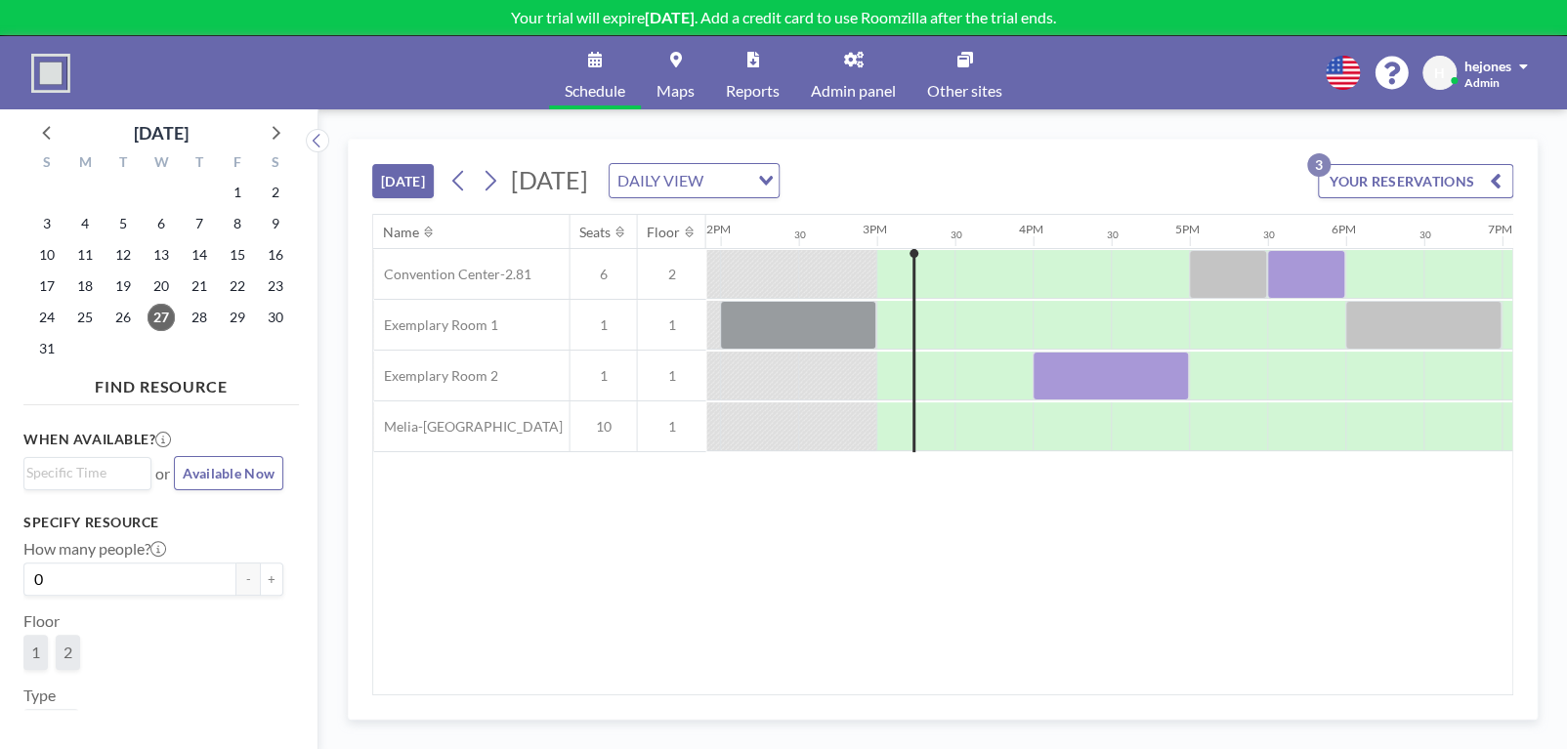
scroll to position [0, 2265]
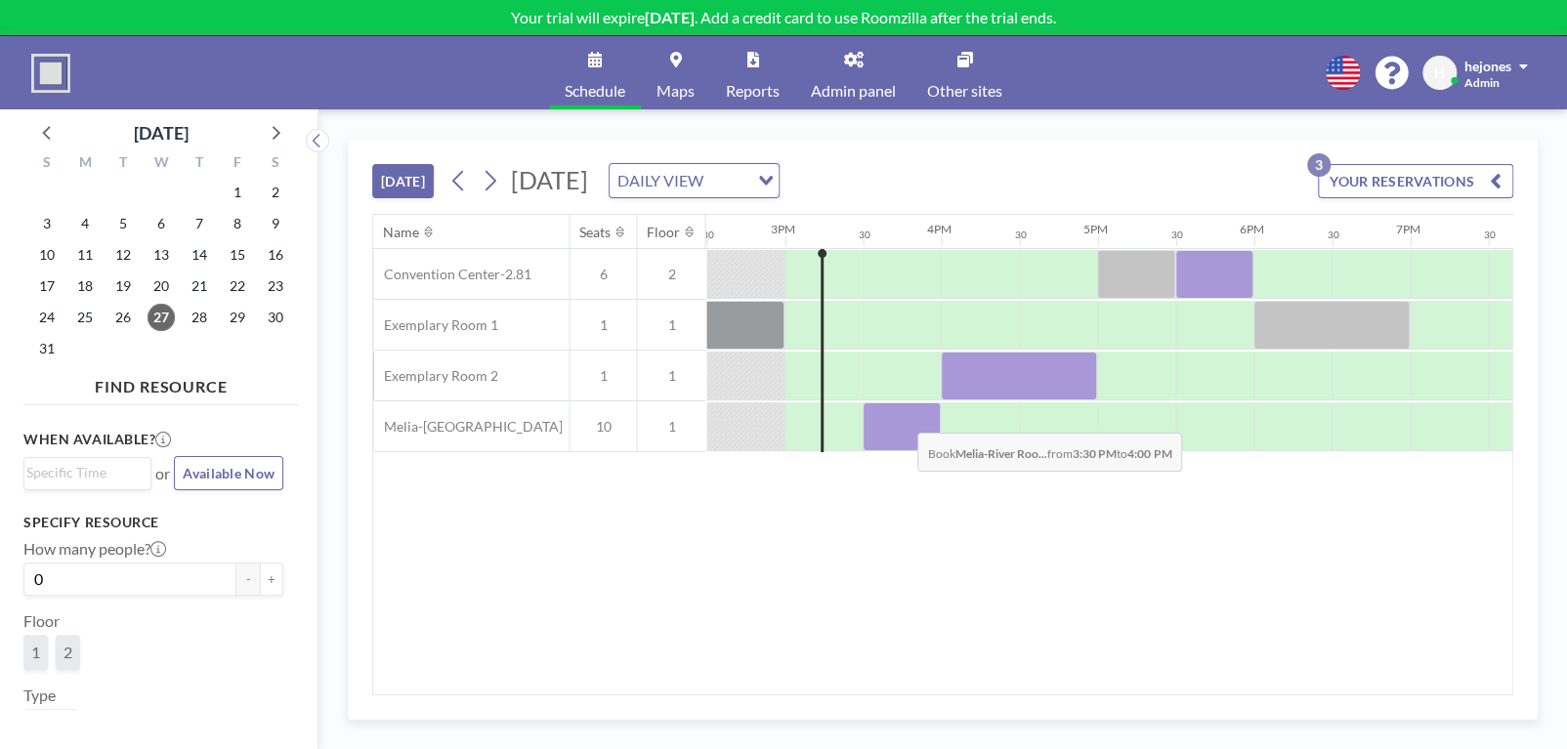
click at [902, 417] on div at bounding box center [901, 426] width 78 height 49
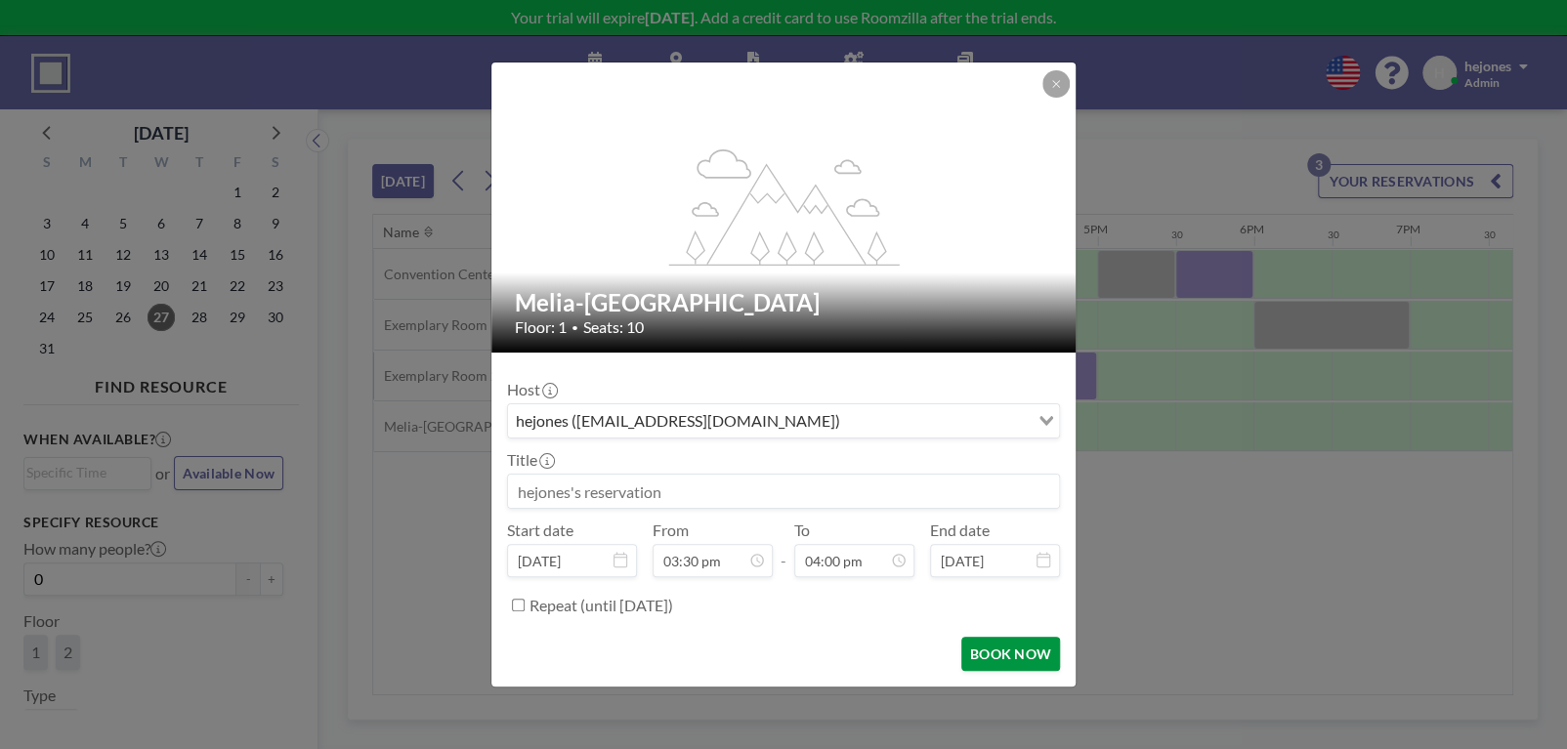
scroll to position [0, 0]
click at [975, 644] on button "BOOK NOW" at bounding box center [1010, 654] width 99 height 34
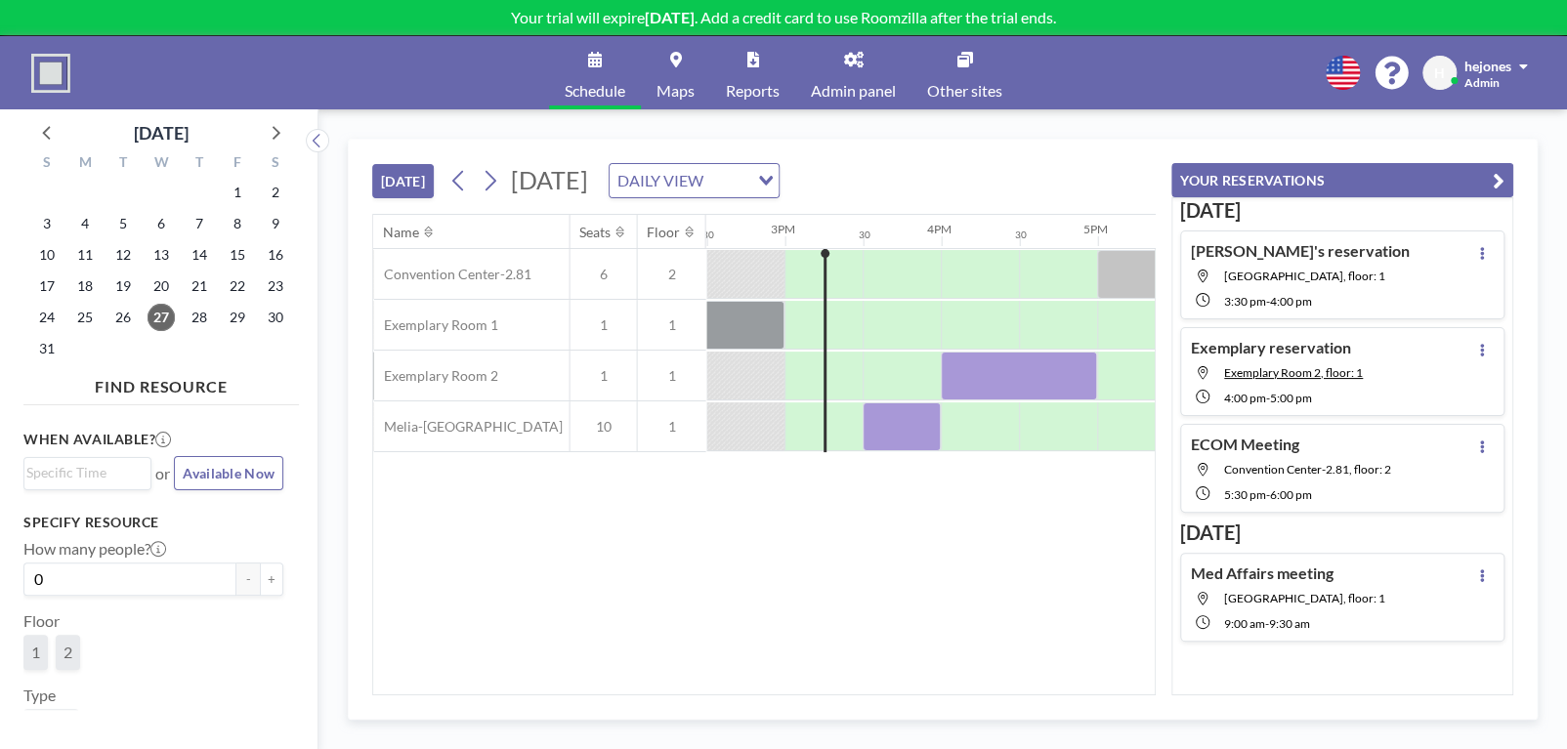
click at [828, 601] on div "Name Seats Floor 12AM 30 1AM 30 2AM 30 3AM 30 4AM 30 5AM 30 6AM 30 7AM 30 8AM 3…" at bounding box center [763, 455] width 781 height 480
click at [1502, 175] on icon "button" at bounding box center [1498, 180] width 12 height 23
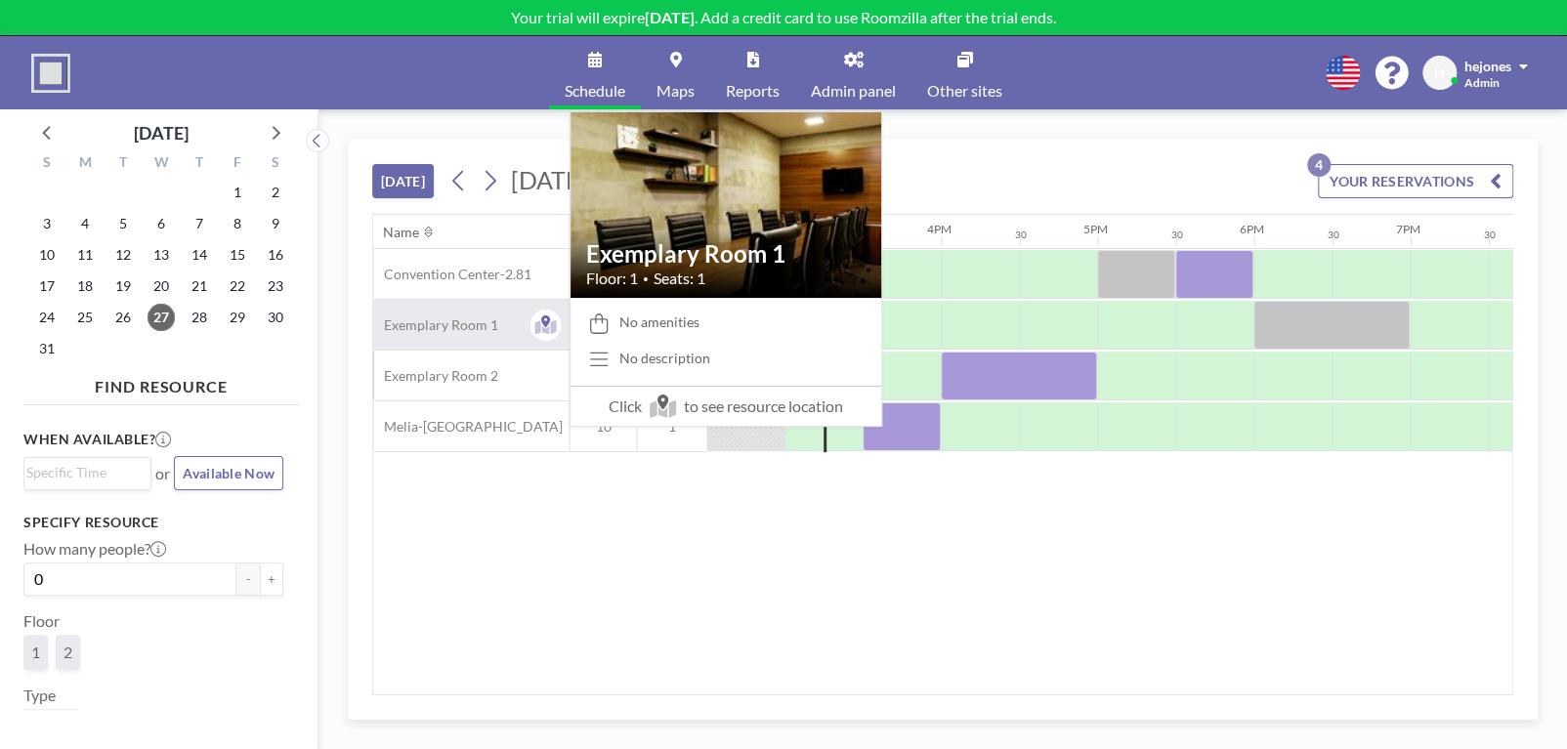
click at [446, 323] on span "Exemplary Room 1" at bounding box center [435, 325] width 124 height 18
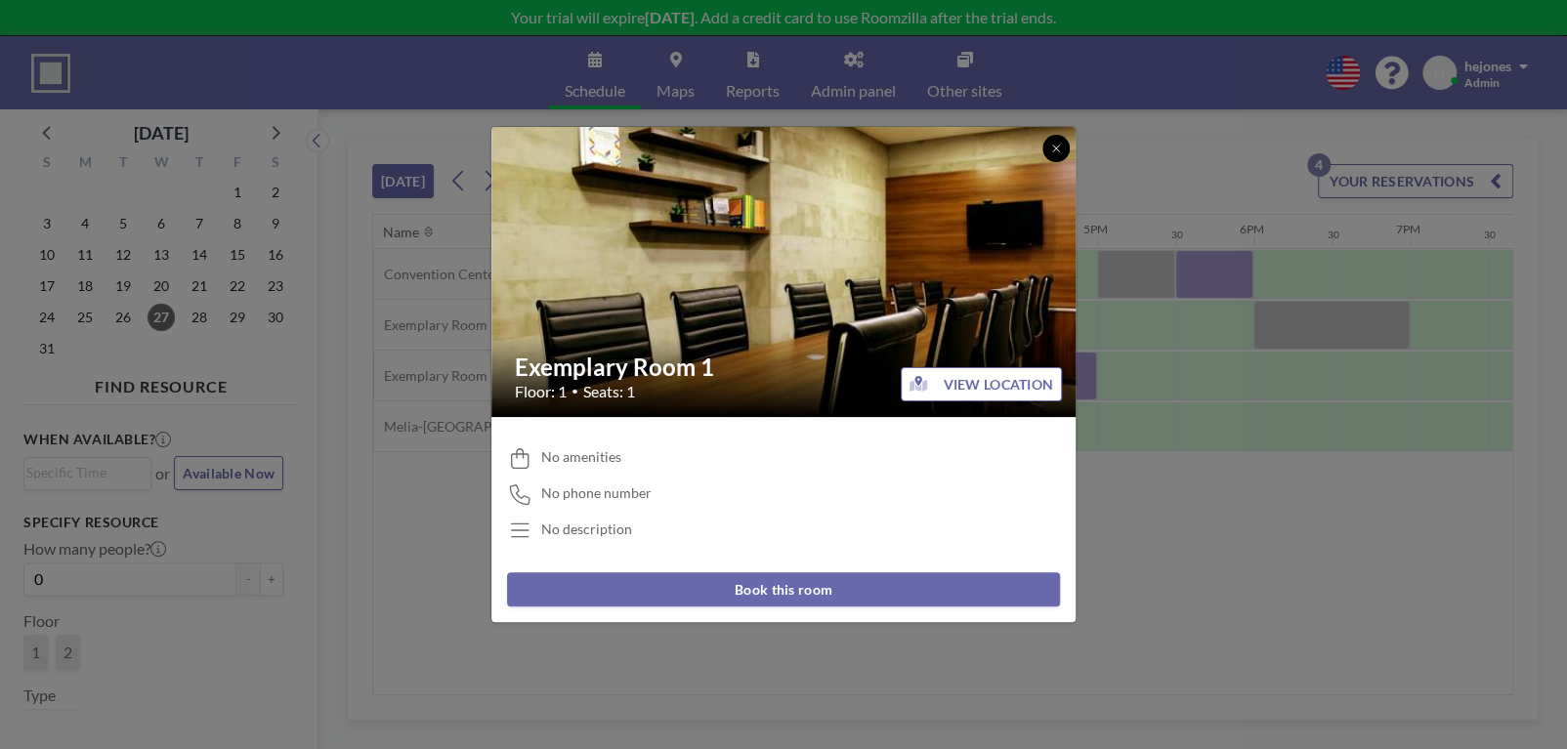
click at [1054, 148] on icon at bounding box center [1055, 148] width 7 height 7
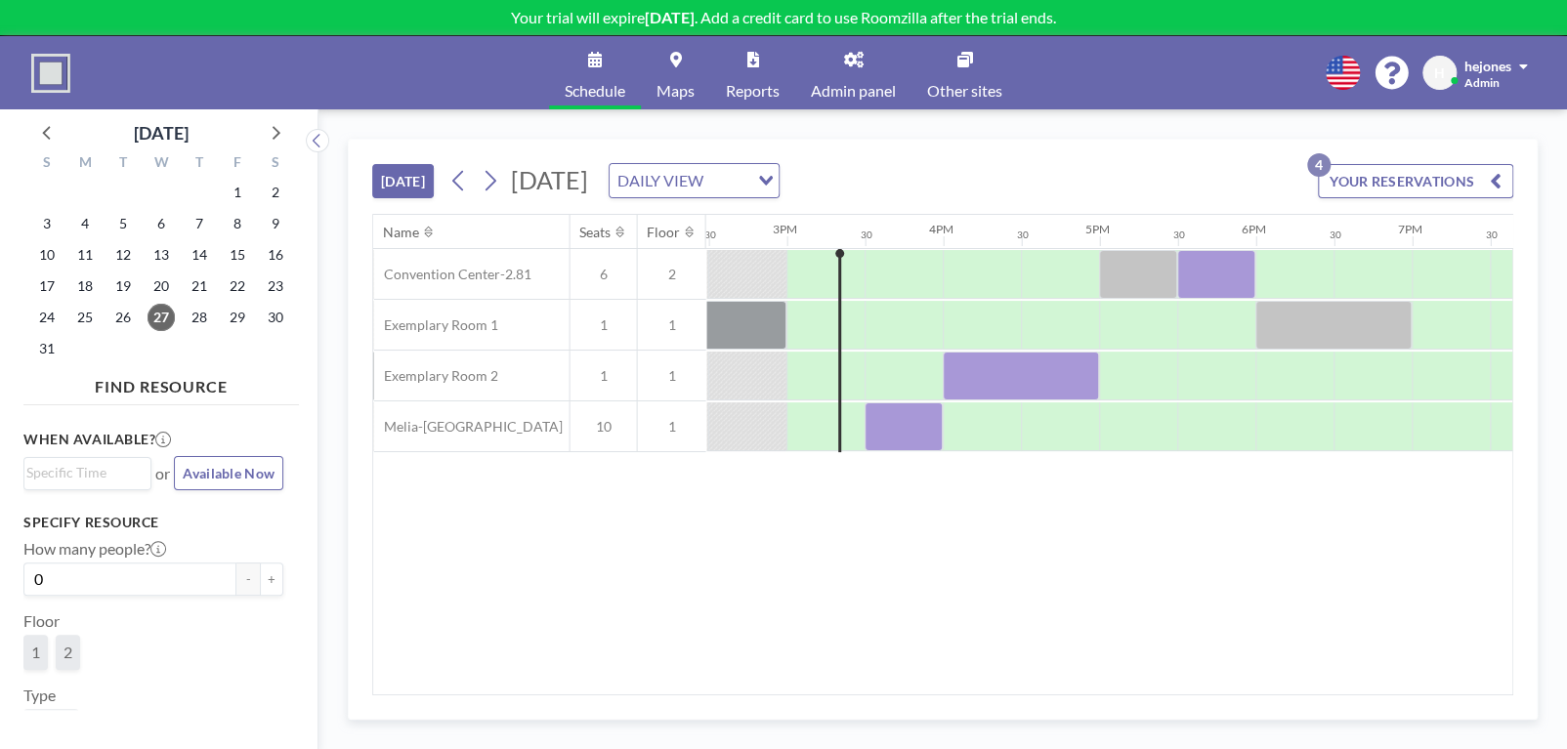
scroll to position [0, 2265]
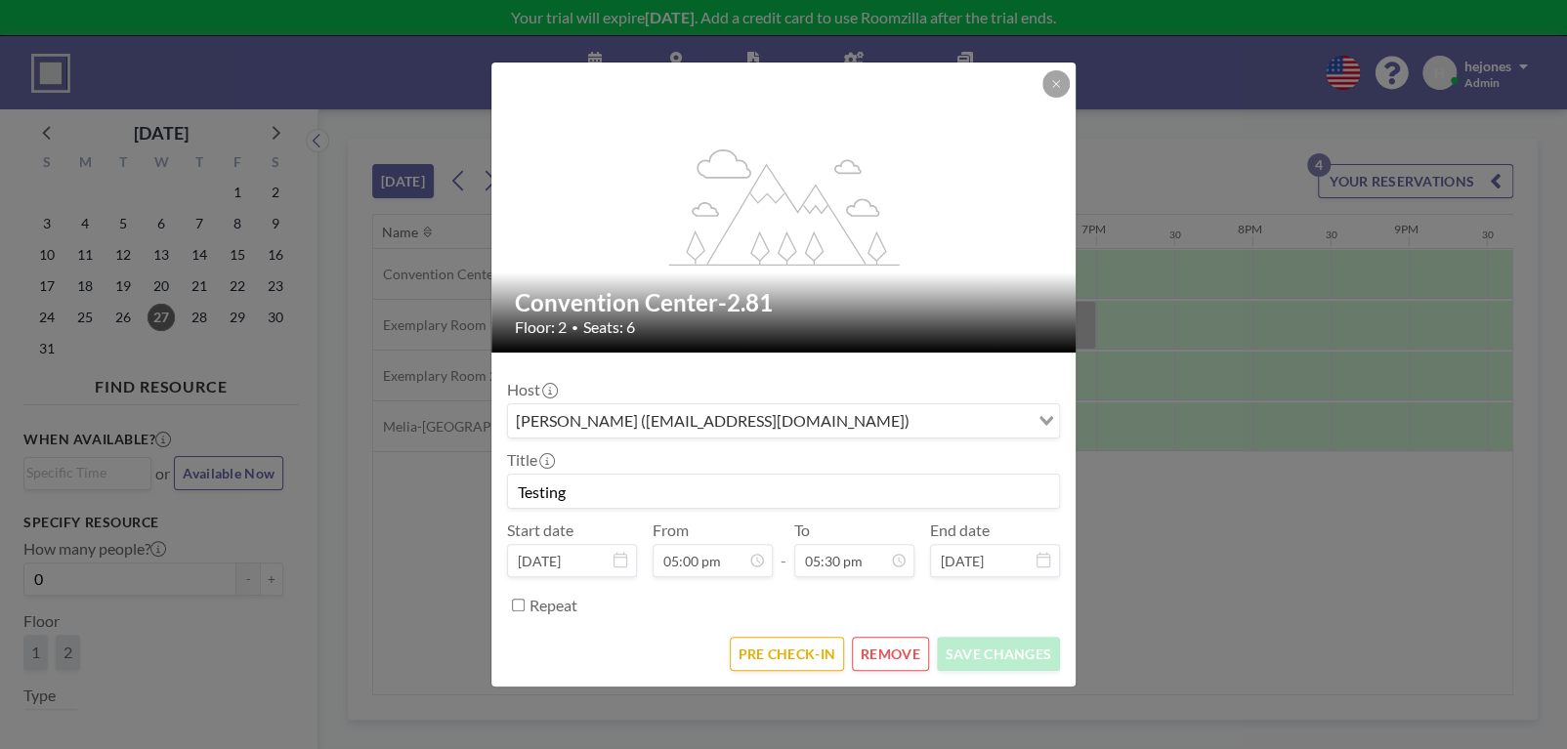
scroll to position [1215, 0]
click at [1056, 79] on icon at bounding box center [1056, 84] width 12 height 12
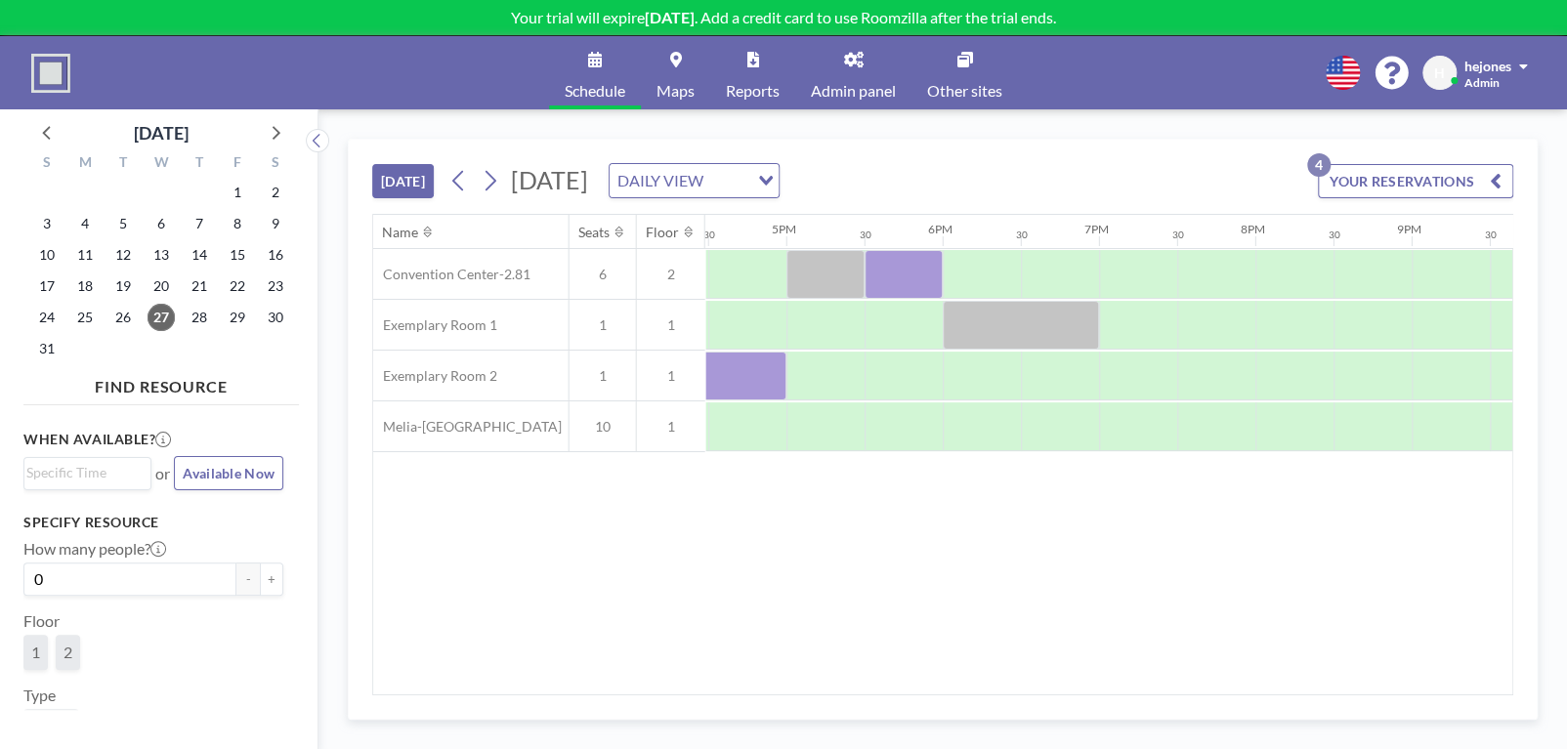
scroll to position [0, 2579]
click at [746, 67] on link "Reports" at bounding box center [752, 72] width 85 height 73
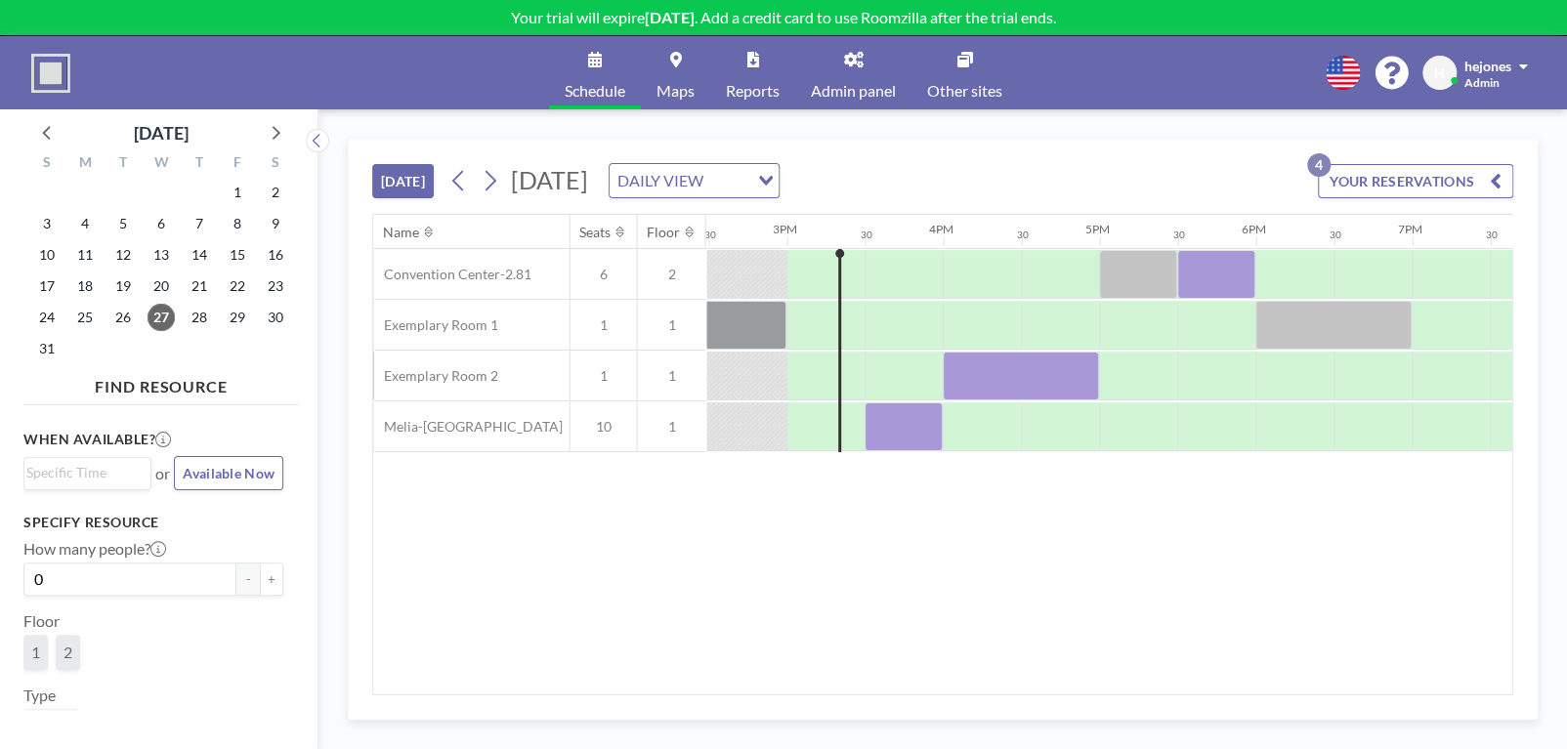
scroll to position [0, 2265]
click at [753, 67] on link "Reports" at bounding box center [752, 72] width 85 height 73
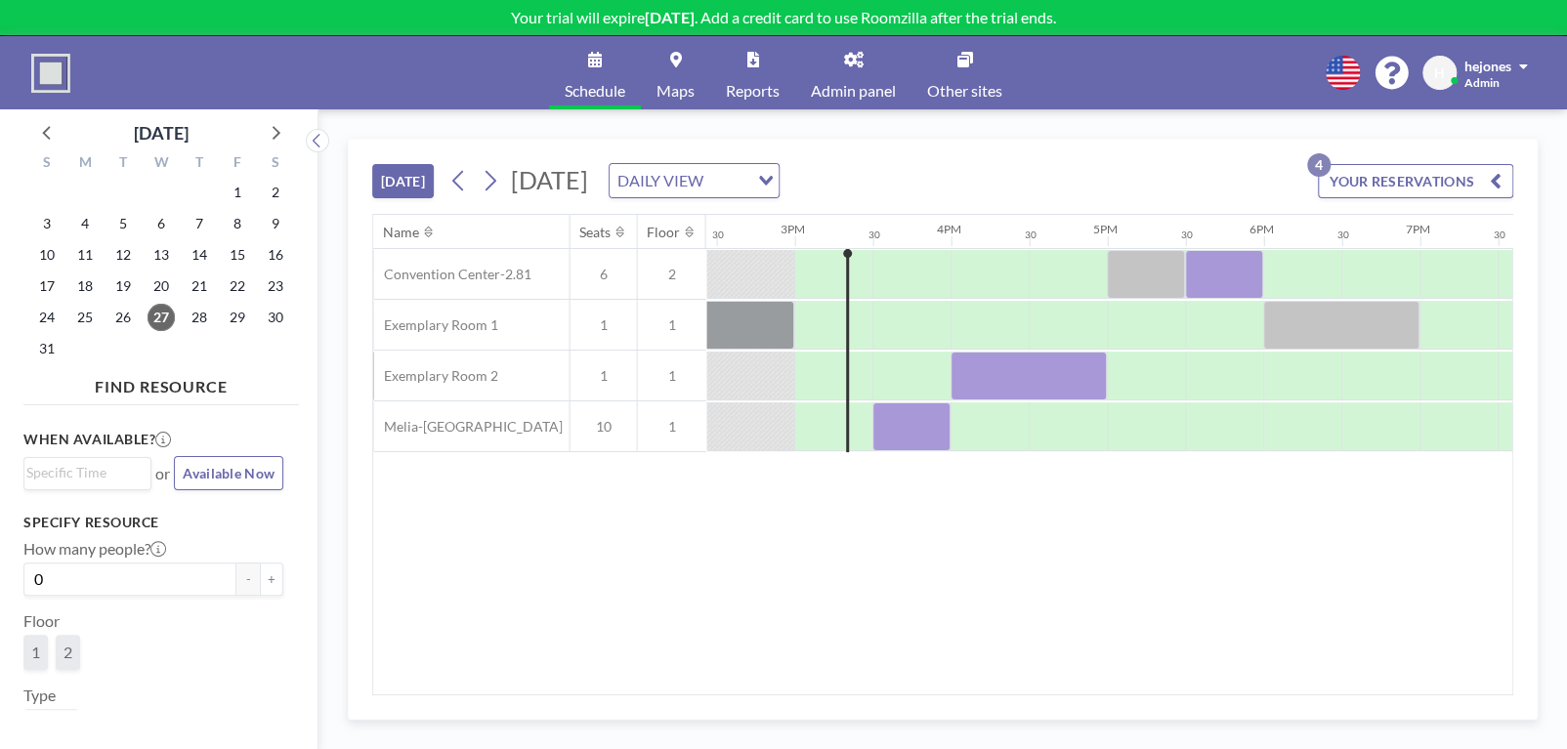
scroll to position [0, 2265]
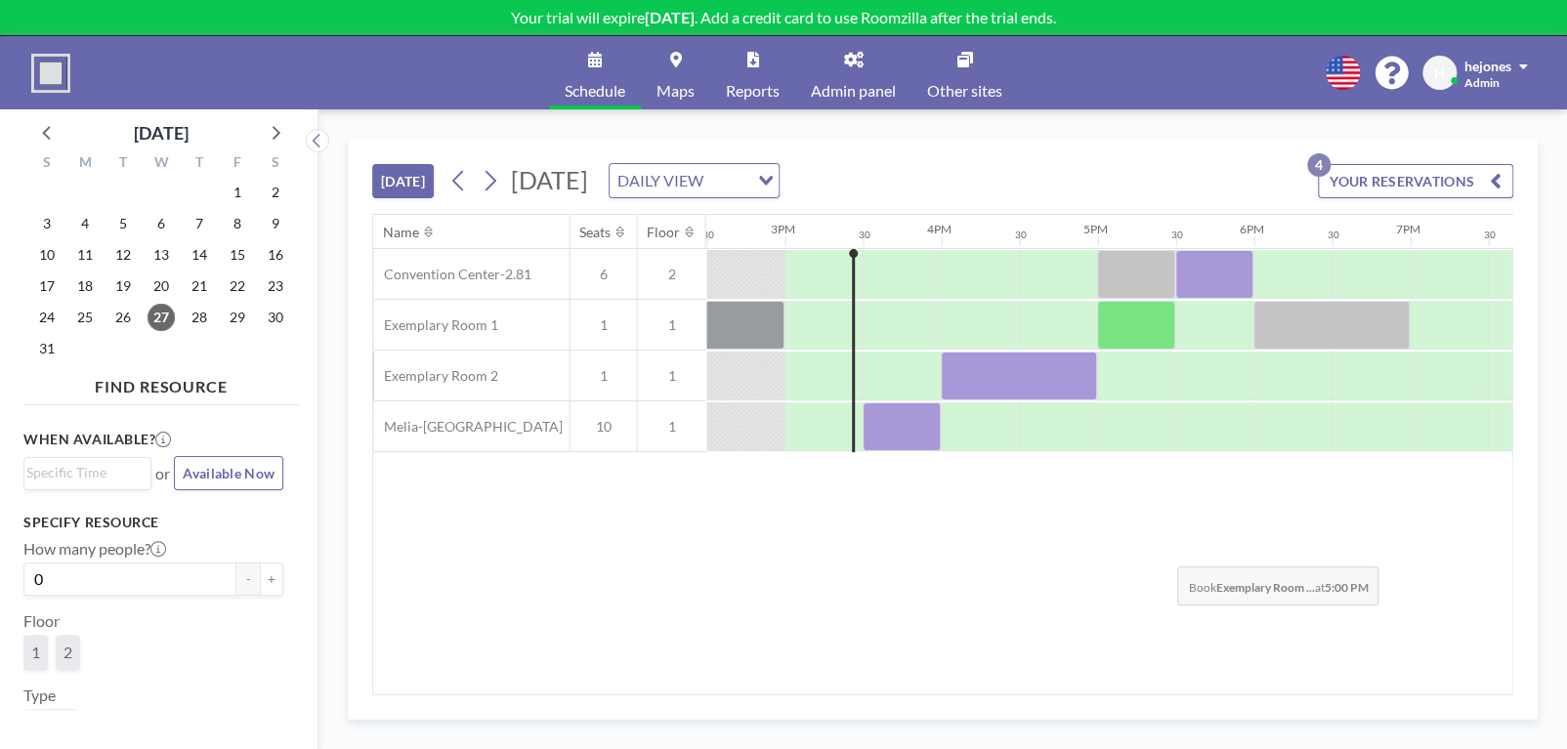
click at [1161, 551] on div "Name Seats Floor 12AM 30 1AM 30 2AM 30 3AM 30 4AM 30 5AM 30 6AM 30 7AM 30 8AM 3…" at bounding box center [942, 455] width 1139 height 480
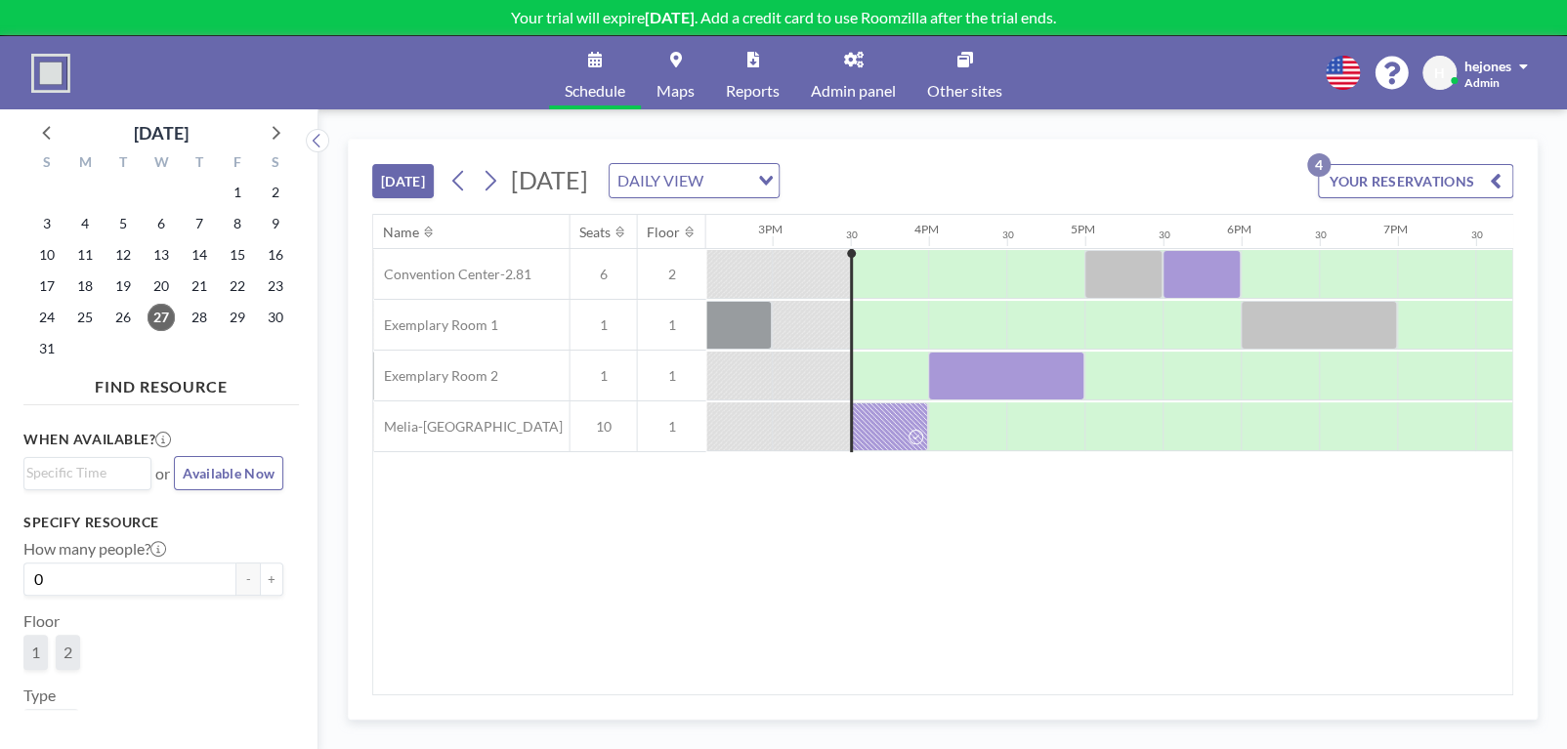
scroll to position [0, 2344]
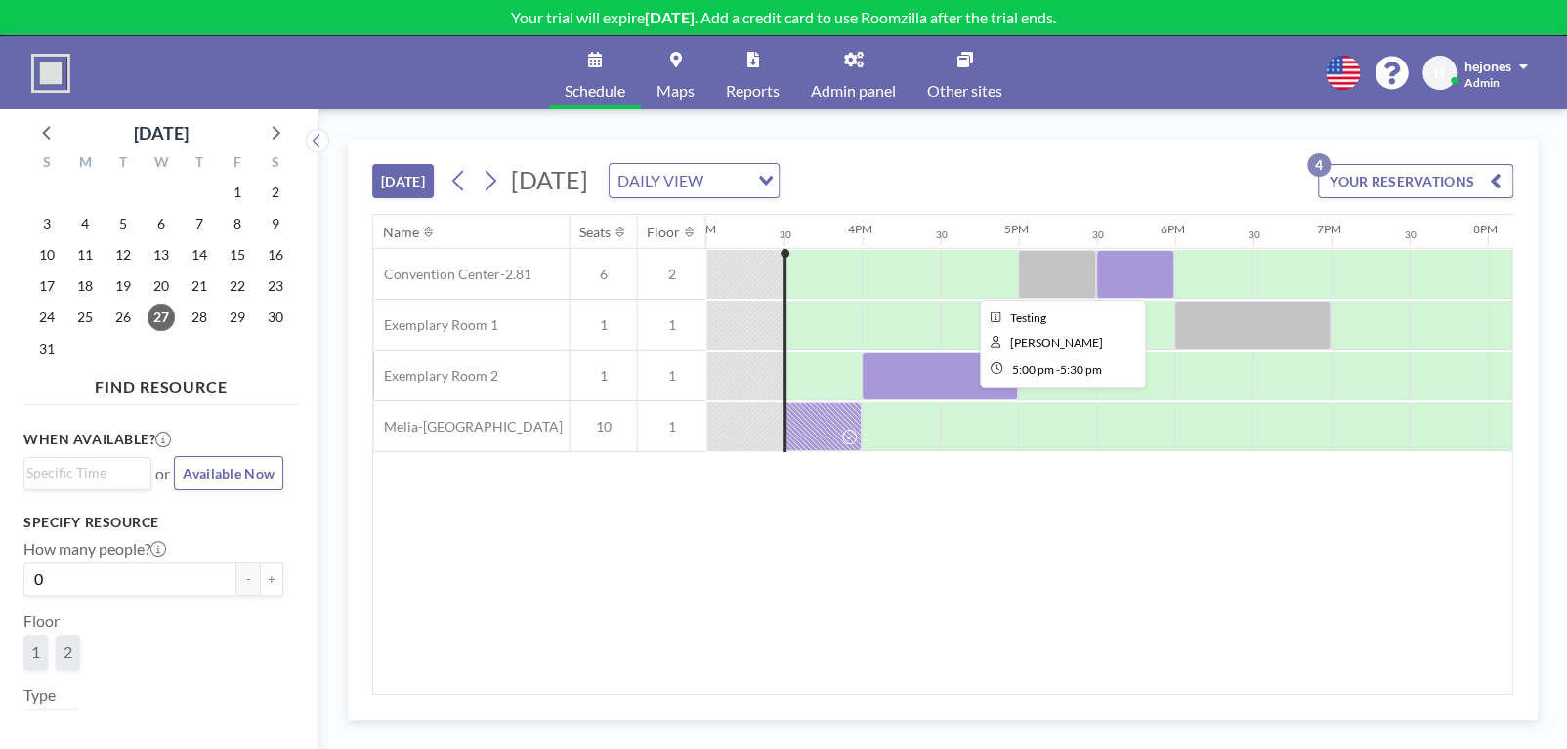
click at [1050, 275] on div at bounding box center [1057, 274] width 78 height 49
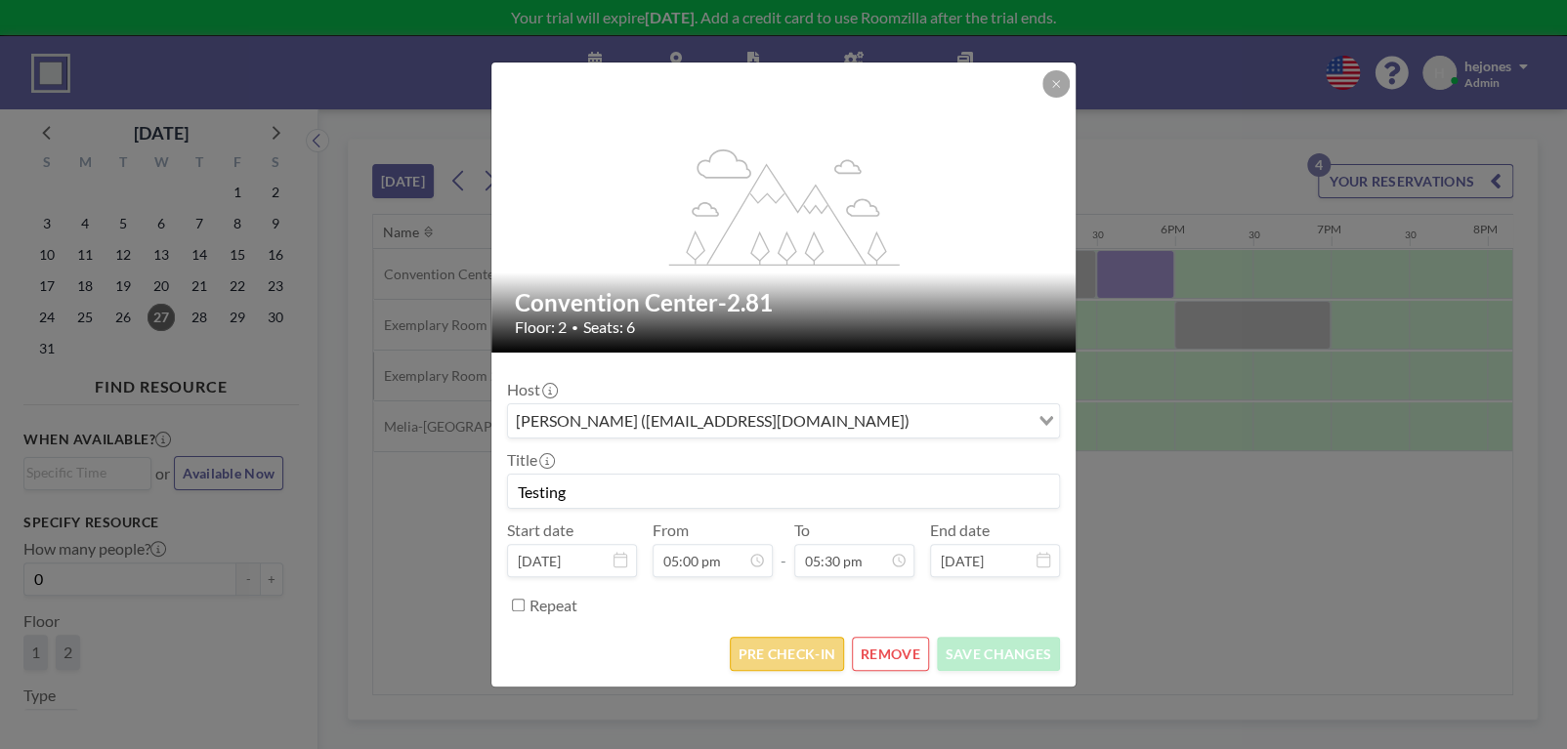
scroll to position [1215, 0]
click at [801, 659] on button "PRE CHECK-IN" at bounding box center [787, 654] width 114 height 34
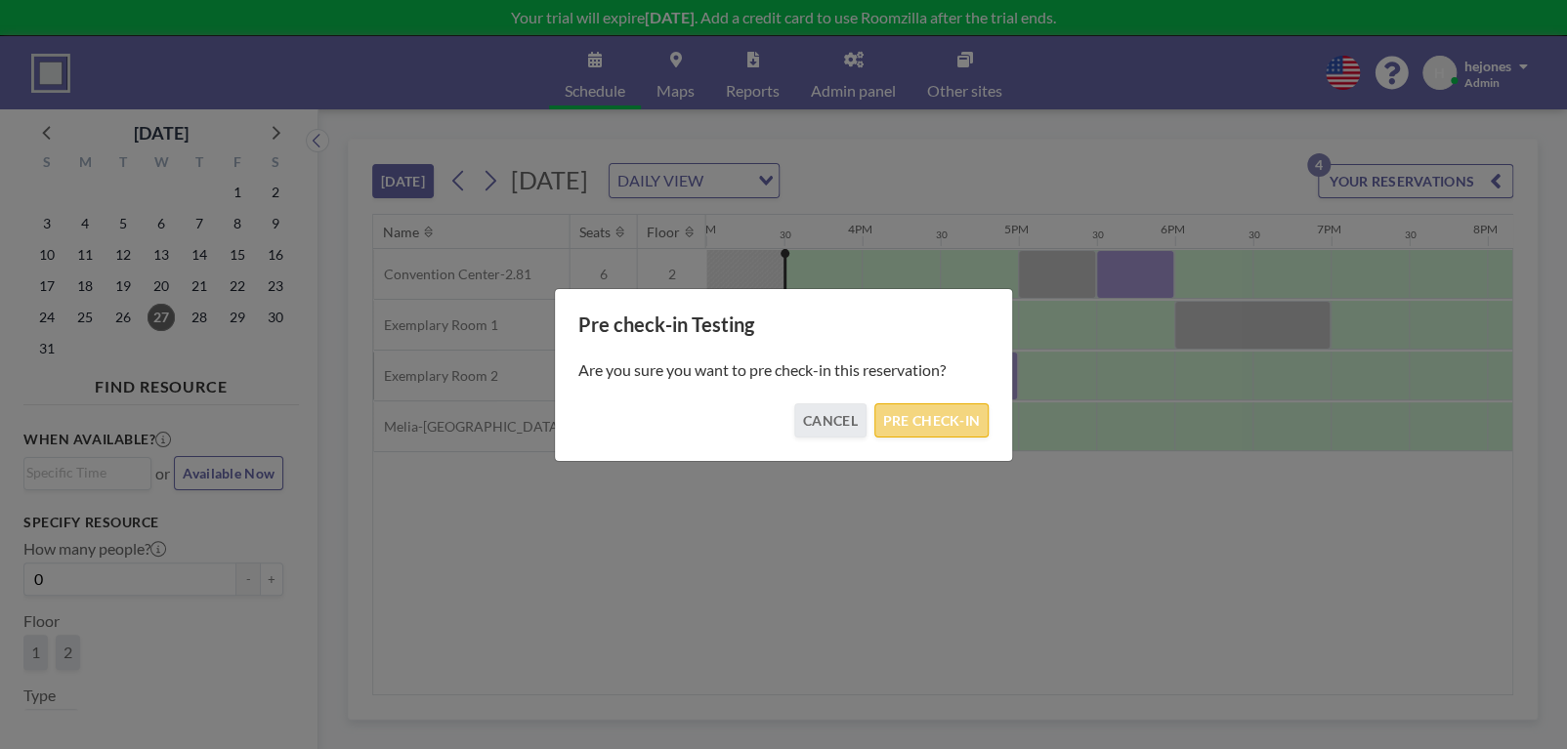
click at [897, 430] on button "PRE CHECK-IN" at bounding box center [931, 420] width 114 height 34
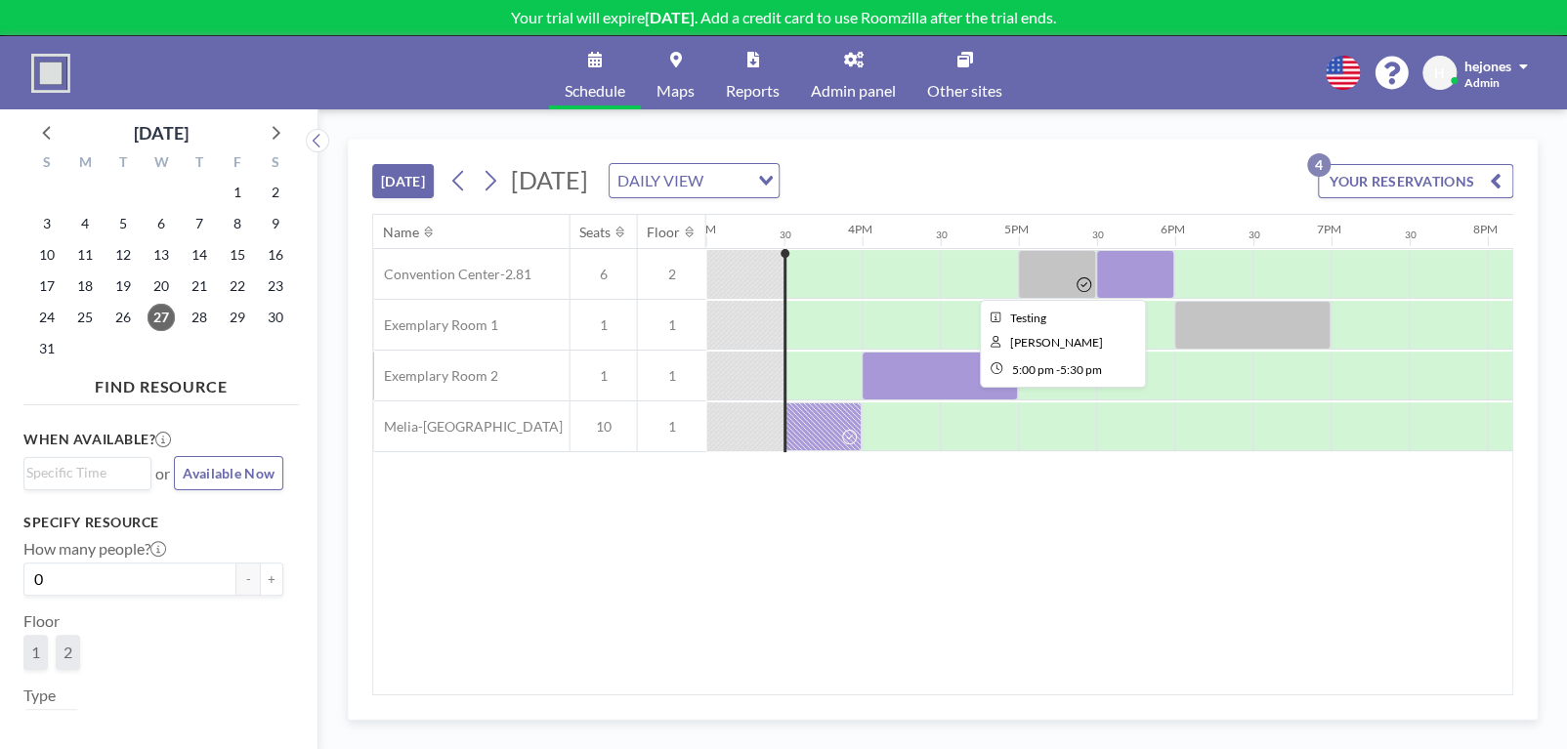
click at [1070, 278] on div at bounding box center [1057, 274] width 78 height 49
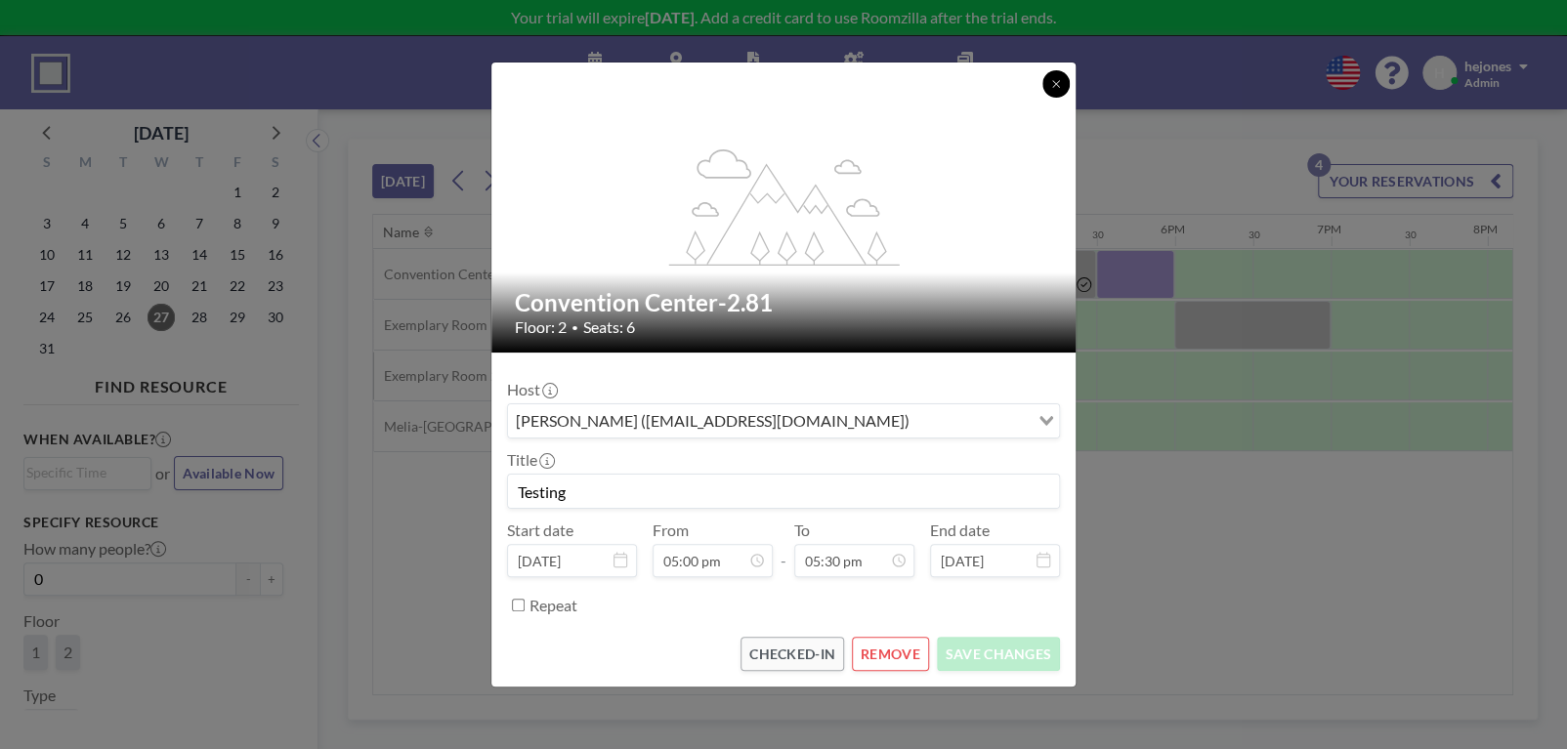
click at [1054, 86] on icon at bounding box center [1055, 83] width 7 height 7
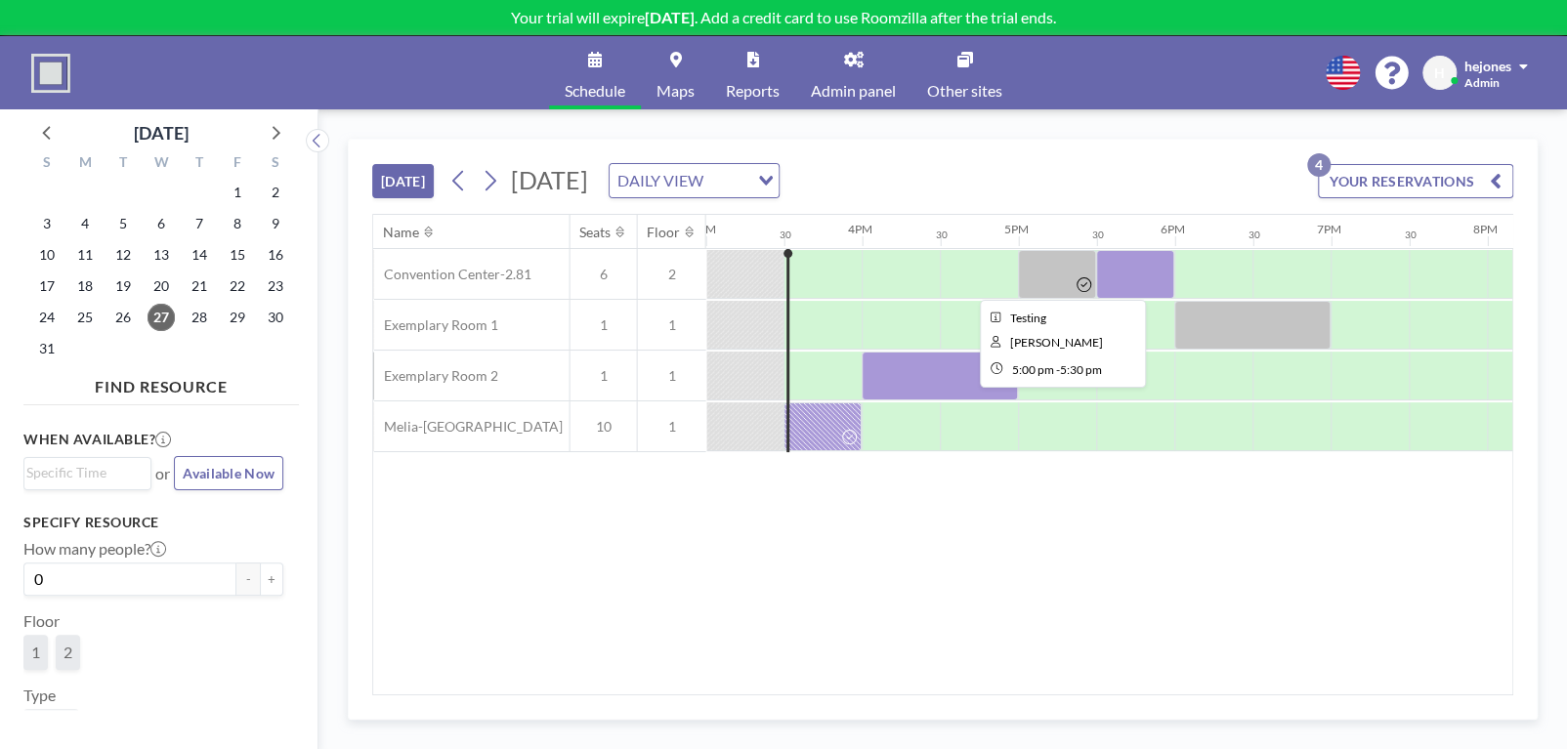
click at [1065, 272] on div at bounding box center [1057, 274] width 78 height 49
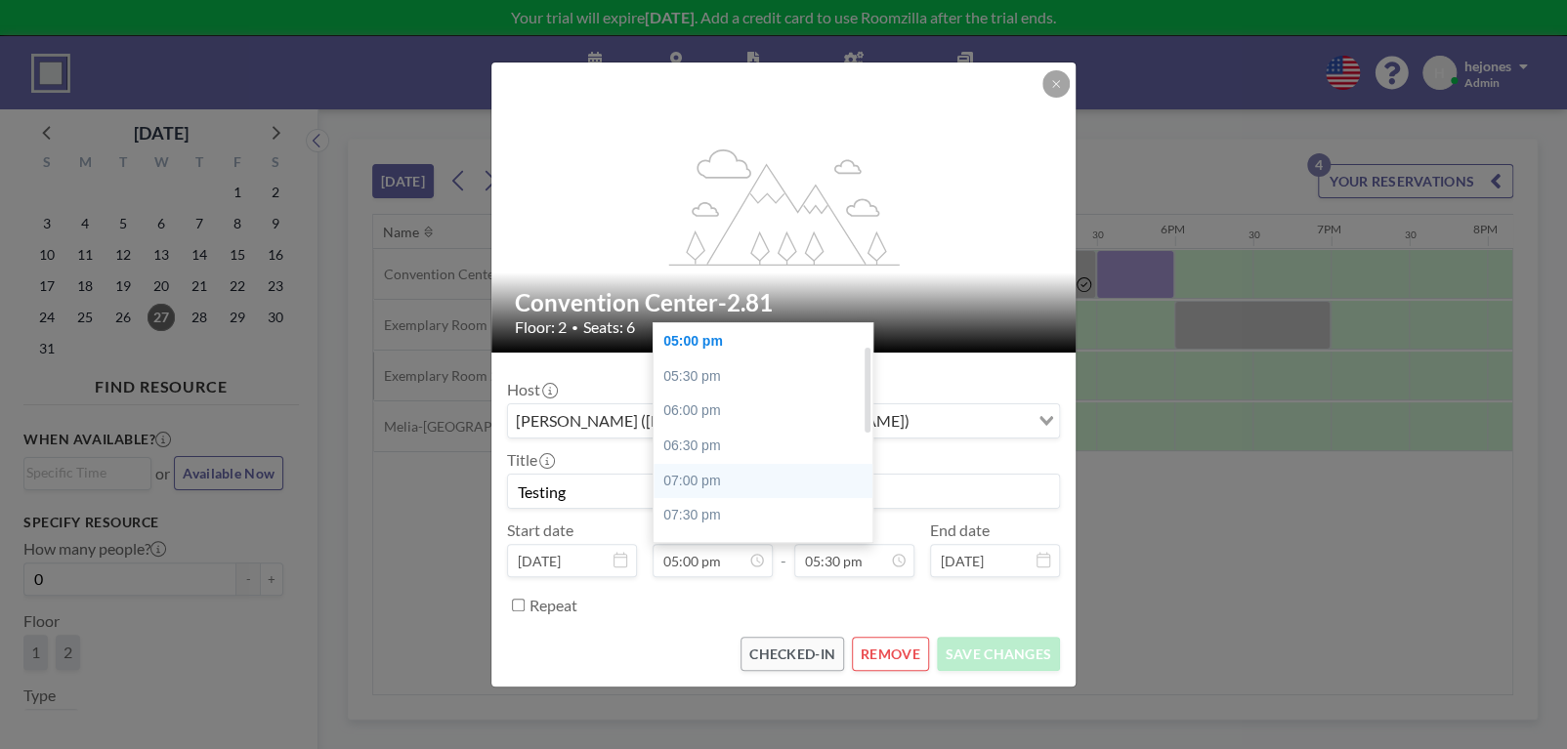
scroll to position [0, 0]
click at [721, 375] on div "04:30 pm" at bounding box center [767, 375] width 229 height 35
type input "04:30 pm"
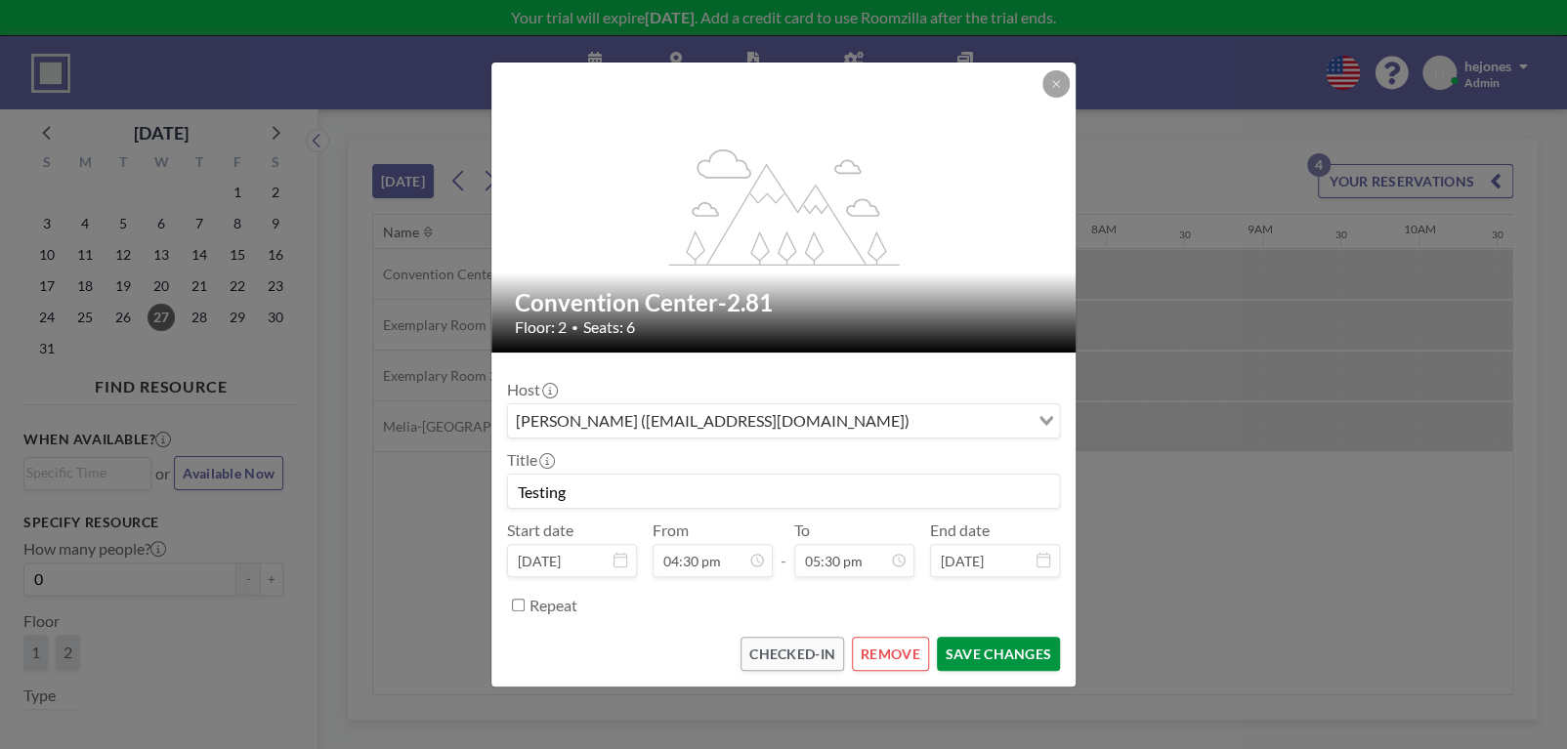
click at [974, 650] on button "SAVE CHANGES" at bounding box center [998, 654] width 123 height 34
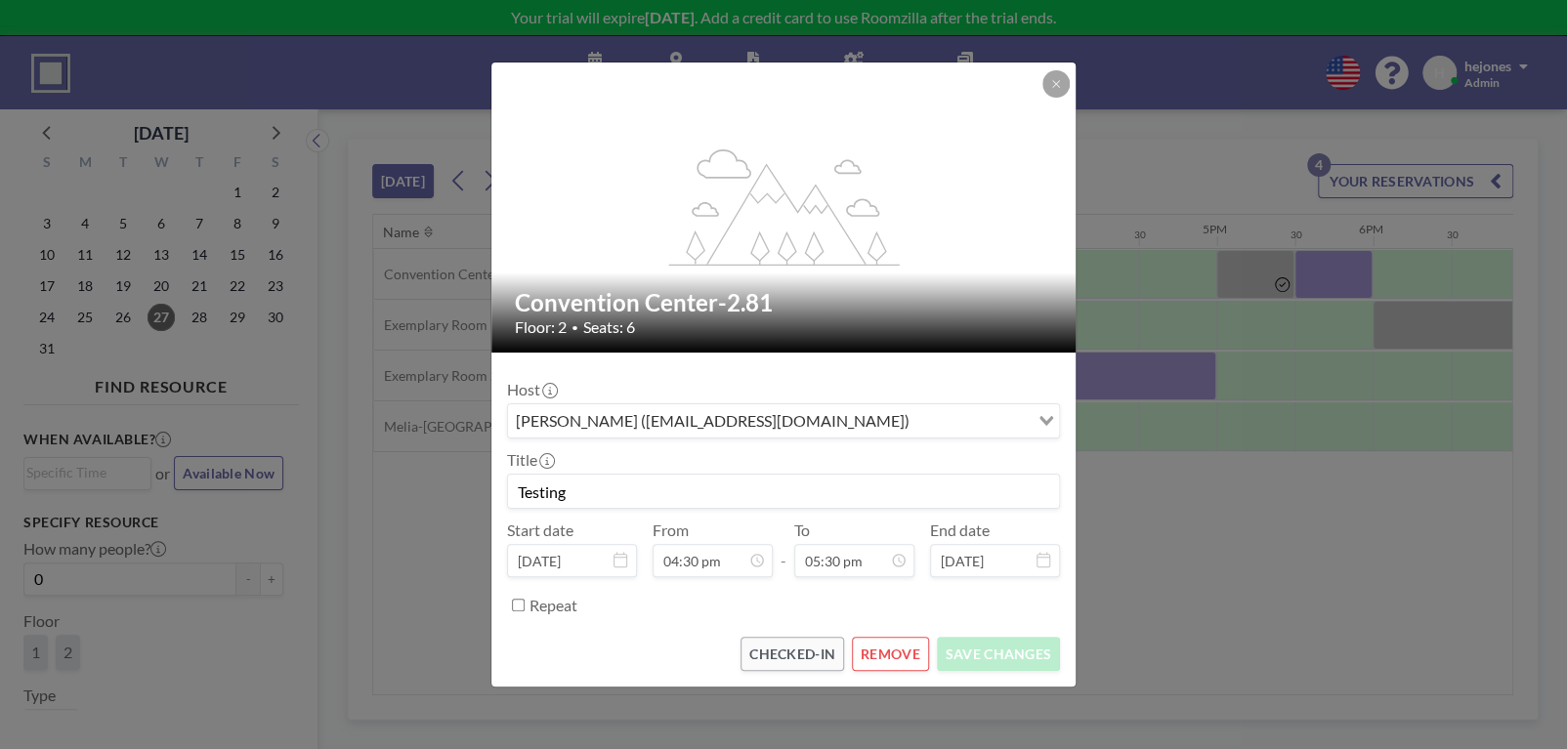
scroll to position [0, 2500]
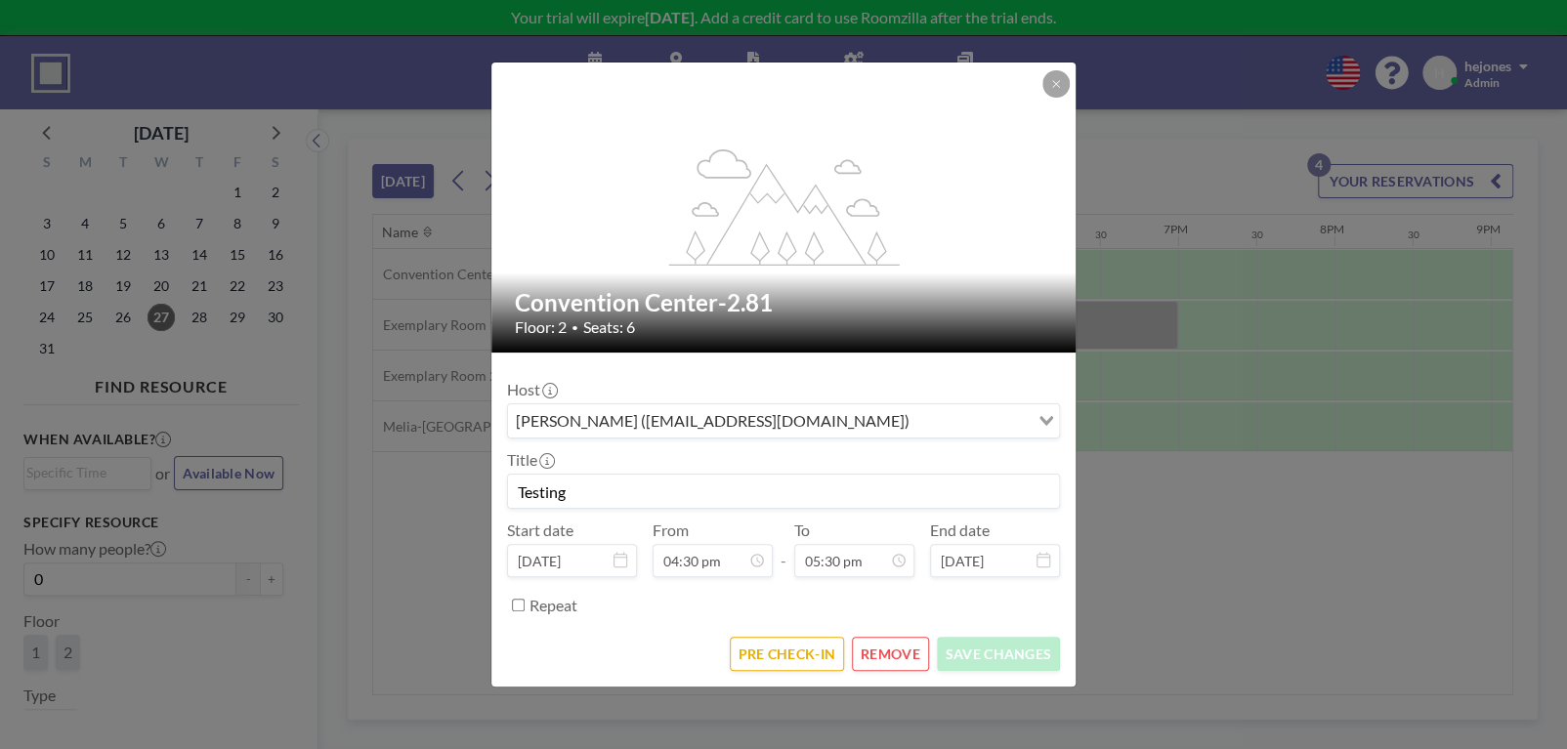
scroll to position [0, 2500]
click at [1051, 81] on icon at bounding box center [1056, 84] width 12 height 12
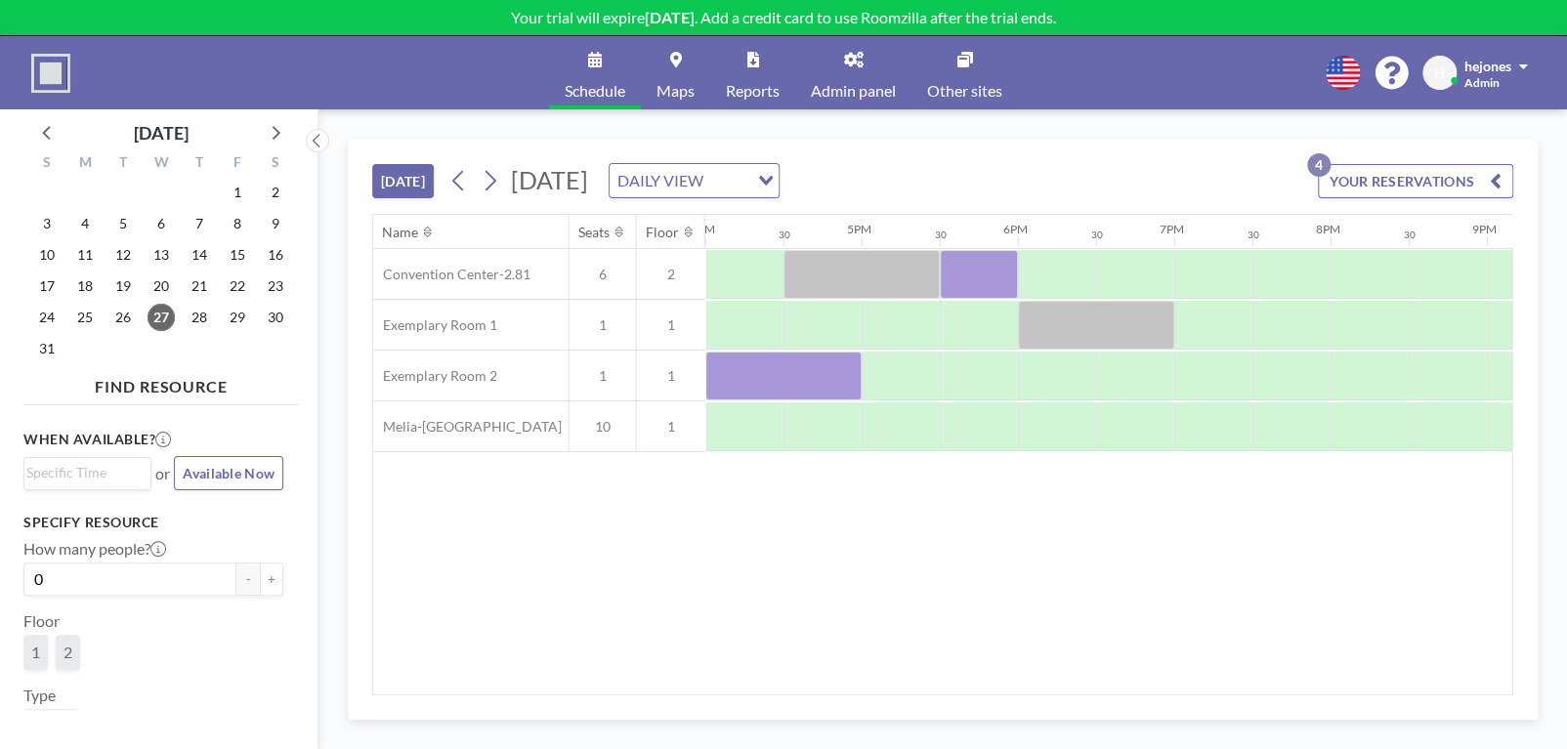
click at [850, 78] on link "Admin panel" at bounding box center [853, 72] width 116 height 73
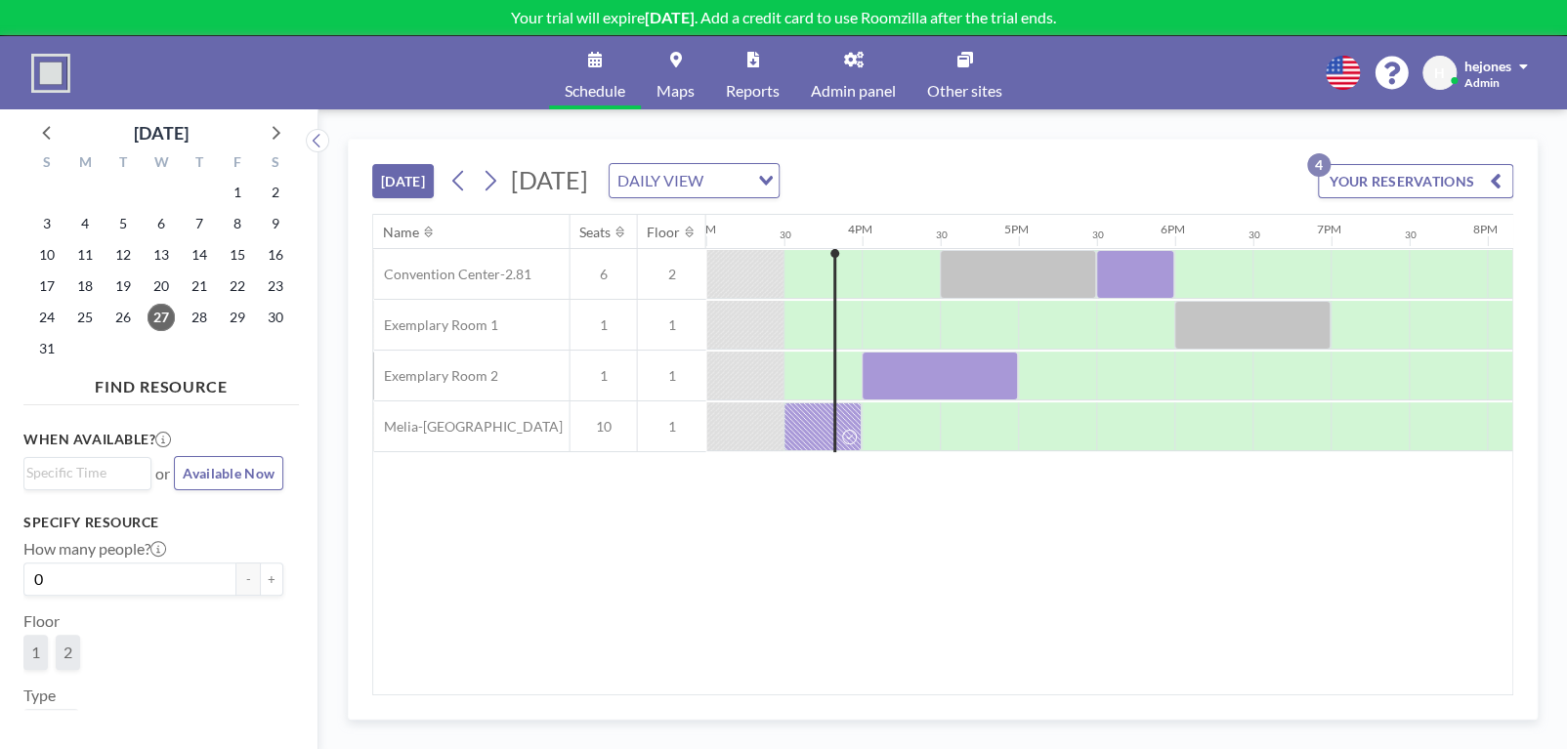
click at [752, 53] on icon at bounding box center [753, 60] width 12 height 16
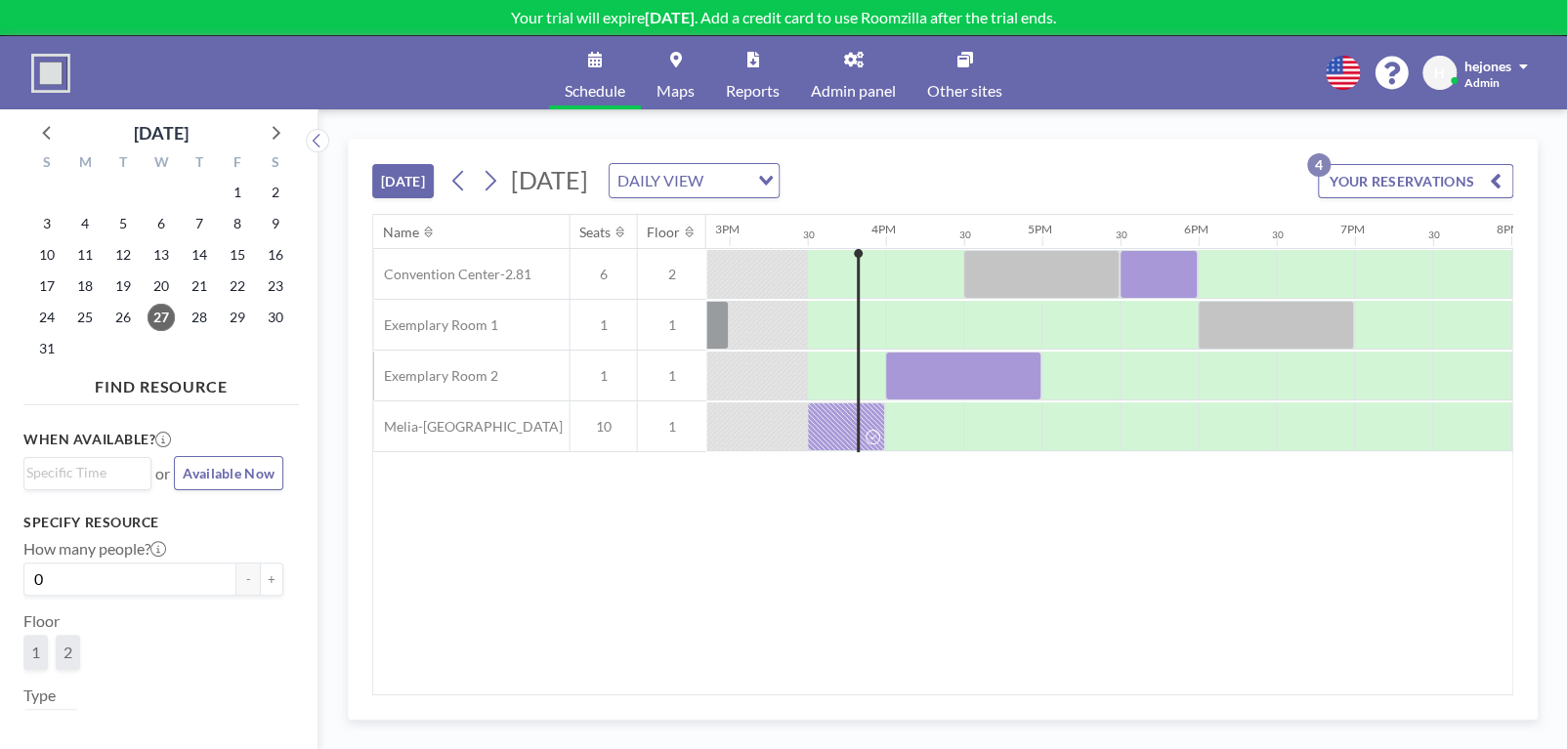
scroll to position [0, 2344]
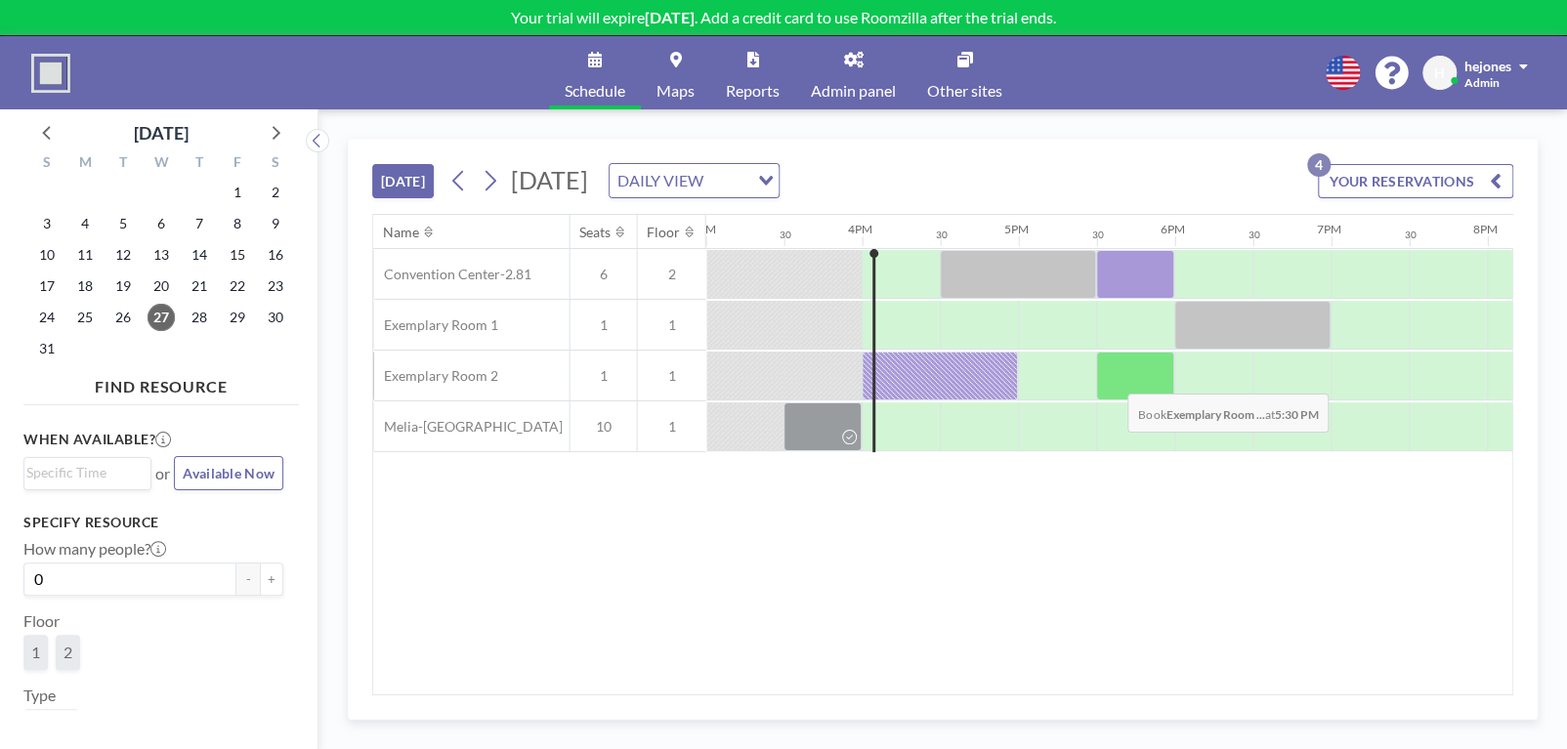
click at [1112, 378] on div at bounding box center [1135, 376] width 78 height 49
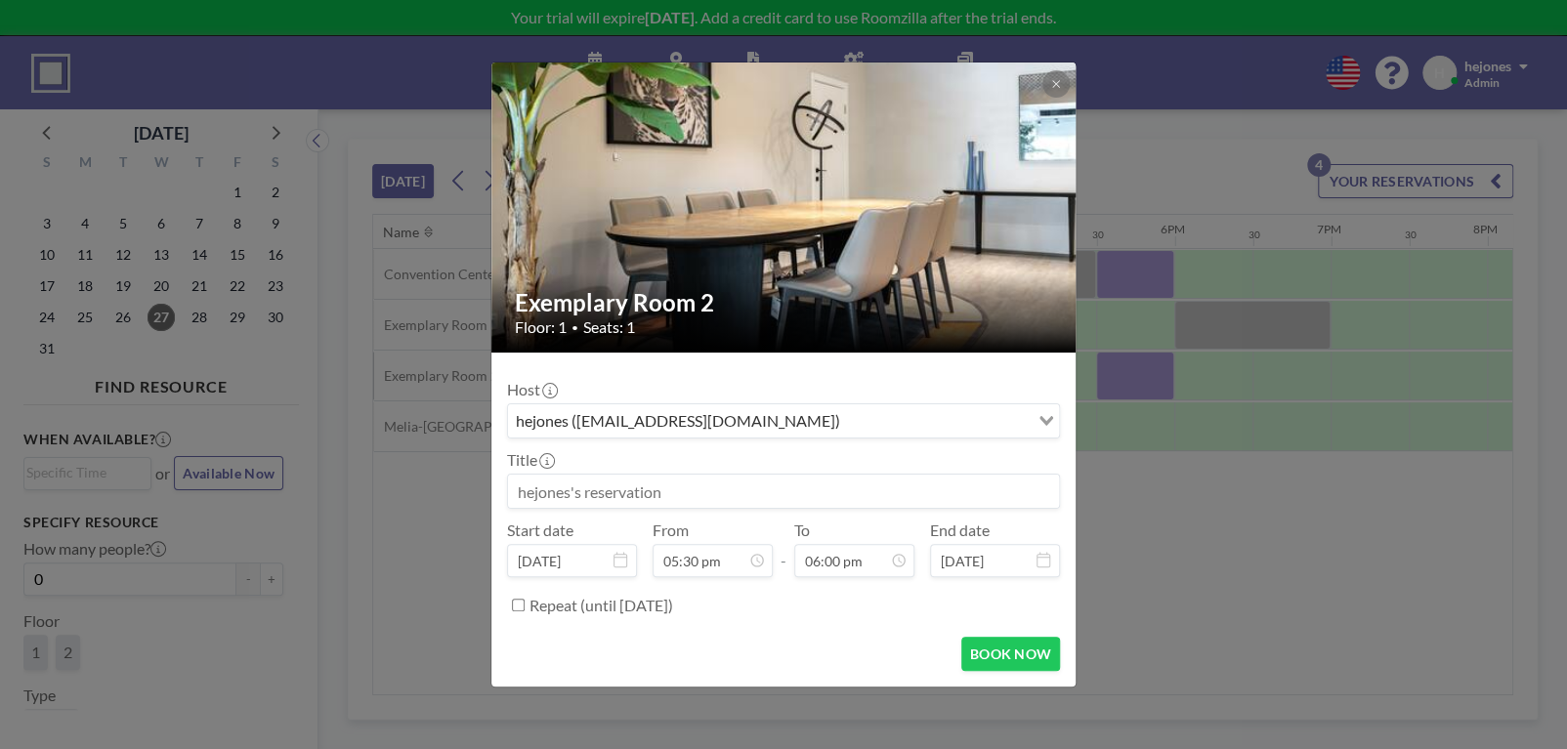
scroll to position [1251, 0]
click at [1001, 656] on button "BOOK NOW" at bounding box center [1010, 654] width 99 height 34
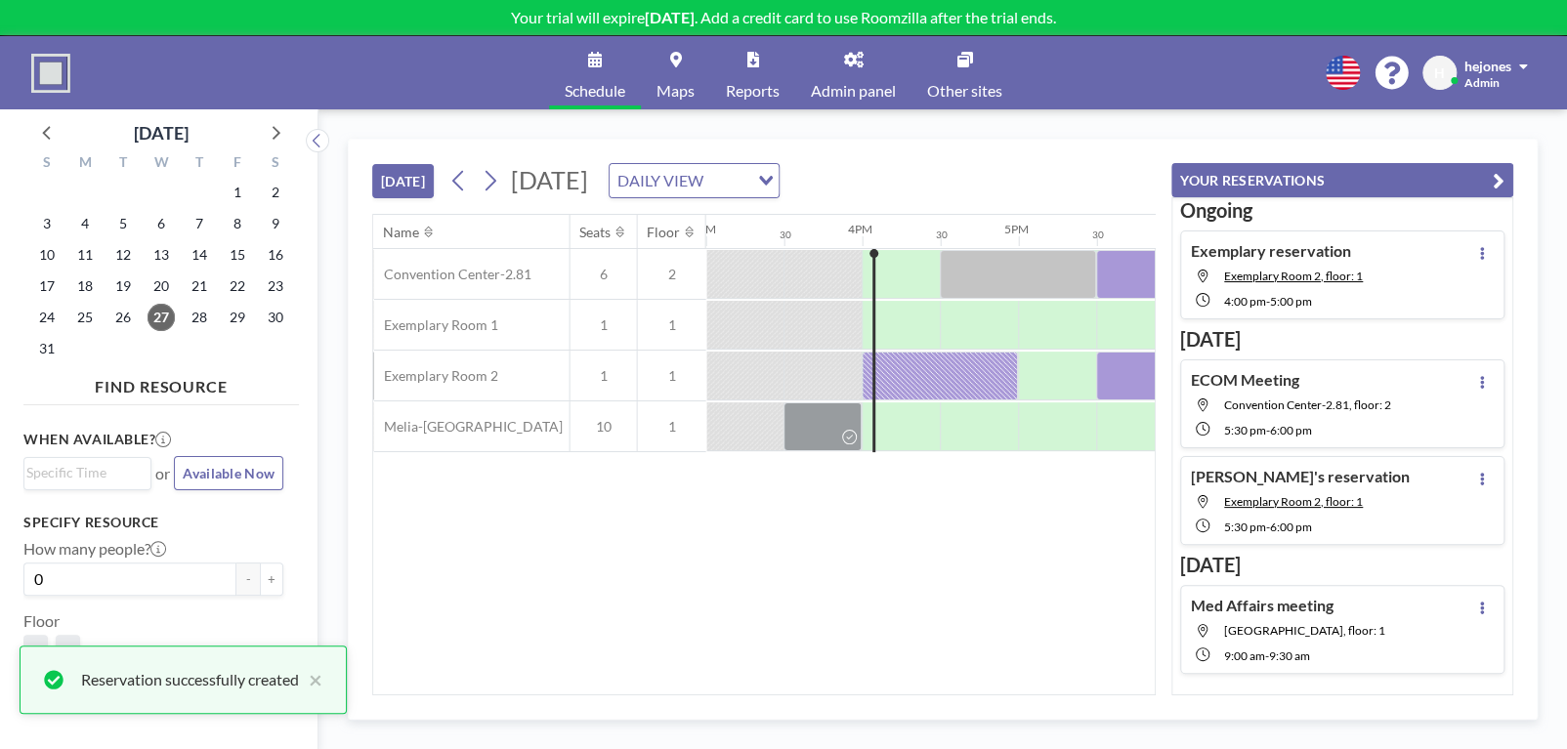
click at [1495, 178] on icon "button" at bounding box center [1498, 180] width 12 height 23
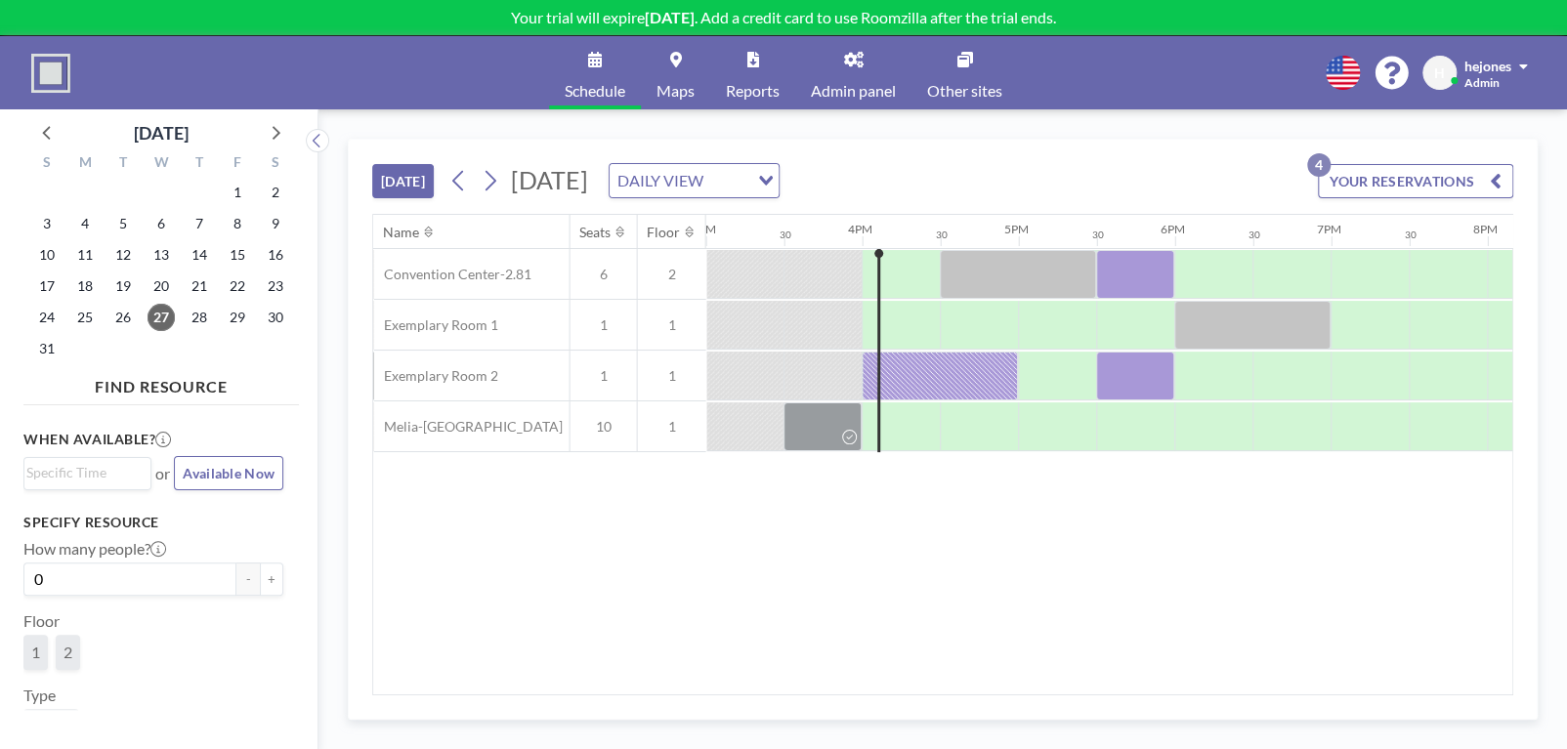
click at [836, 72] on link "Admin panel" at bounding box center [853, 72] width 116 height 73
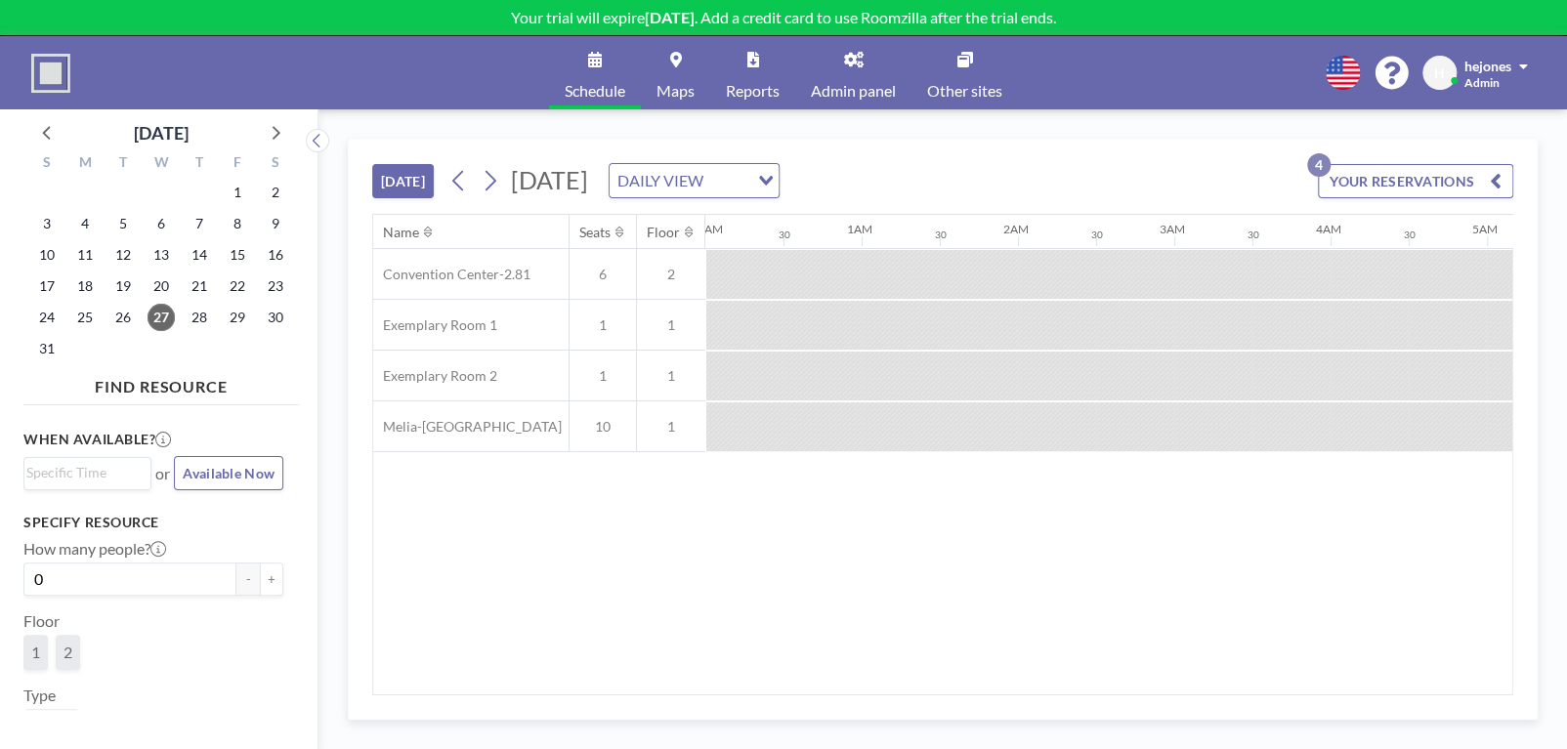
scroll to position [0, 2500]
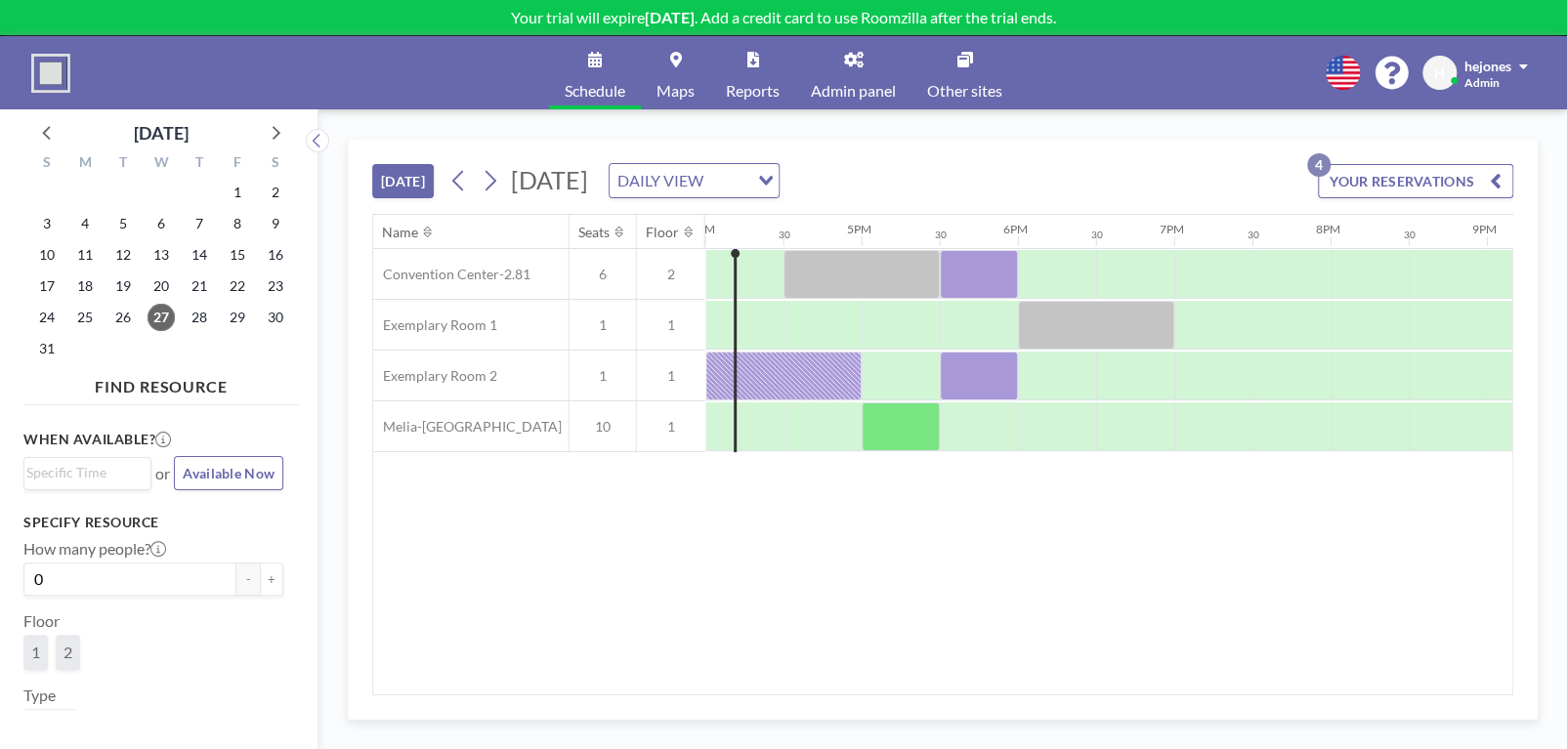
click at [52, 72] on img at bounding box center [50, 73] width 39 height 39
click at [765, 97] on span "Reports" at bounding box center [753, 91] width 54 height 16
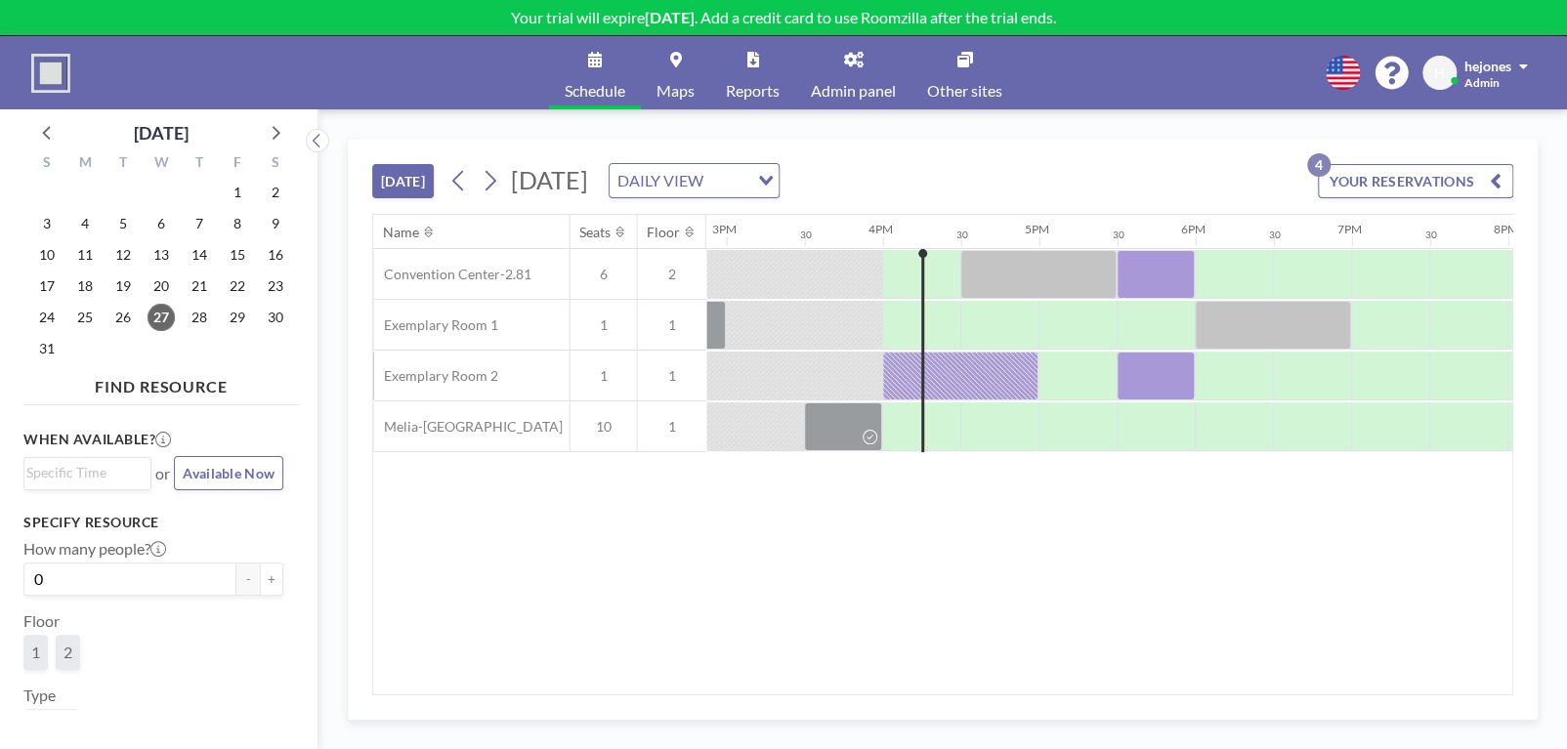
scroll to position [0, 2422]
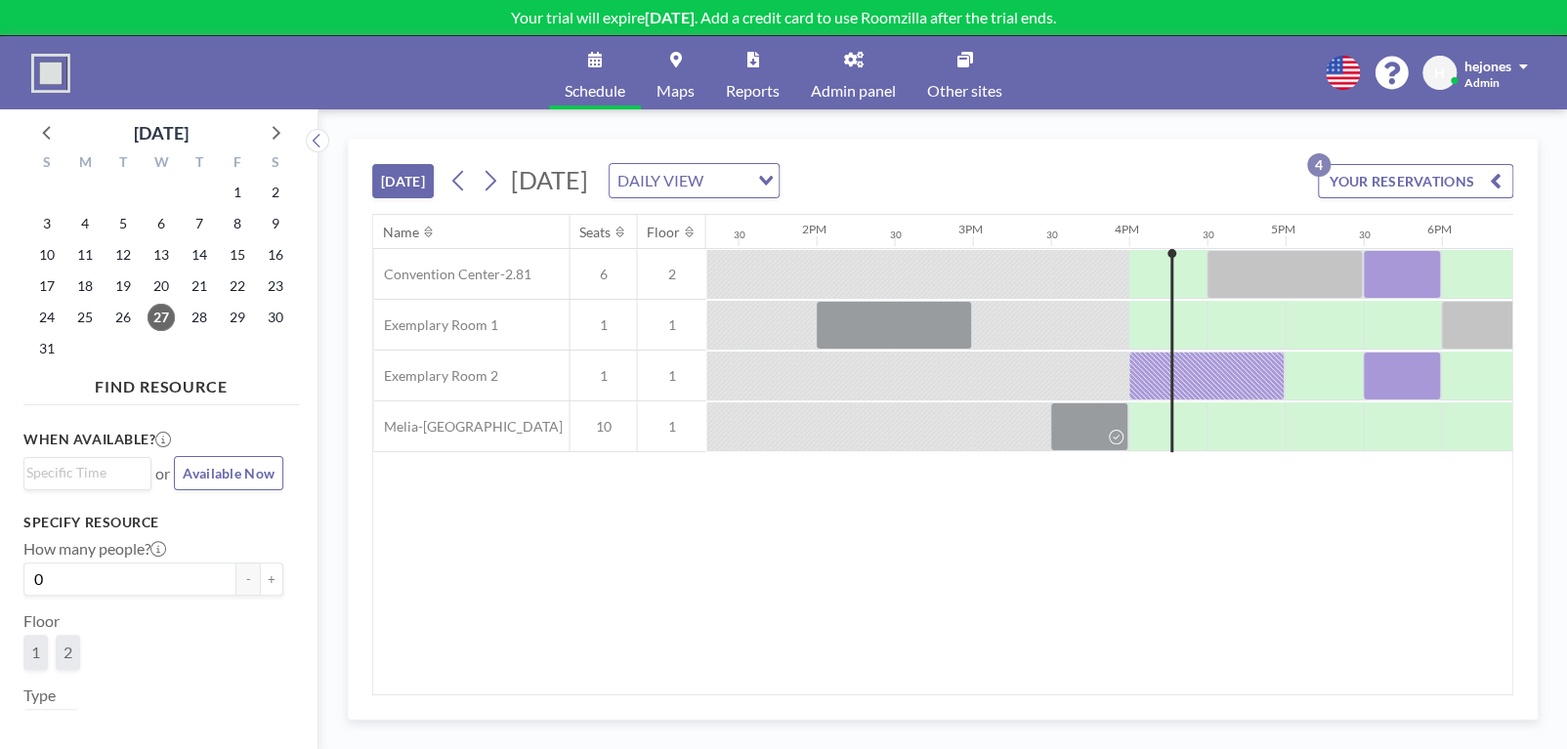
scroll to position [0, 2422]
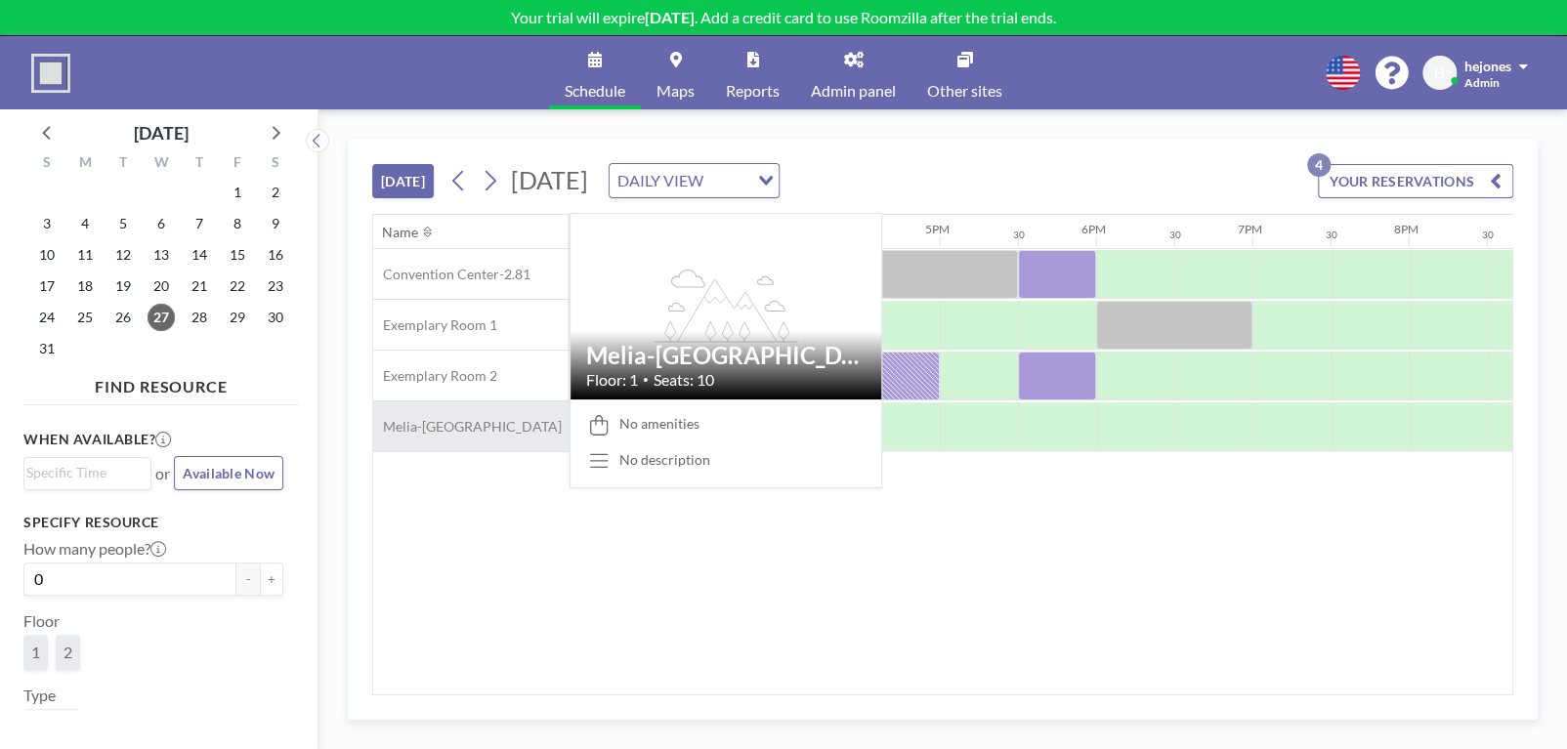
click at [479, 433] on span "Melia-[GEOGRAPHIC_DATA]" at bounding box center [467, 427] width 189 height 18
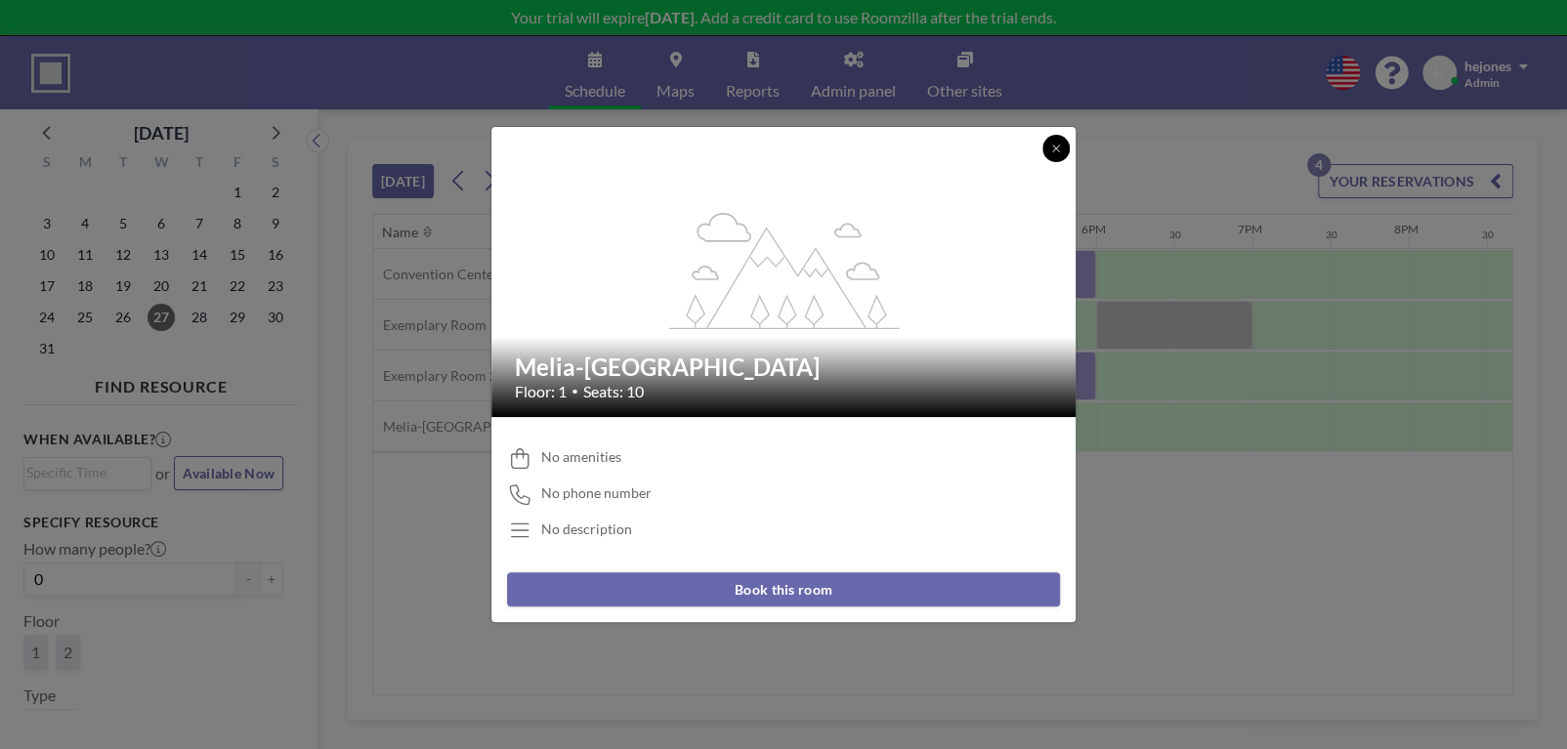
click at [1053, 151] on icon at bounding box center [1056, 149] width 12 height 12
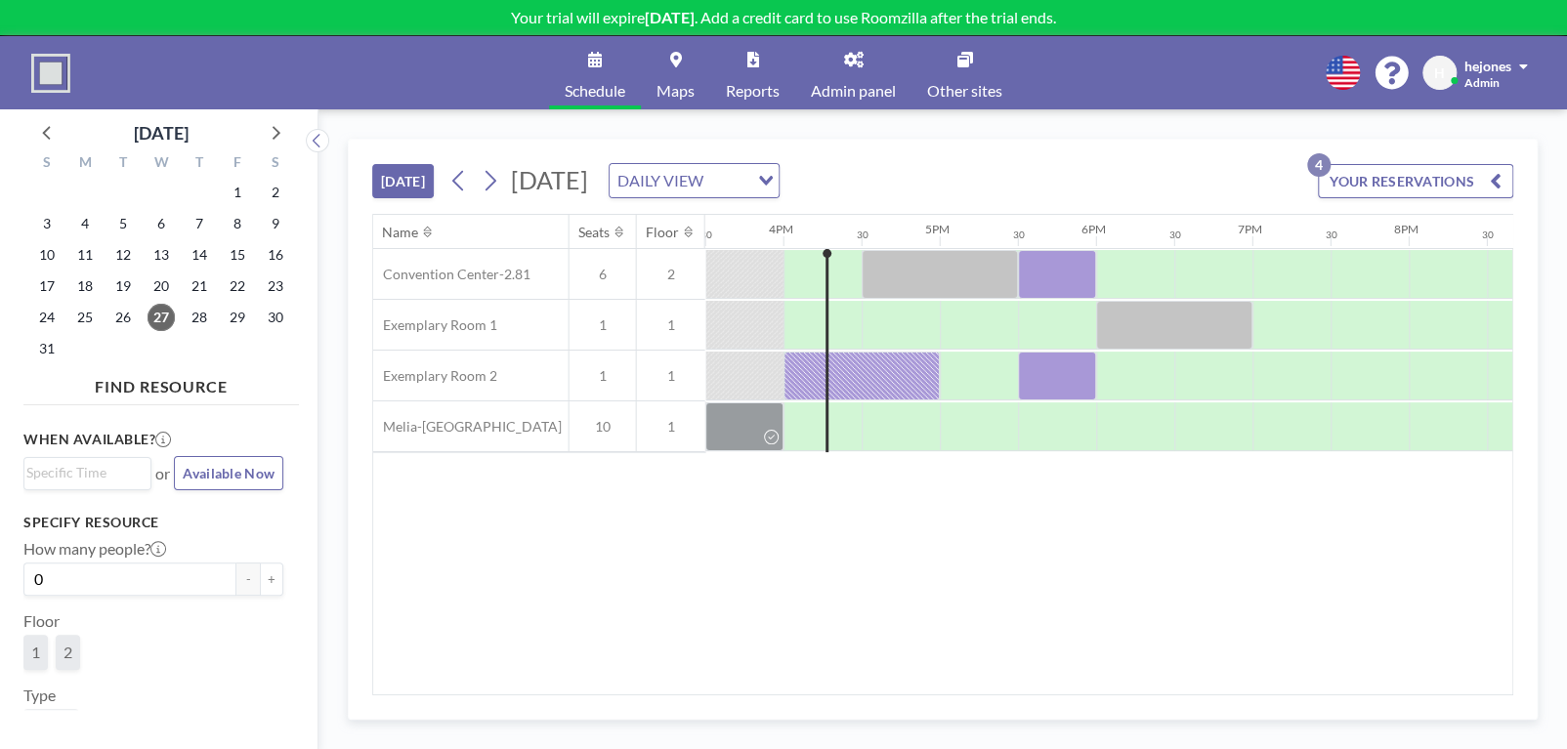
click at [841, 85] on span "Admin panel" at bounding box center [853, 91] width 85 height 16
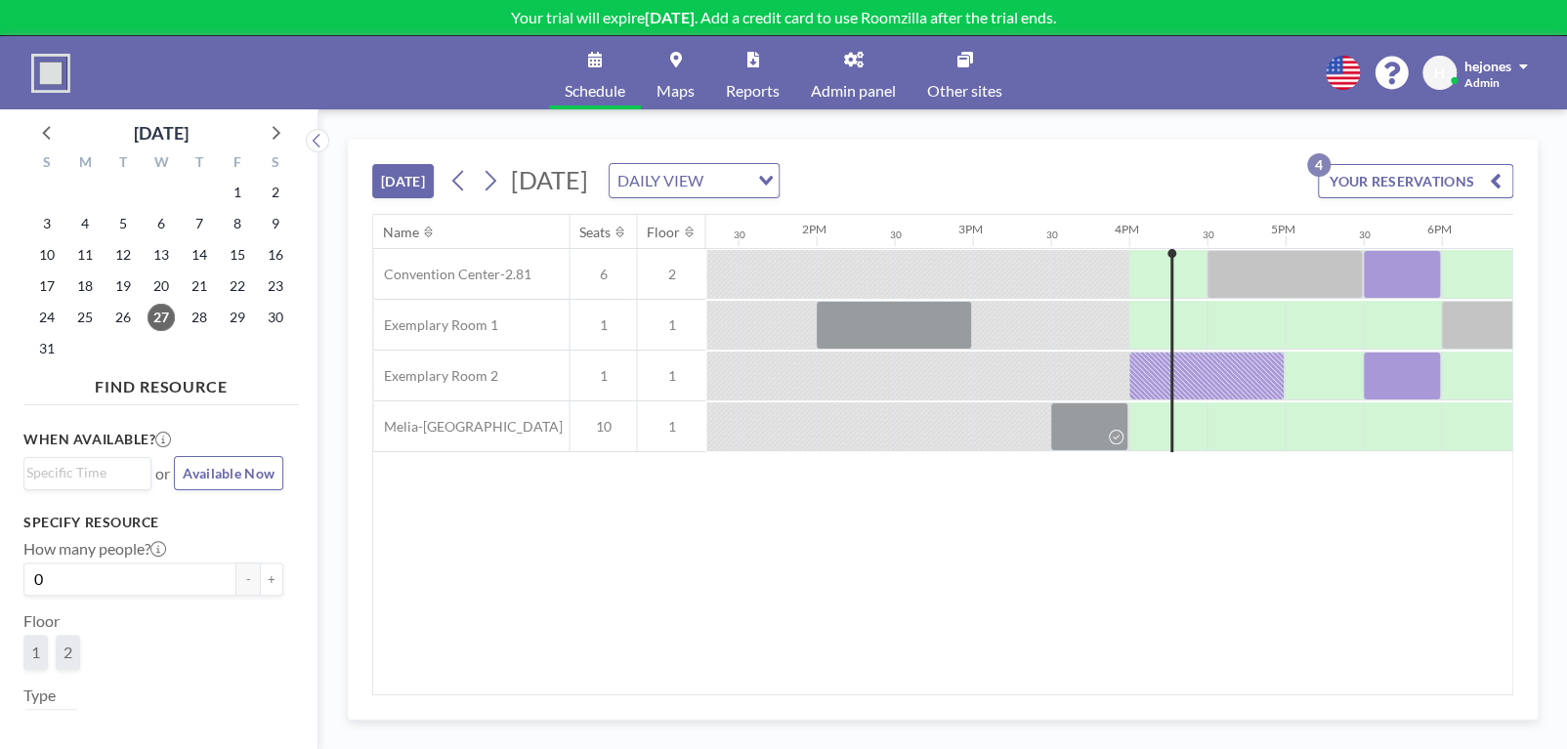
scroll to position [0, 2422]
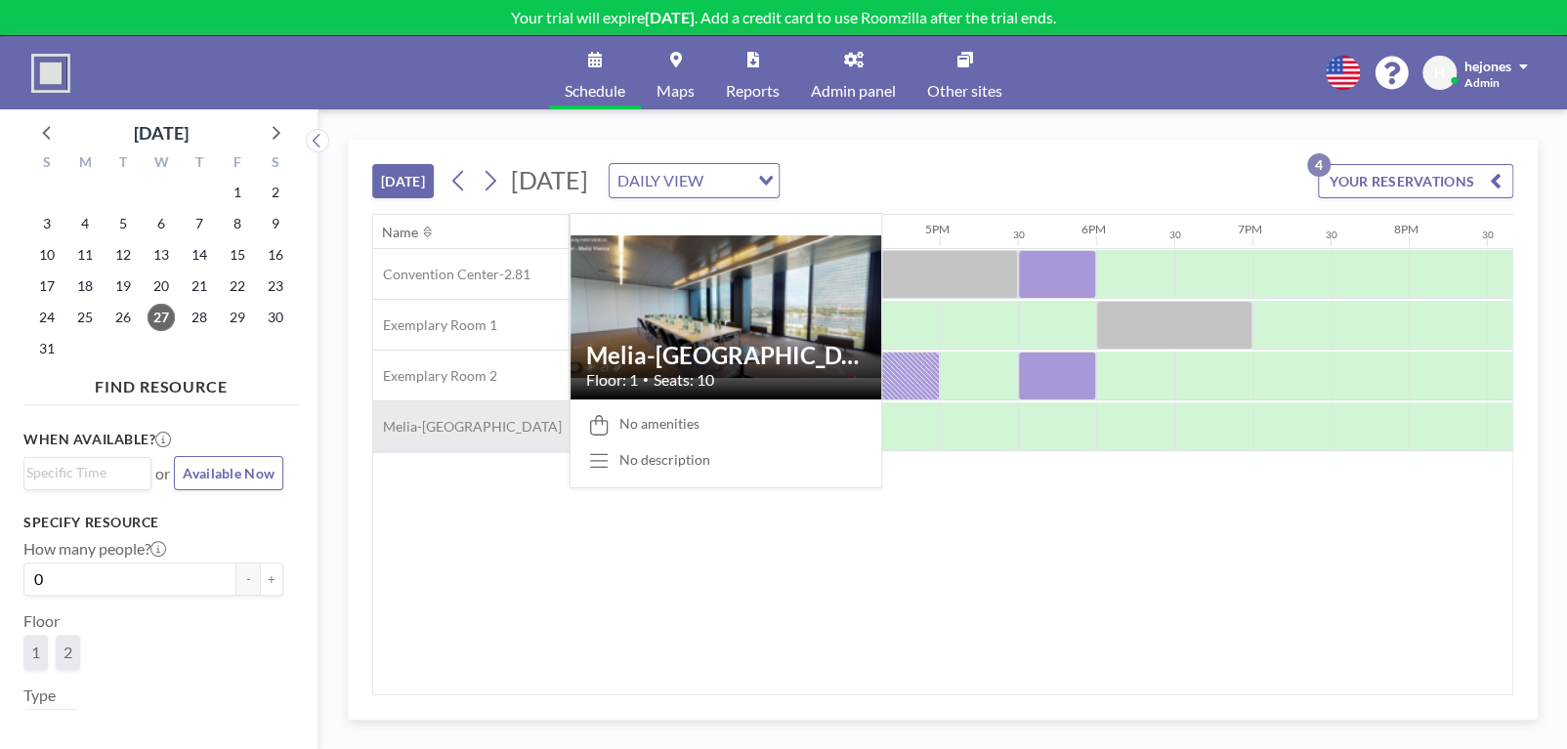
click at [434, 419] on span "Melia-[GEOGRAPHIC_DATA]" at bounding box center [467, 427] width 189 height 18
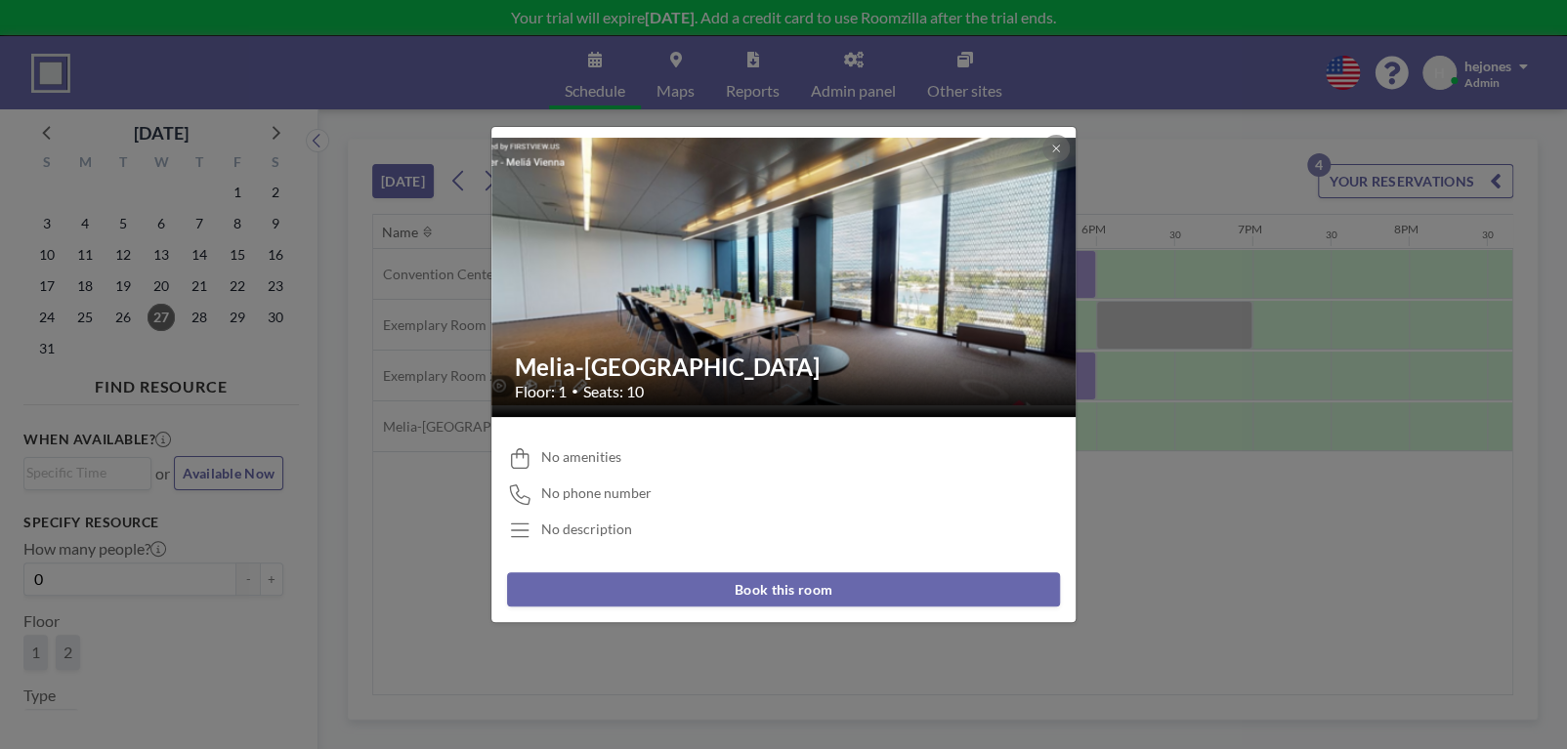
click at [818, 592] on button "Book this room" at bounding box center [783, 589] width 553 height 34
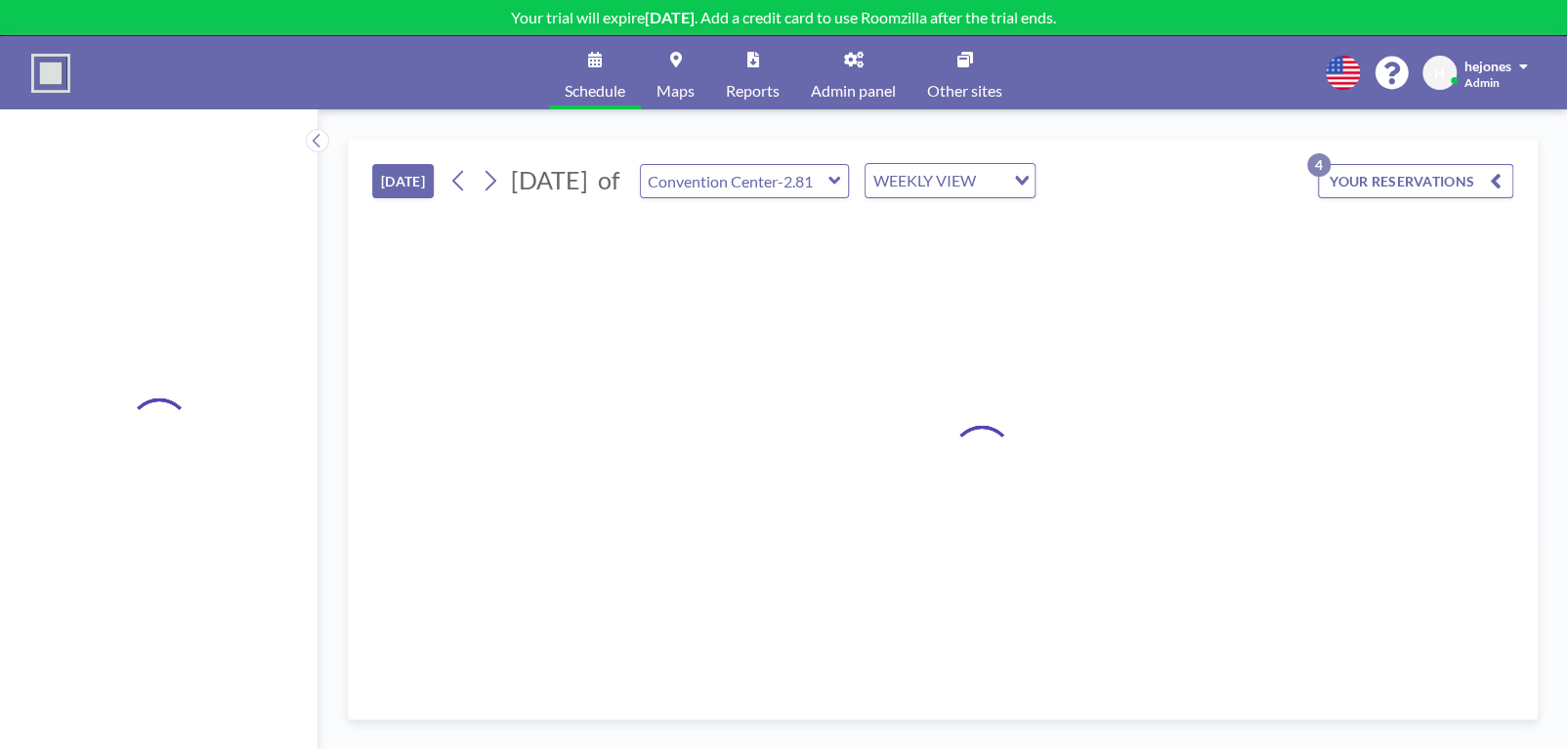
type input "Melia-[GEOGRAPHIC_DATA]"
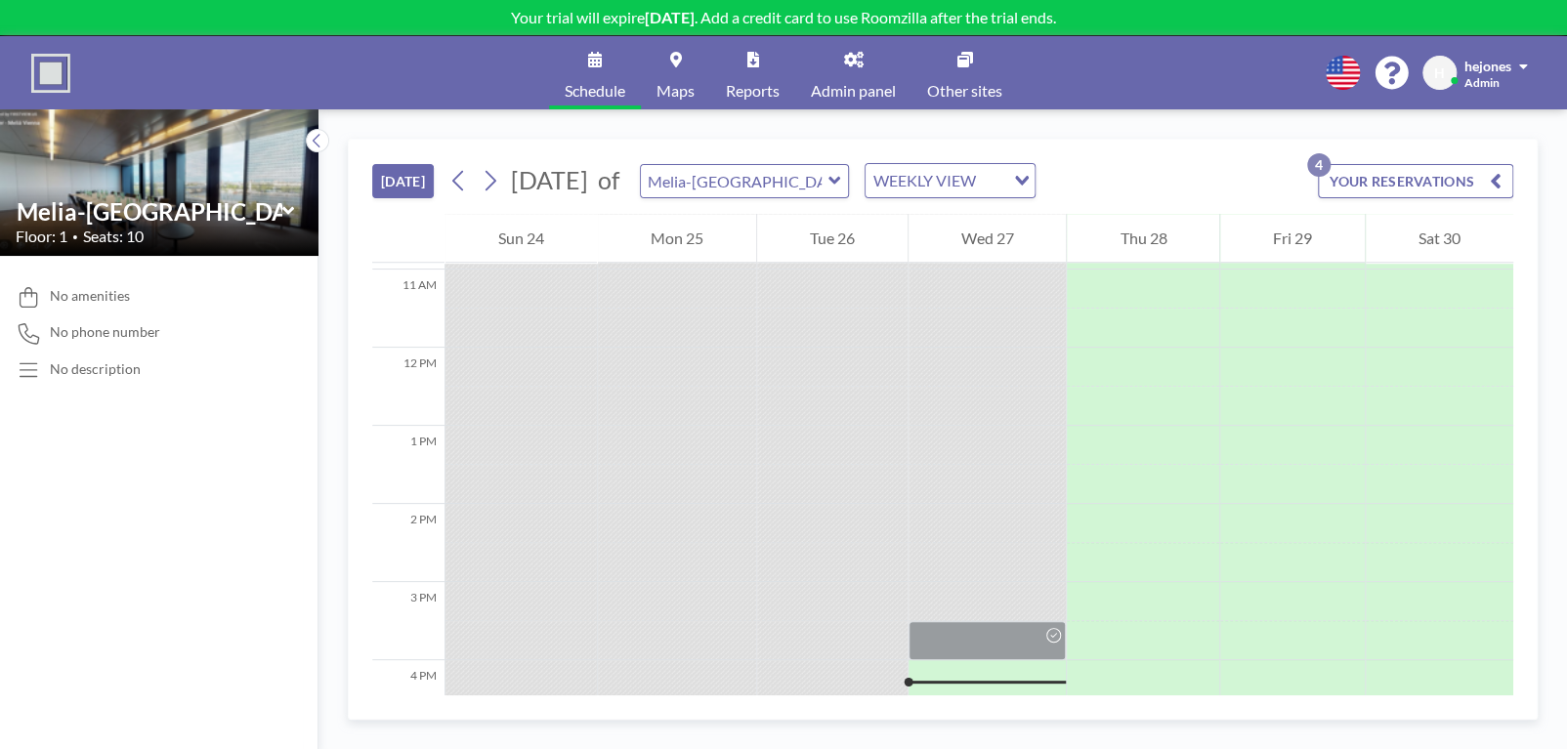
scroll to position [1210, 0]
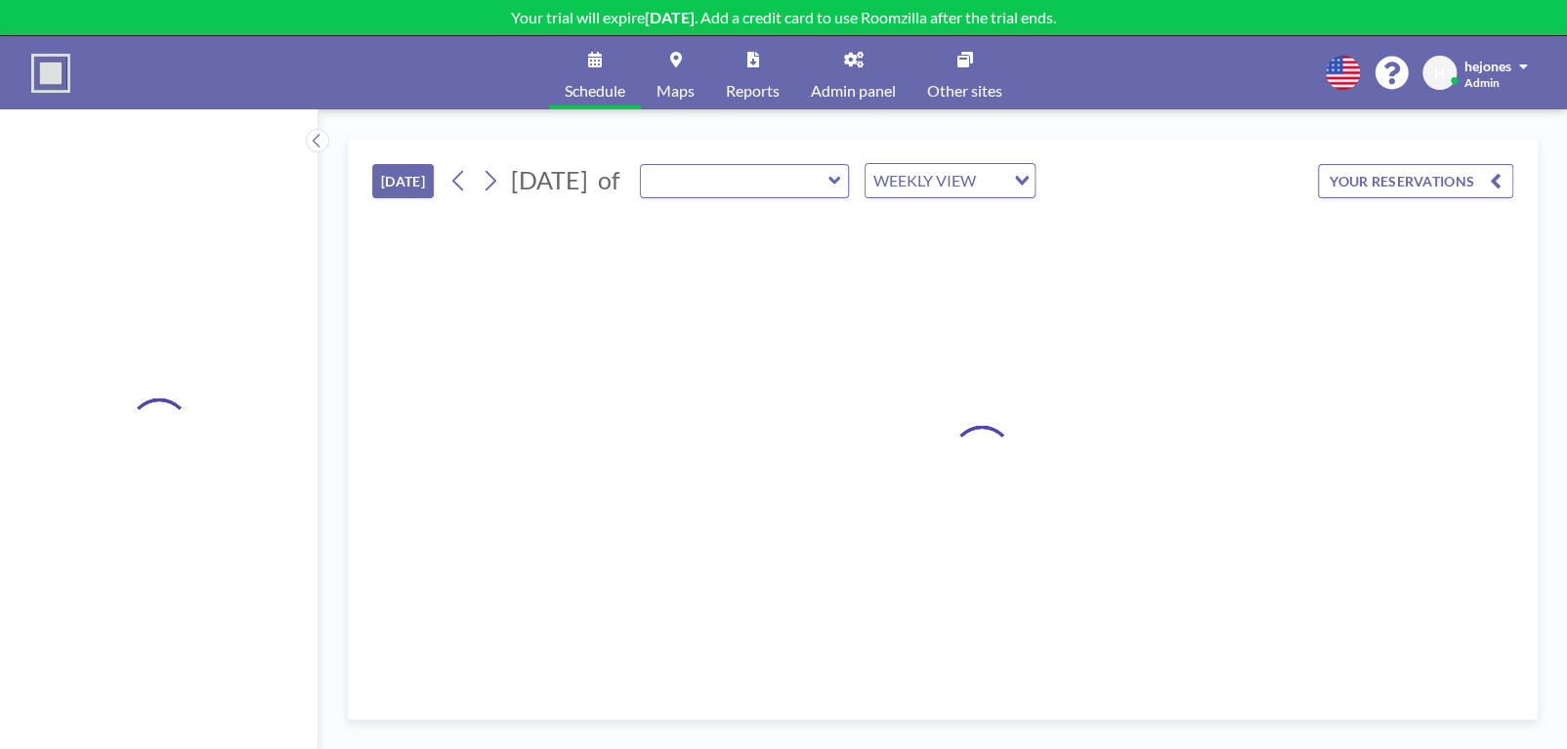
type input "Melia-[GEOGRAPHIC_DATA]"
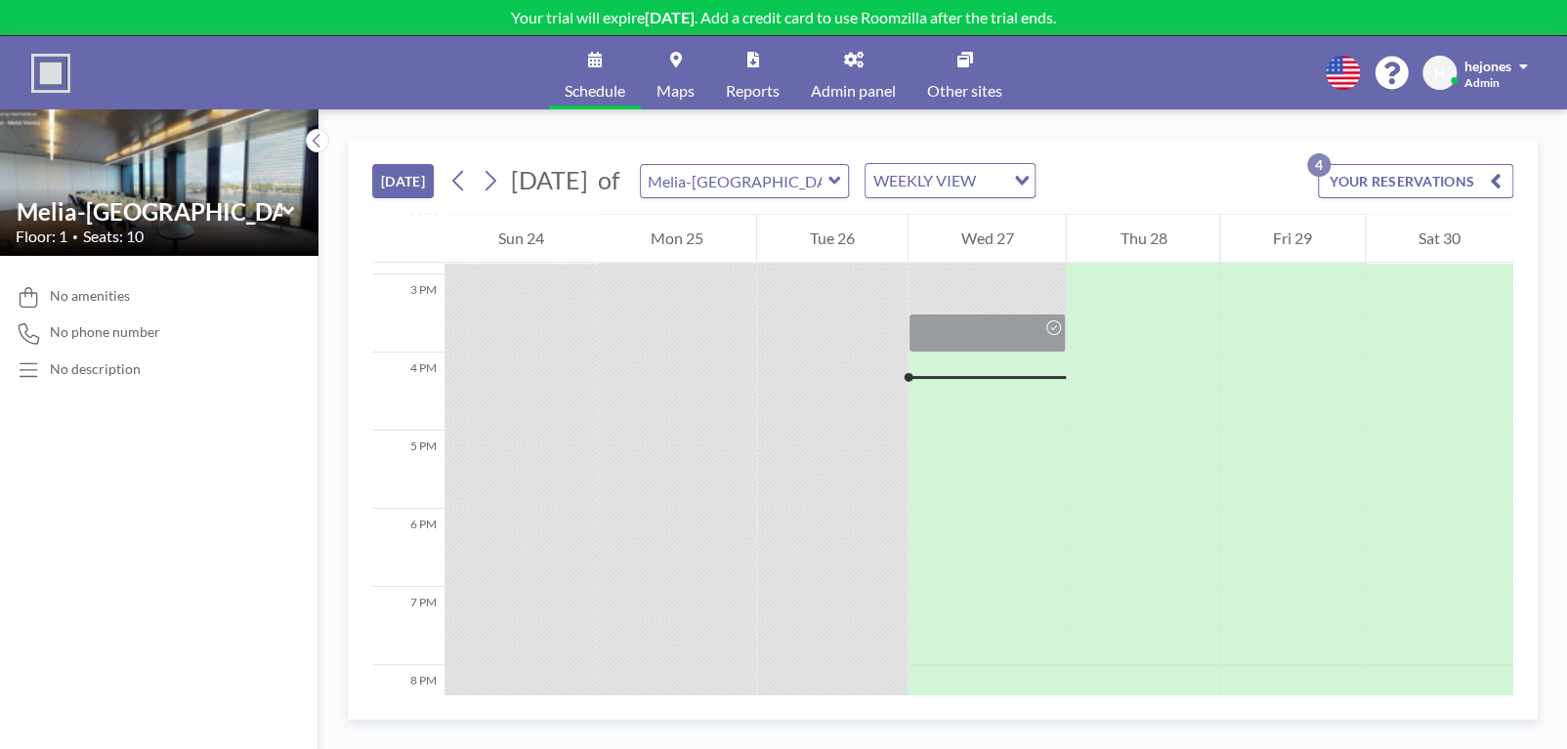
scroll to position [1210, 0]
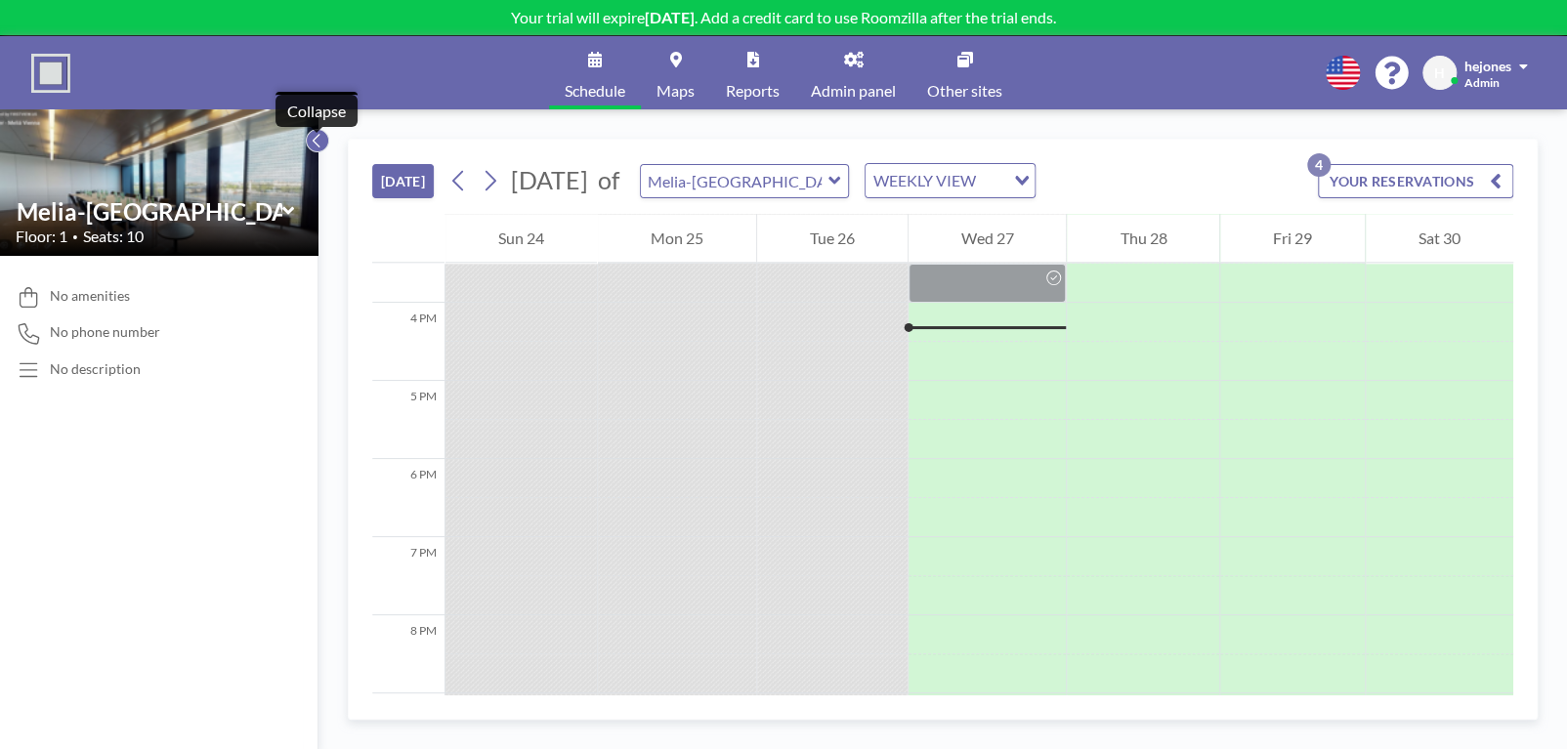
click at [323, 137] on button at bounding box center [317, 140] width 23 height 23
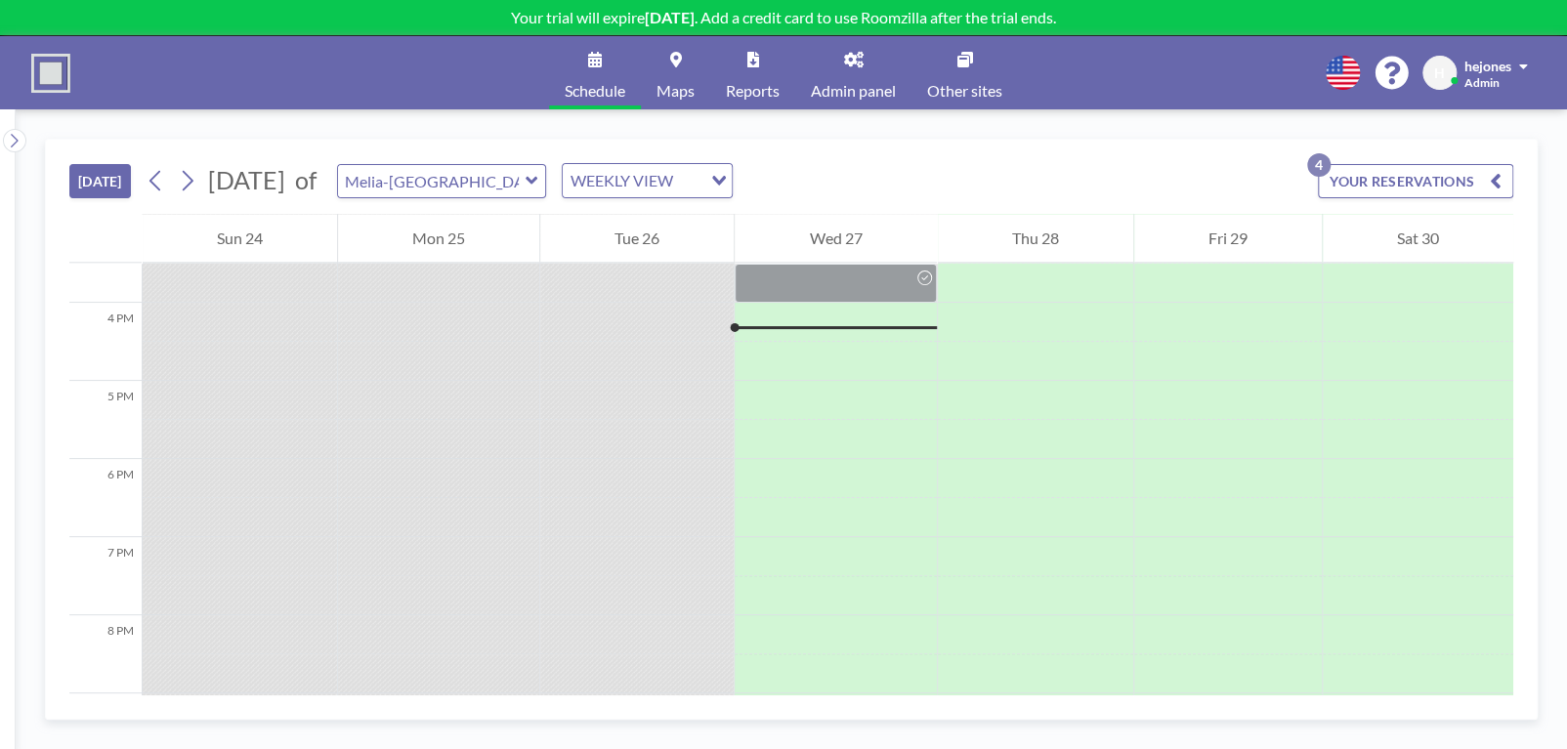
click at [568, 89] on span "Schedule" at bounding box center [595, 91] width 61 height 16
click at [10, 133] on body "Your trial will expire [DATE] . Add a credit card to use Roomzilla after the tr…" at bounding box center [783, 374] width 1567 height 749
click at [525, 177] on input "text" at bounding box center [432, 181] width 188 height 32
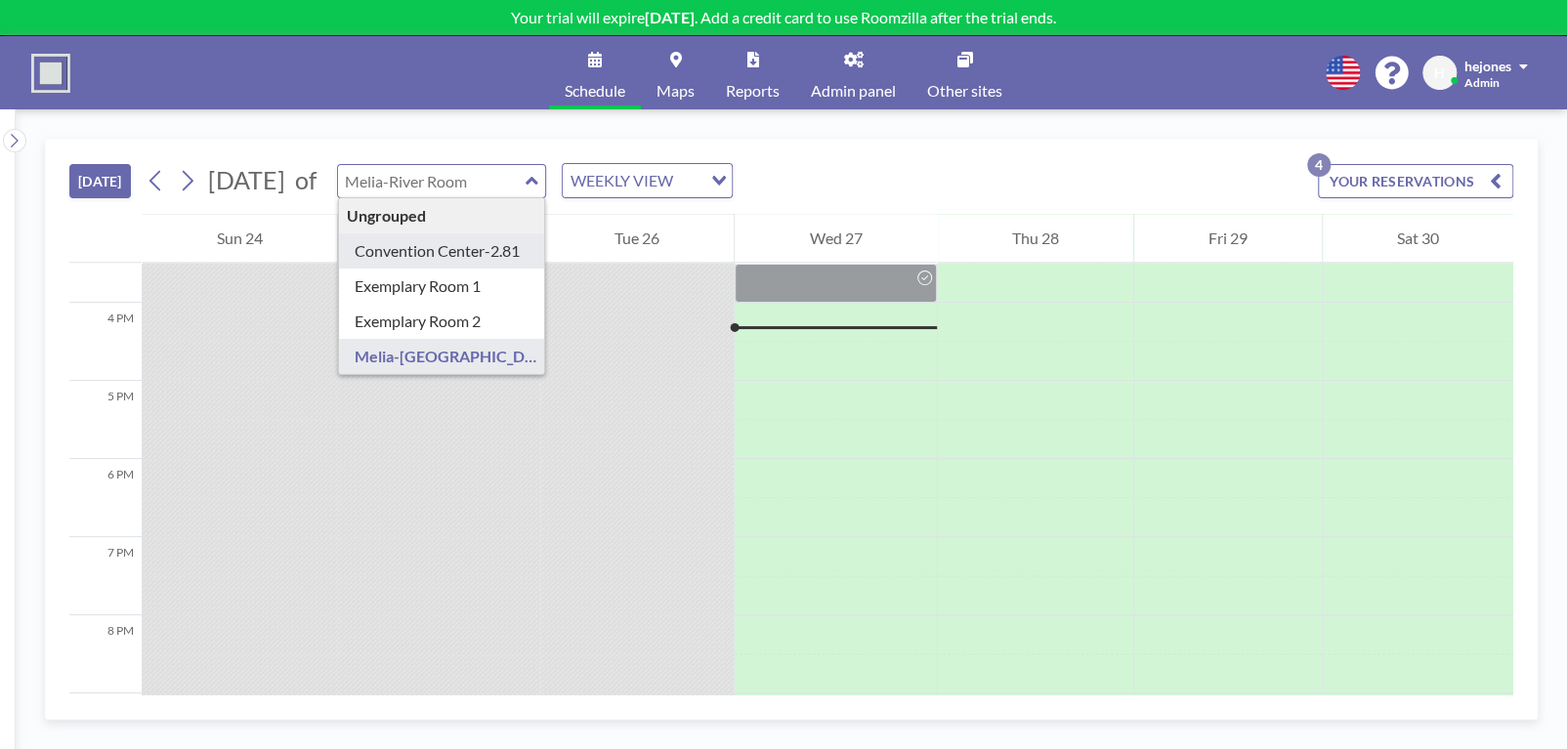
type input "Convention Center-2.81"
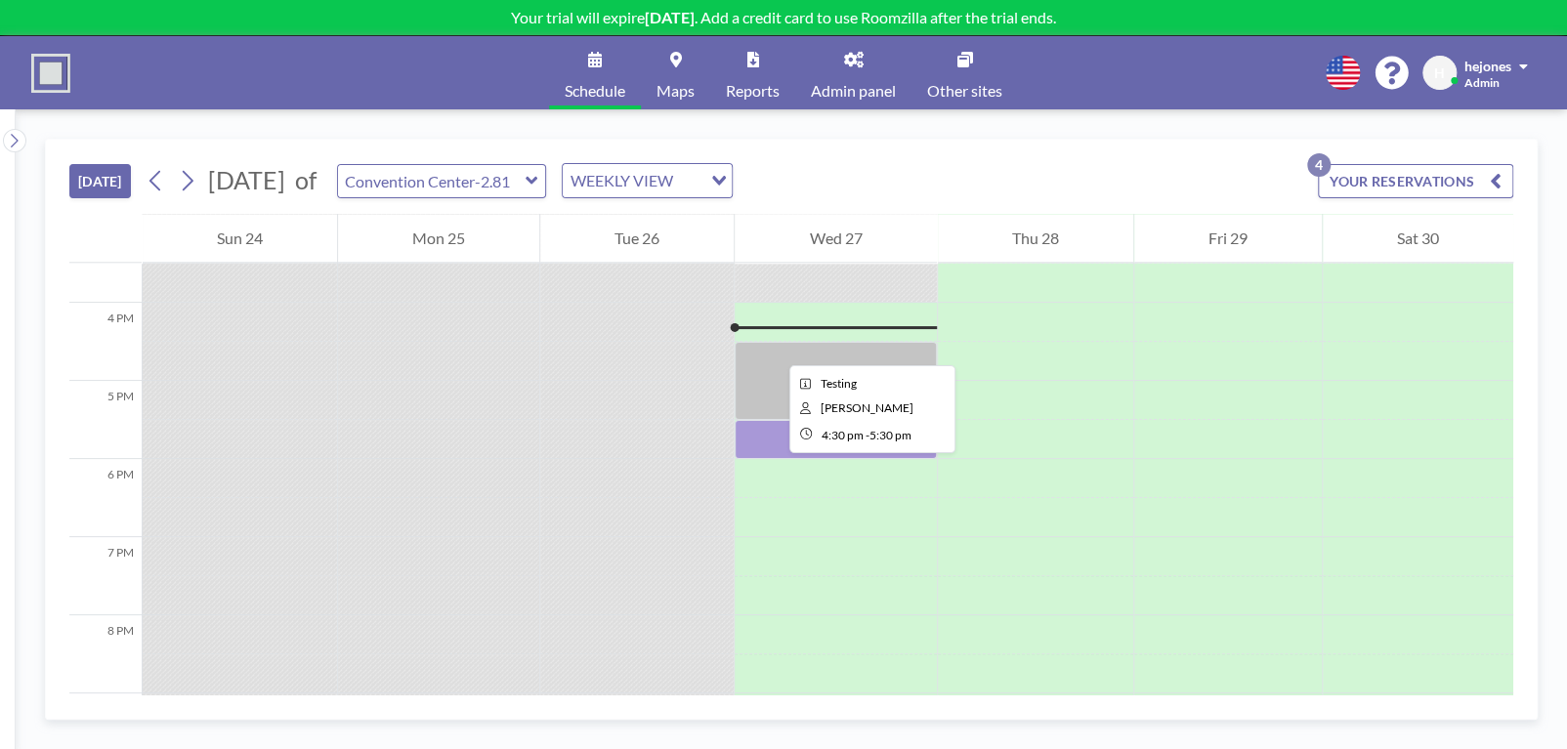
click at [774, 348] on div at bounding box center [834, 381] width 201 height 78
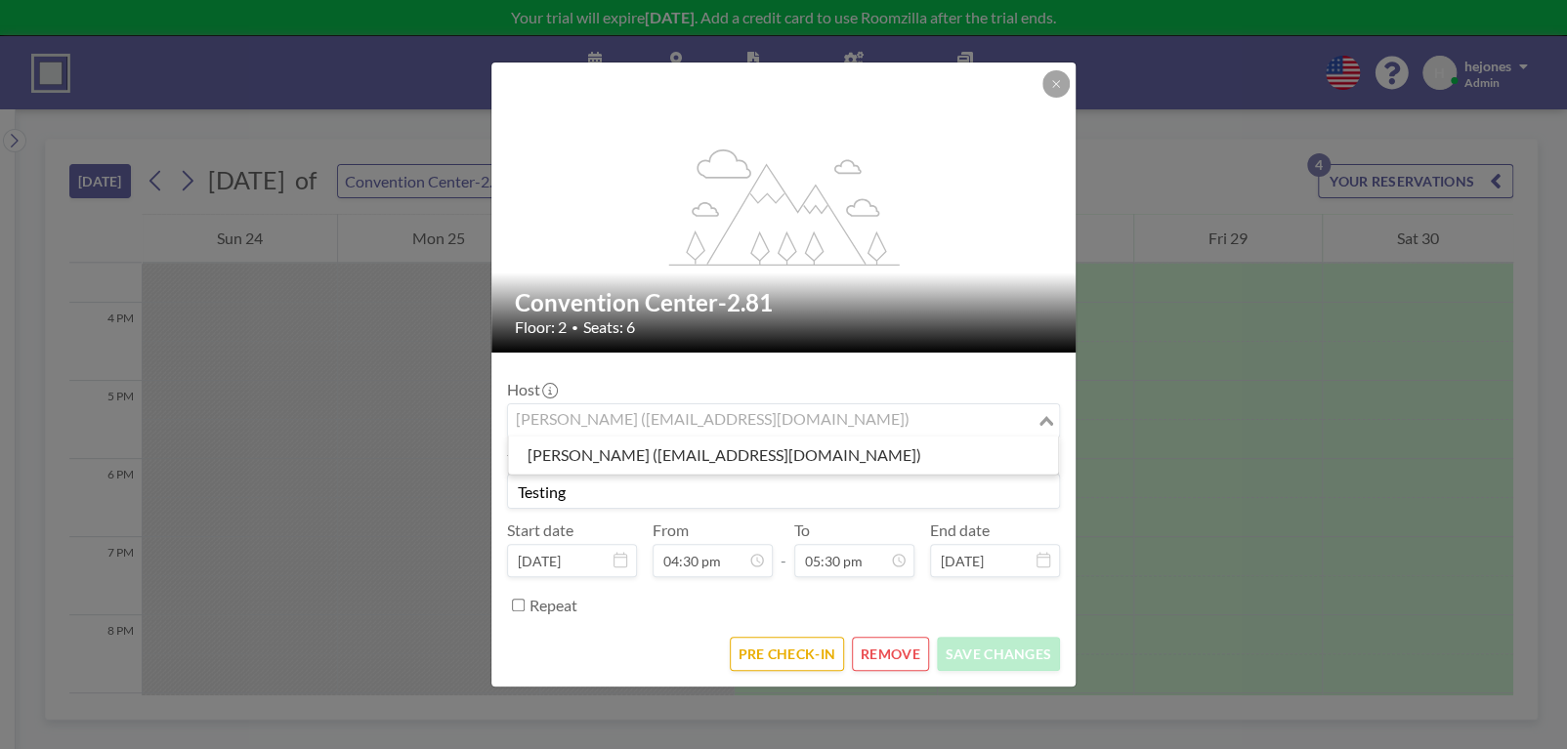
click at [1045, 420] on icon "Search for option" at bounding box center [1046, 421] width 14 height 10
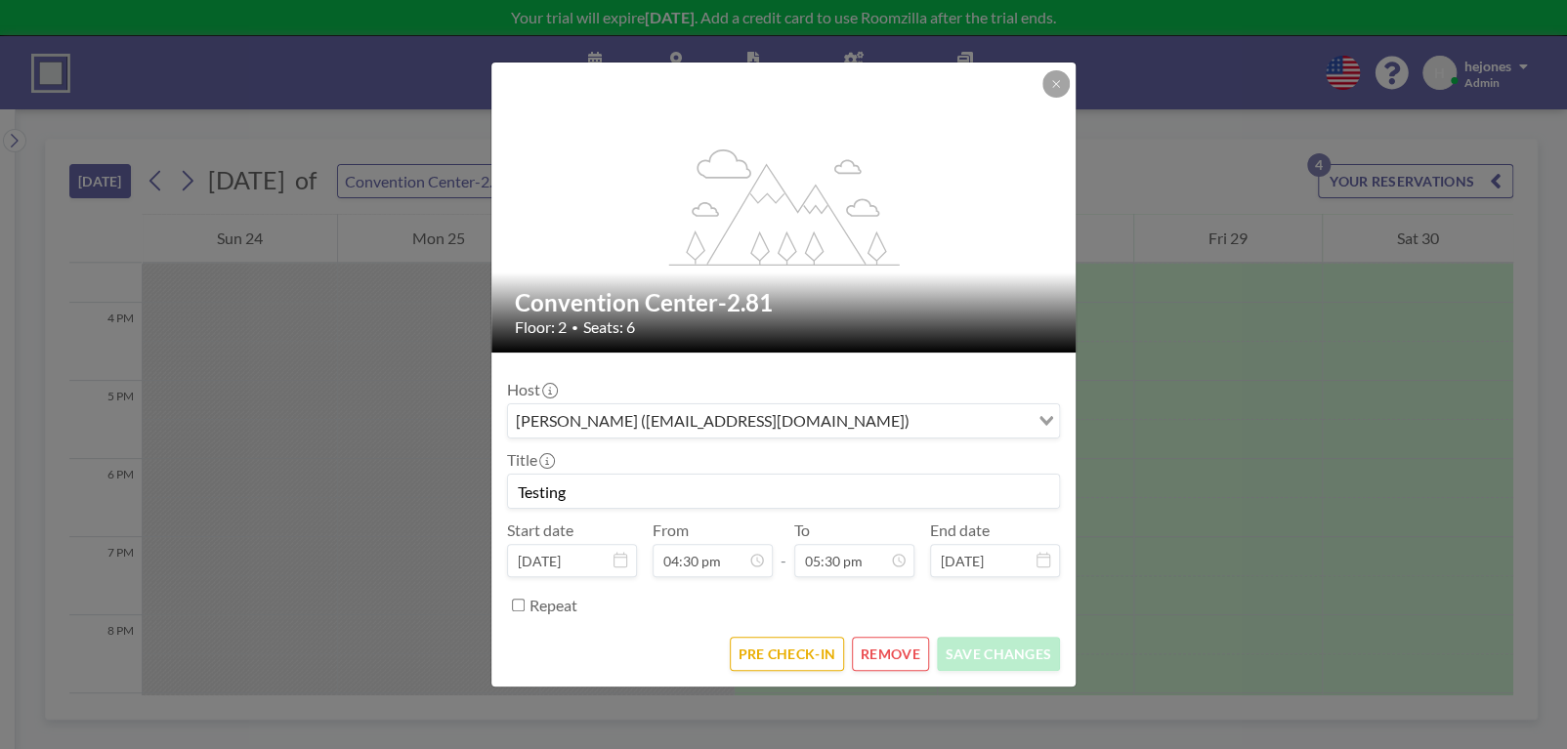
click at [1045, 420] on icon "Search for option" at bounding box center [1046, 421] width 14 height 10
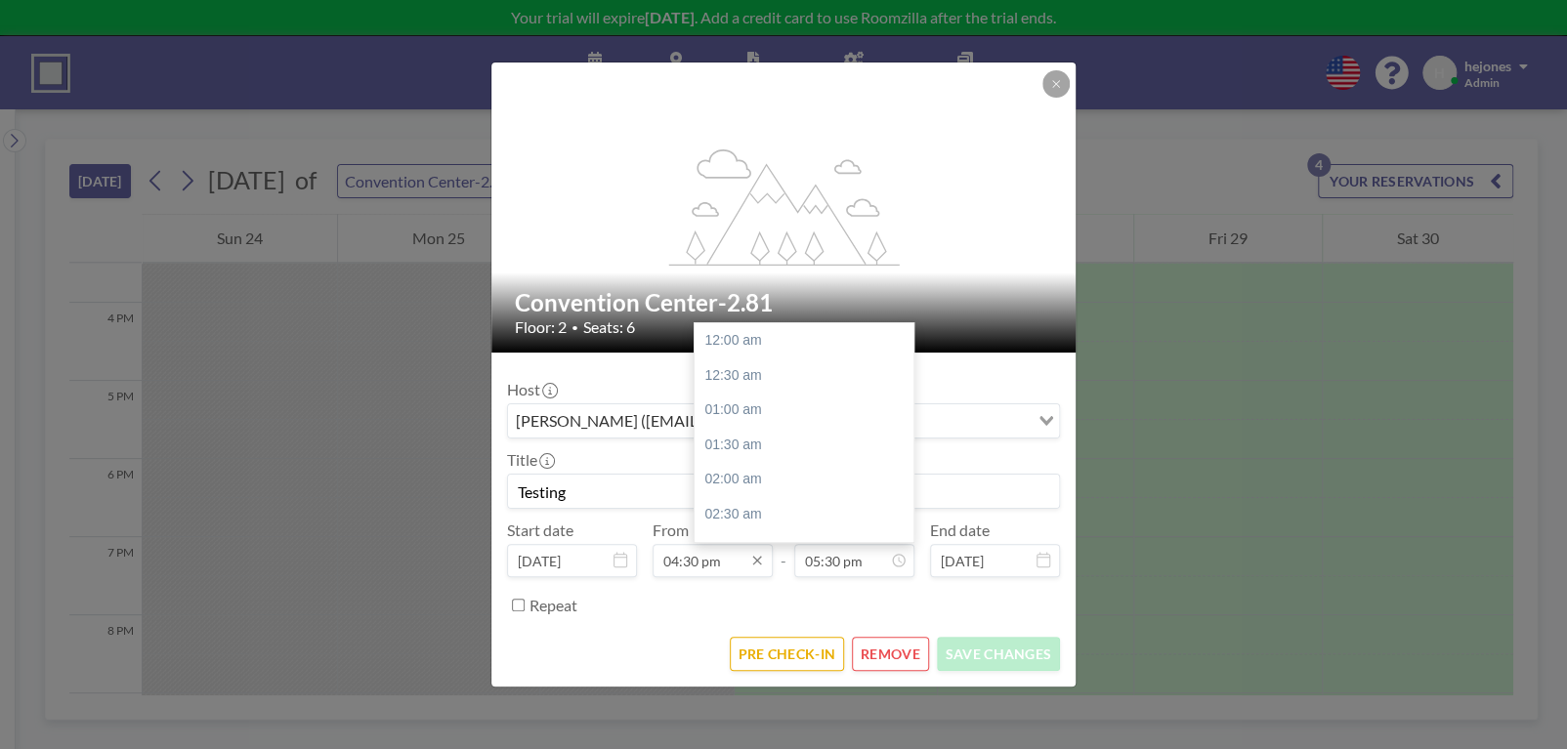
scroll to position [1215, 0]
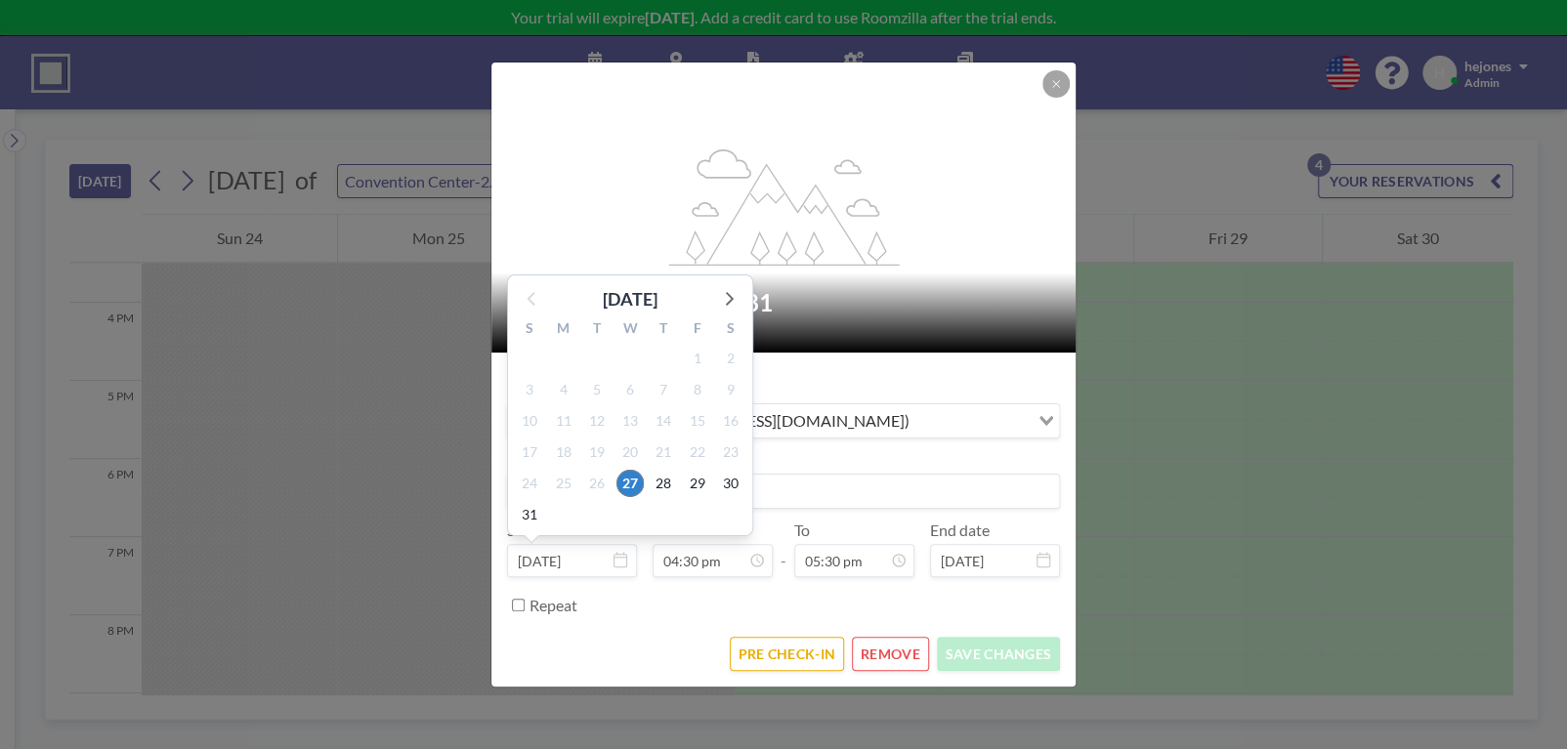
click at [600, 561] on input "[DATE]" at bounding box center [572, 560] width 130 height 33
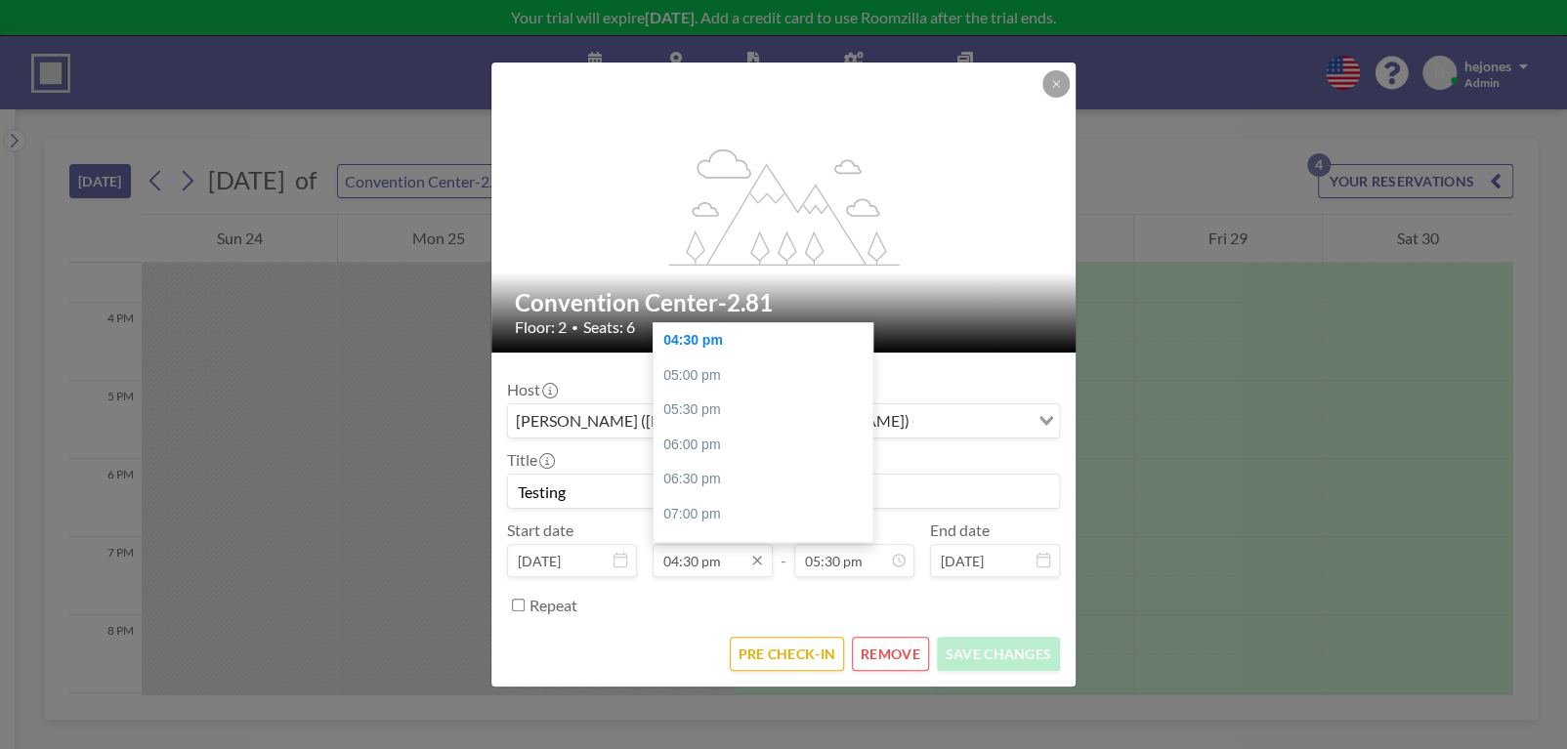
click at [683, 560] on input "04:30 pm" at bounding box center [712, 560] width 120 height 33
click at [712, 378] on div "05:00 pm" at bounding box center [767, 375] width 229 height 35
type input "05:00 pm"
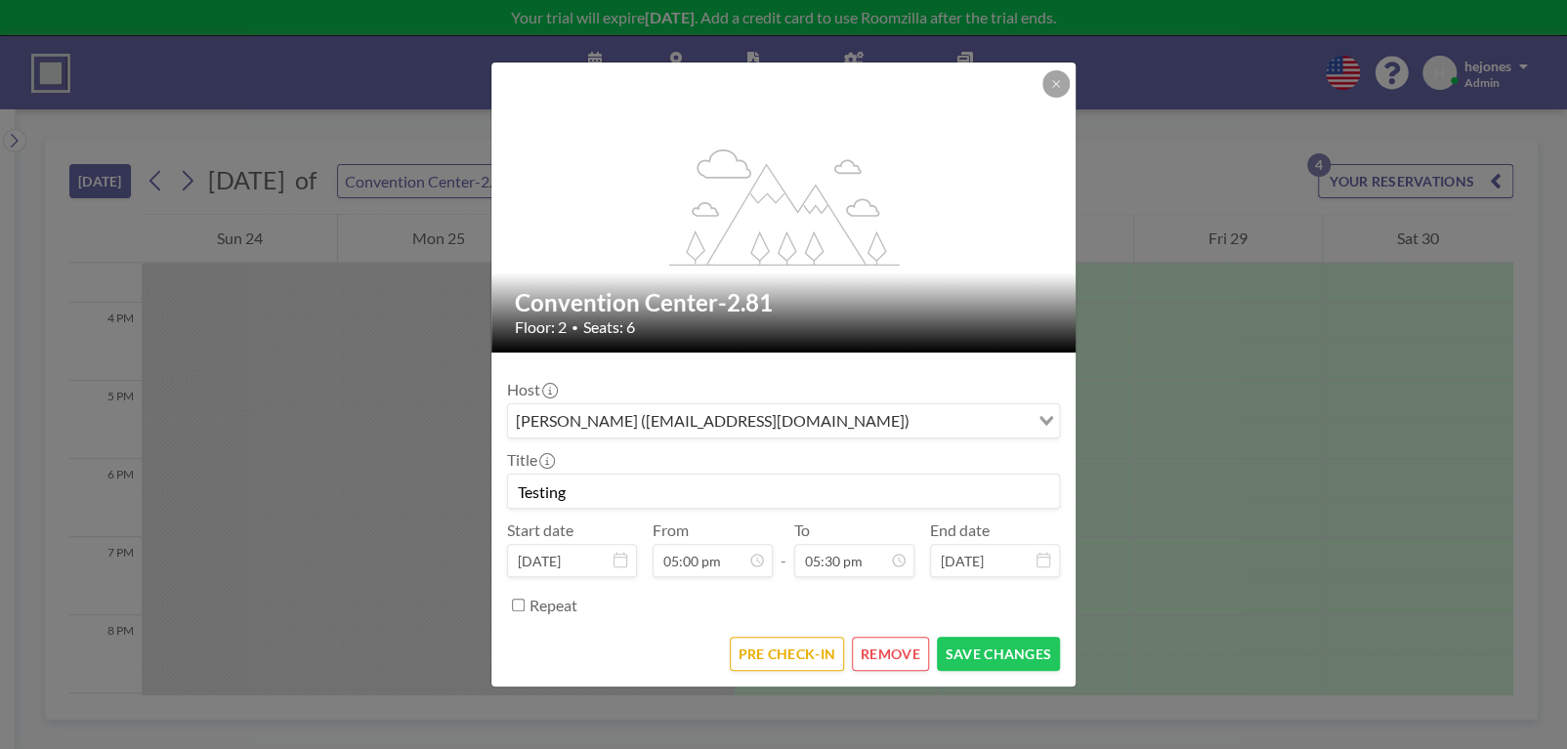
scroll to position [34, 0]
click at [957, 651] on button "SAVE CHANGES" at bounding box center [998, 654] width 123 height 34
